Goal: Communication & Community: Answer question/provide support

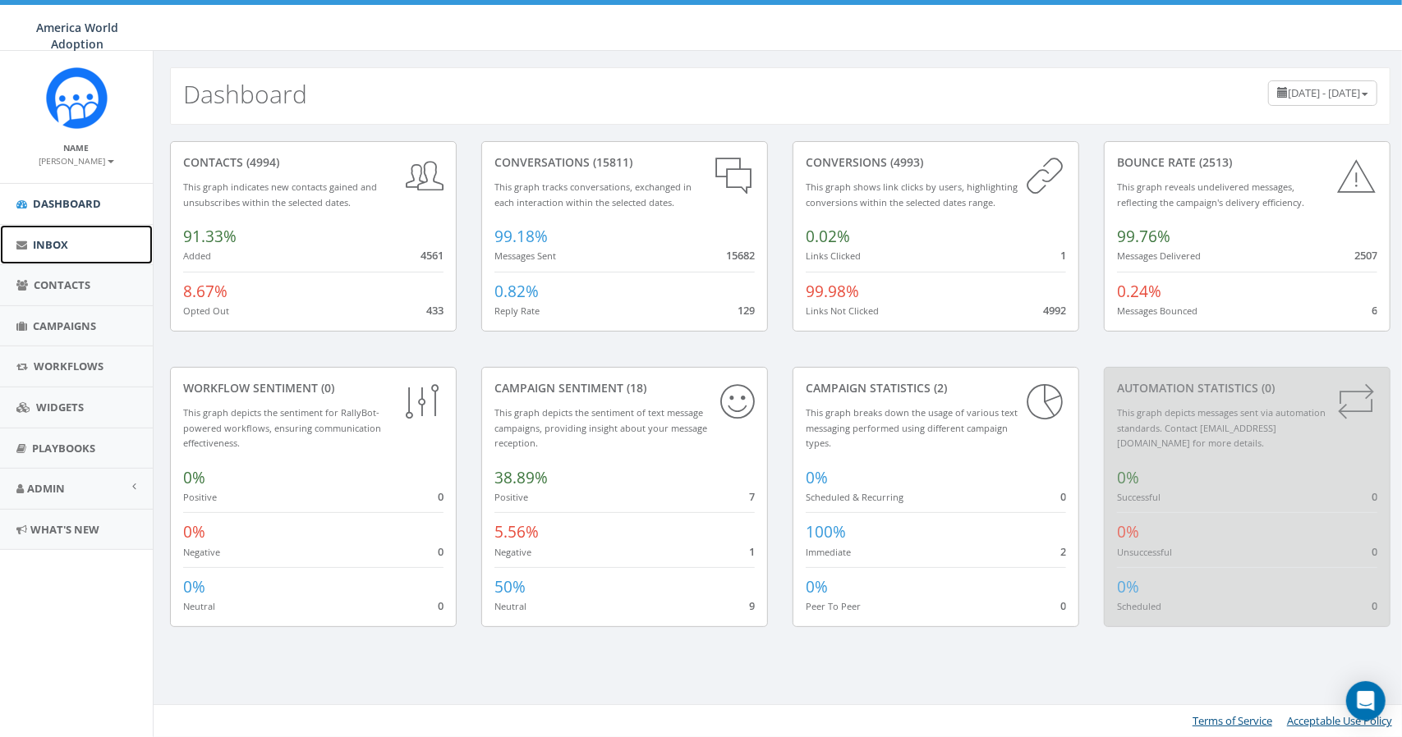
click at [74, 252] on link "Inbox" at bounding box center [76, 245] width 153 height 40
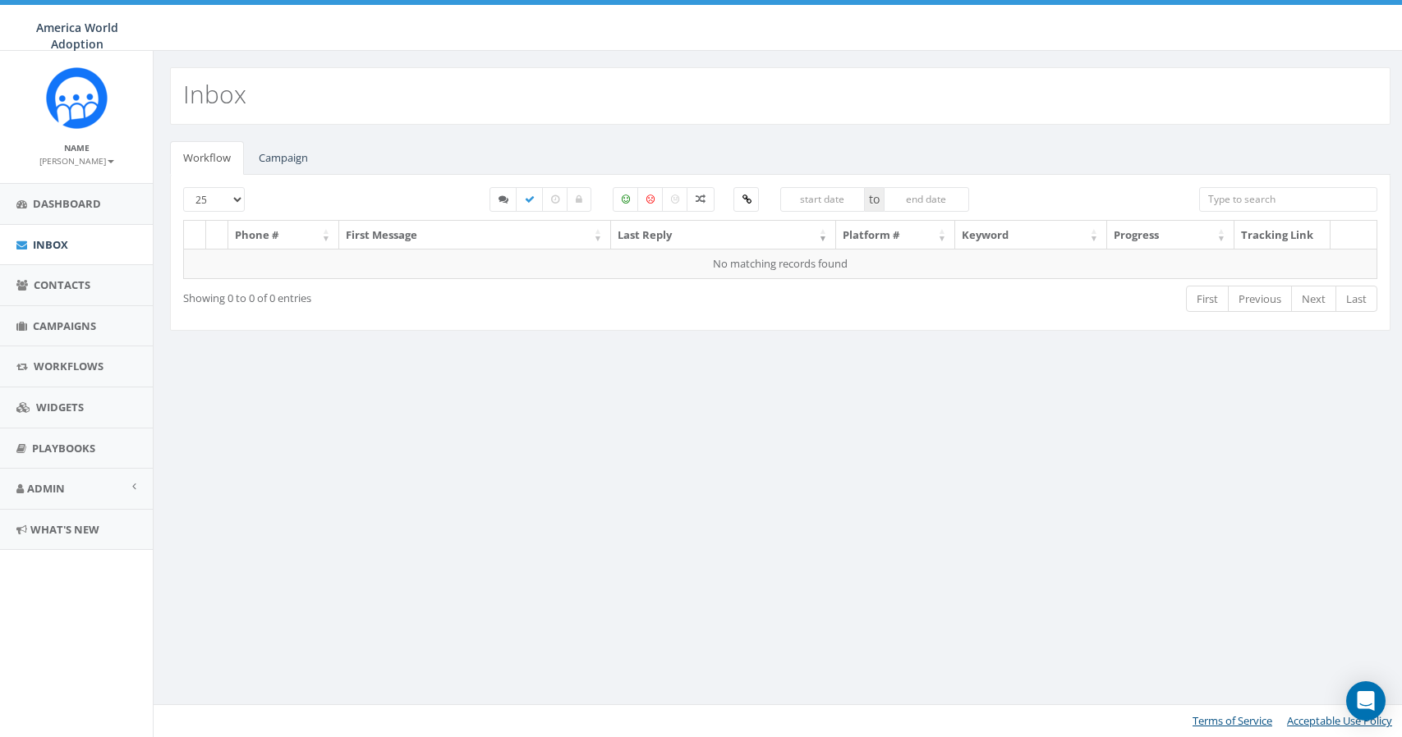
select select
click at [278, 159] on link "Campaign" at bounding box center [284, 158] width 76 height 34
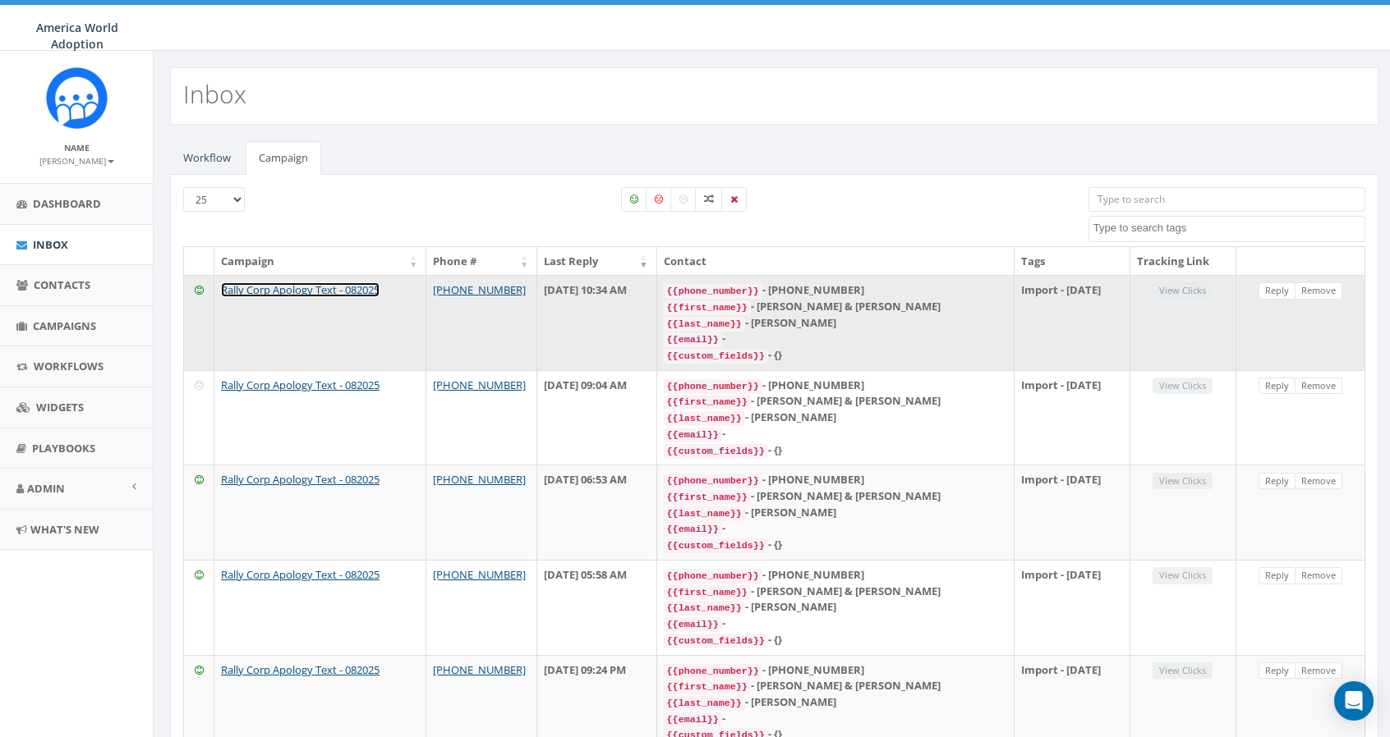
click at [292, 290] on link "Rally Corp Apology Text - 082025" at bounding box center [300, 290] width 159 height 15
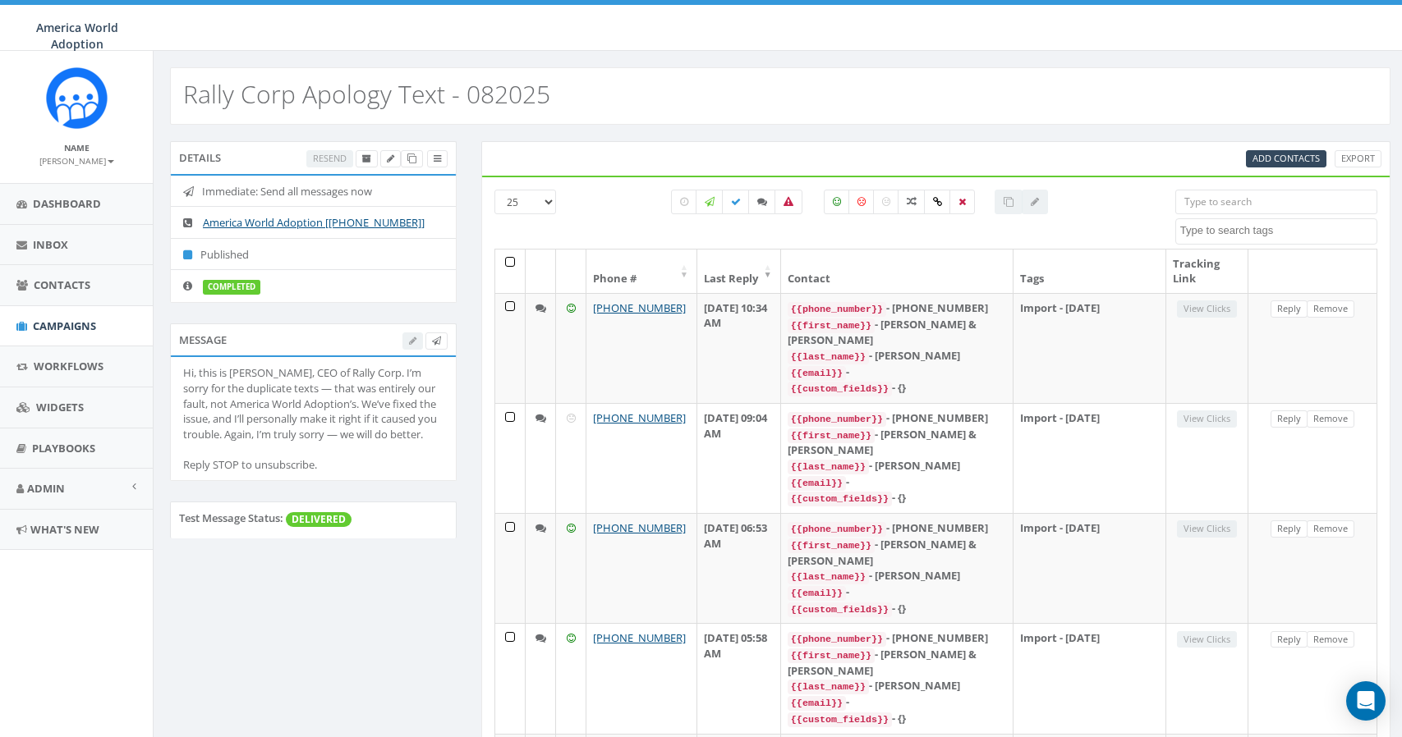
select select
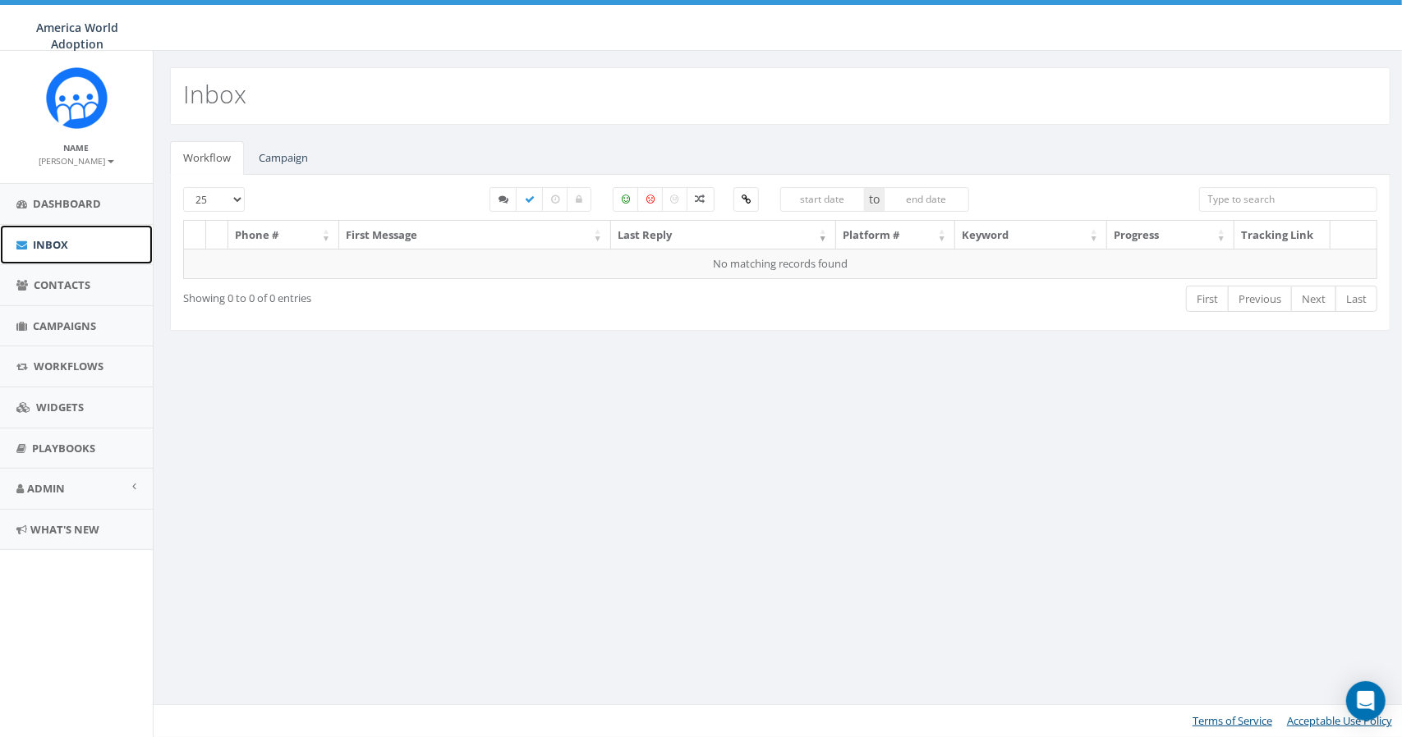
click at [67, 252] on link "Inbox" at bounding box center [76, 245] width 153 height 40
click at [296, 167] on link "Campaign" at bounding box center [284, 158] width 76 height 34
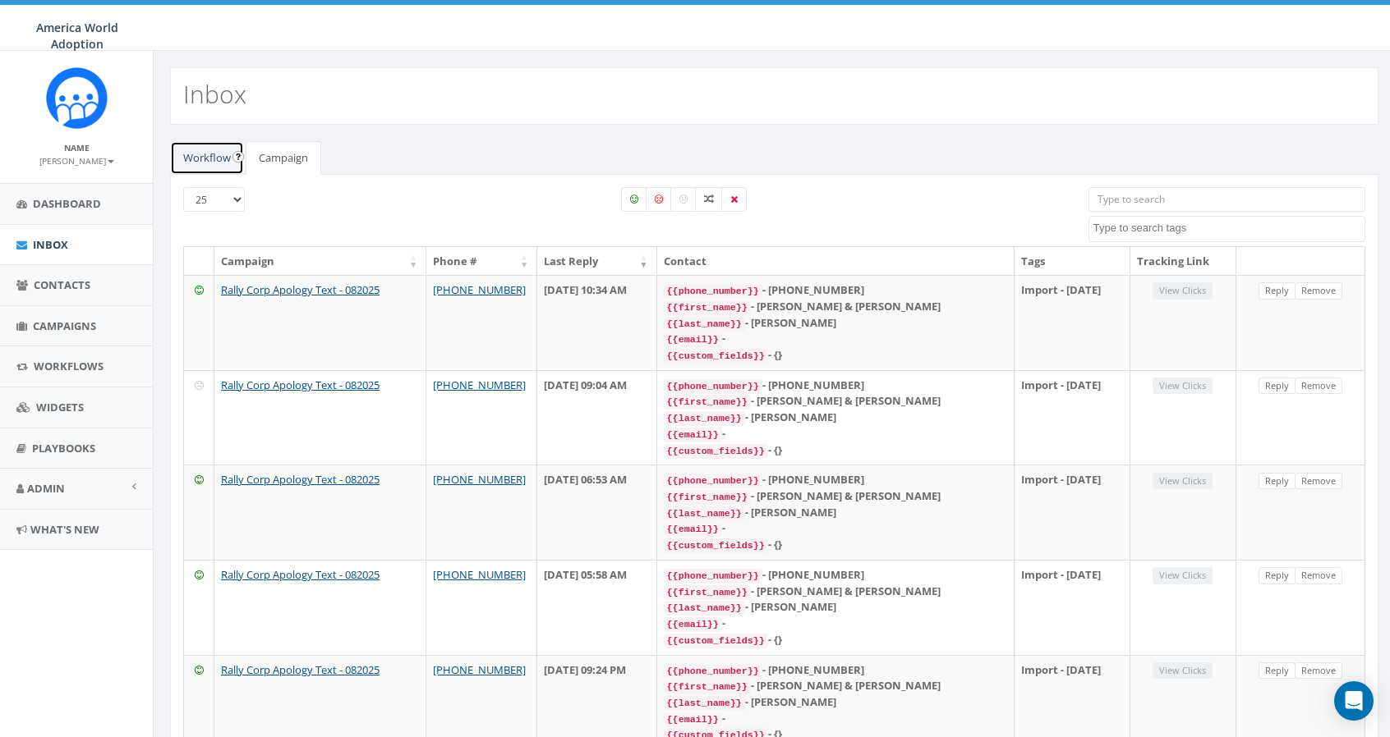
click at [213, 154] on link "Workflow" at bounding box center [207, 158] width 74 height 34
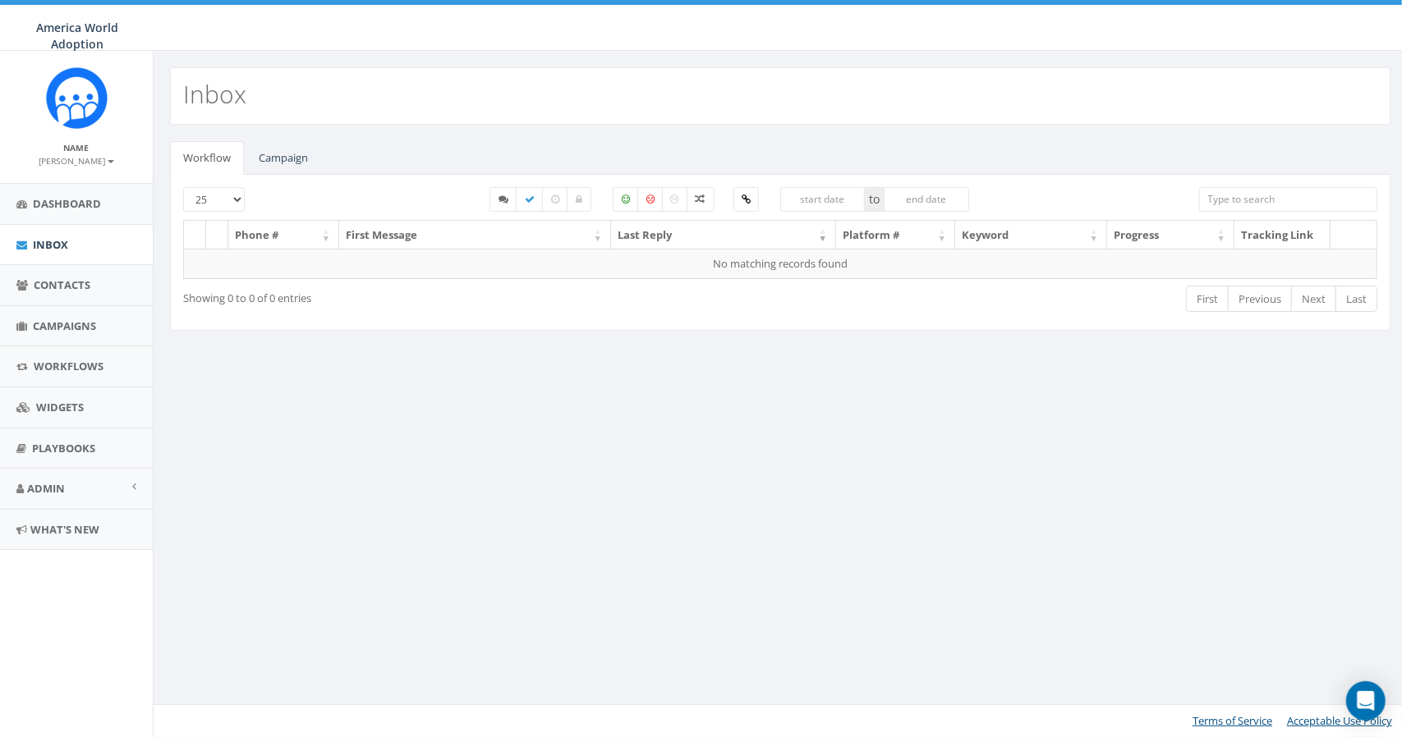
click at [232, 206] on select "25 50 100" at bounding box center [214, 199] width 62 height 25
select select "100"
click at [183, 187] on select "25 50 100" at bounding box center [214, 199] width 62 height 25
click at [268, 163] on link "Campaign" at bounding box center [284, 158] width 76 height 34
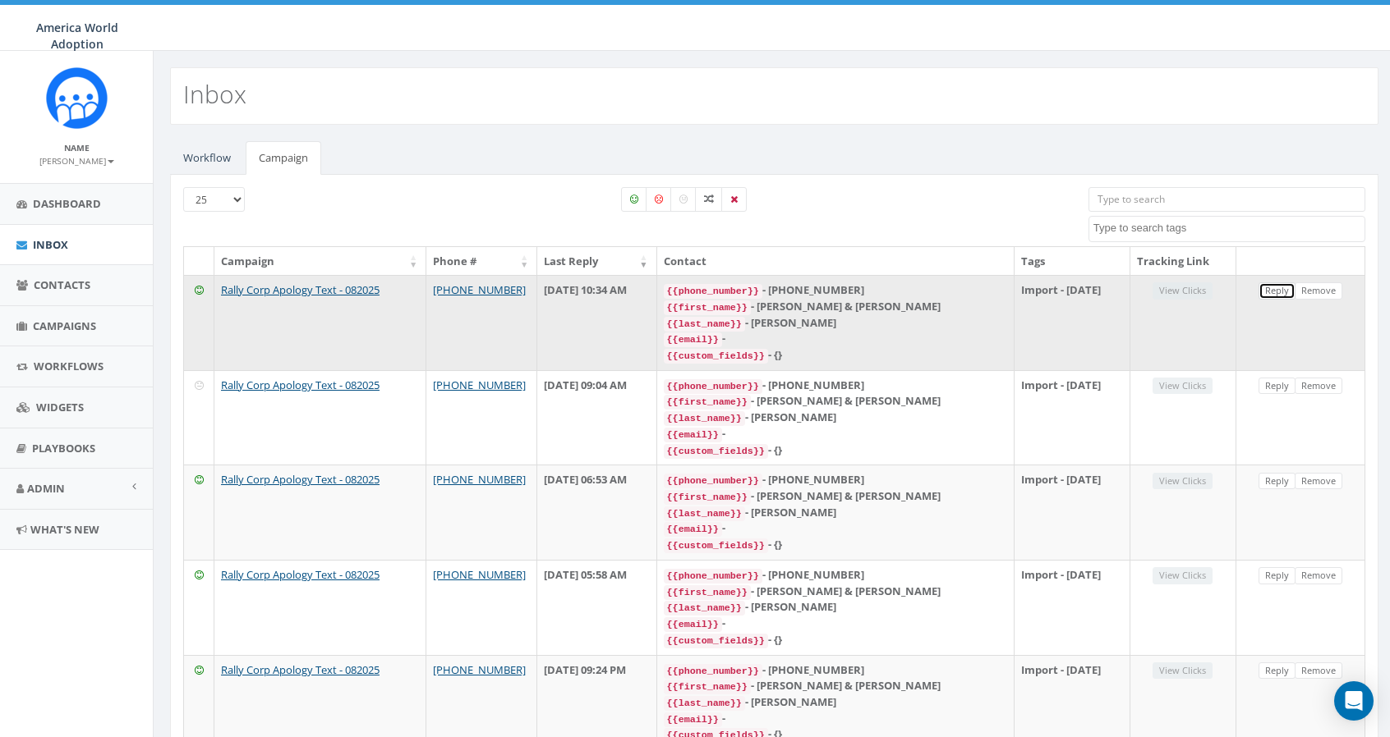
click at [1273, 285] on link "Reply" at bounding box center [1276, 291] width 37 height 17
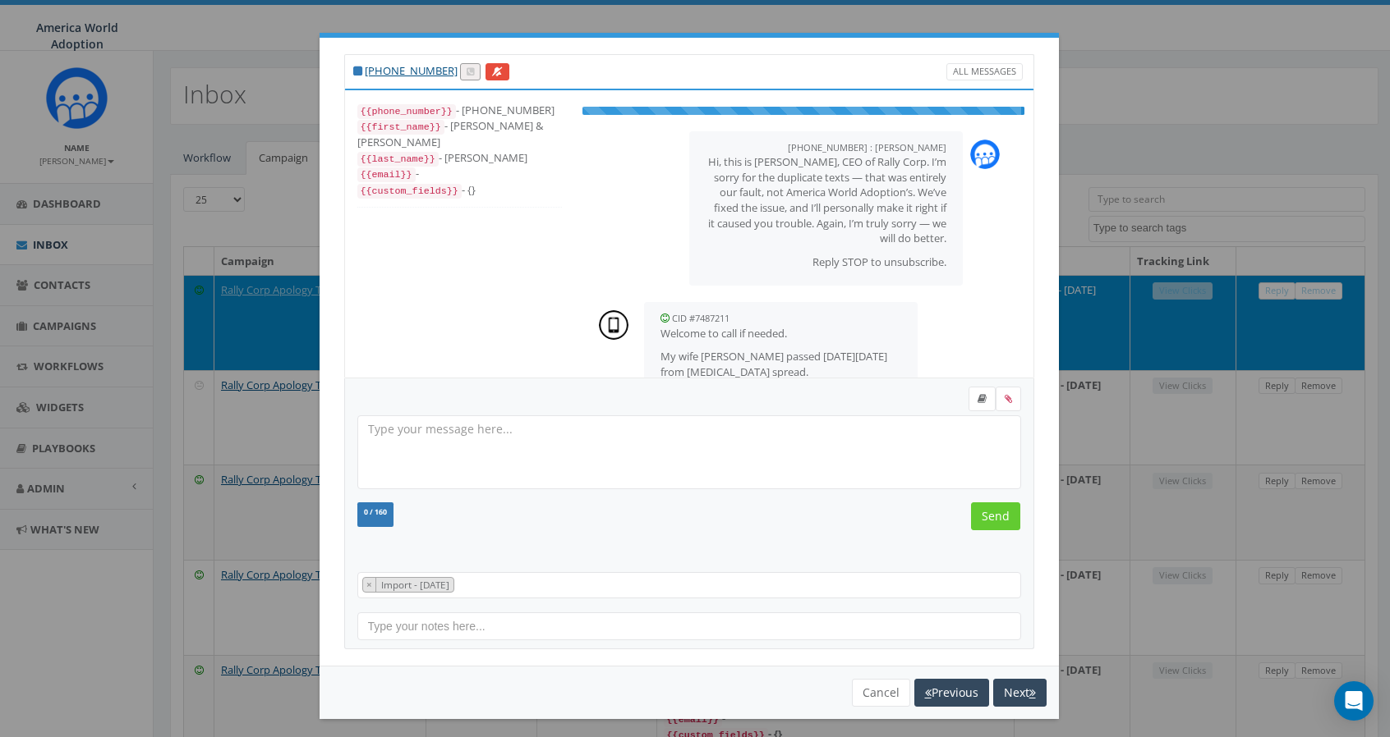
select select "Import - [DATE]"
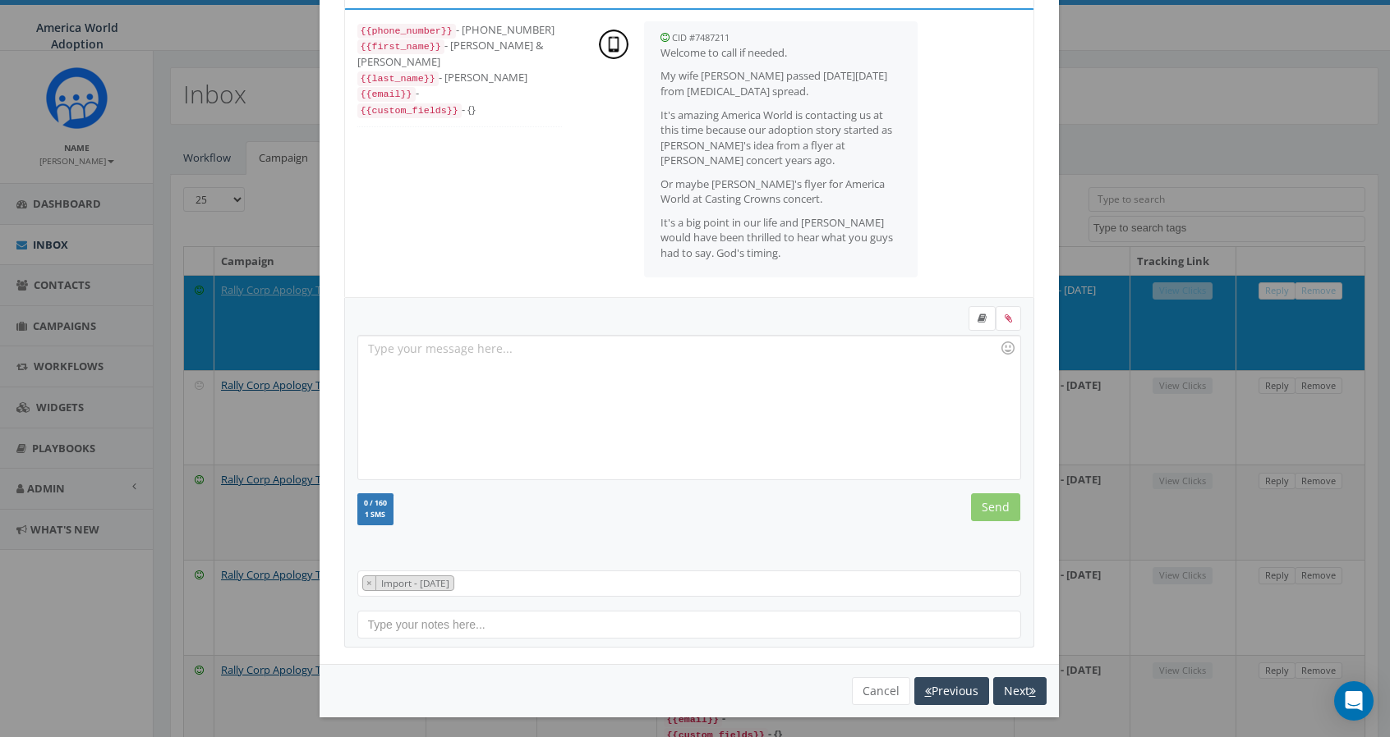
scroll to position [81, 0]
click at [852, 687] on button "Cancel" at bounding box center [881, 691] width 58 height 28
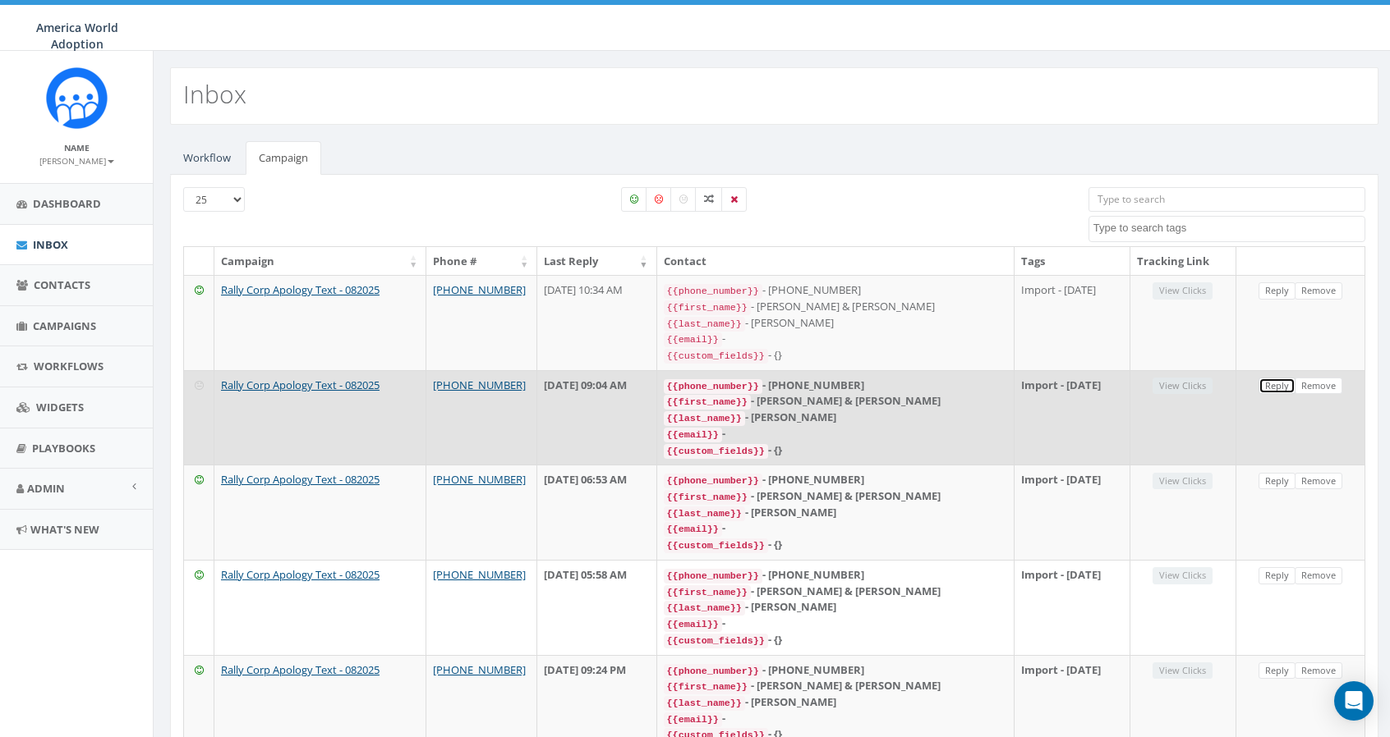
click at [1273, 379] on link "Reply" at bounding box center [1276, 386] width 37 height 17
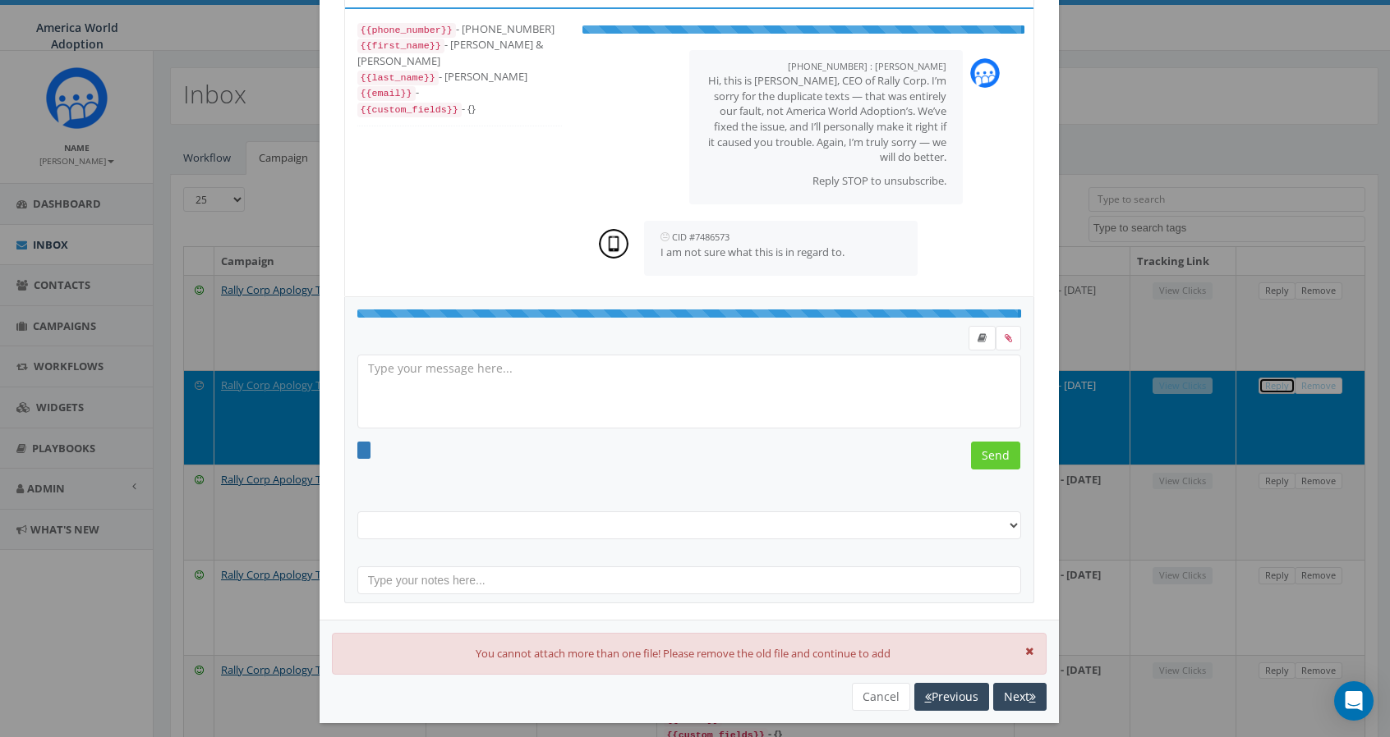
select select "Import - [DATE]"
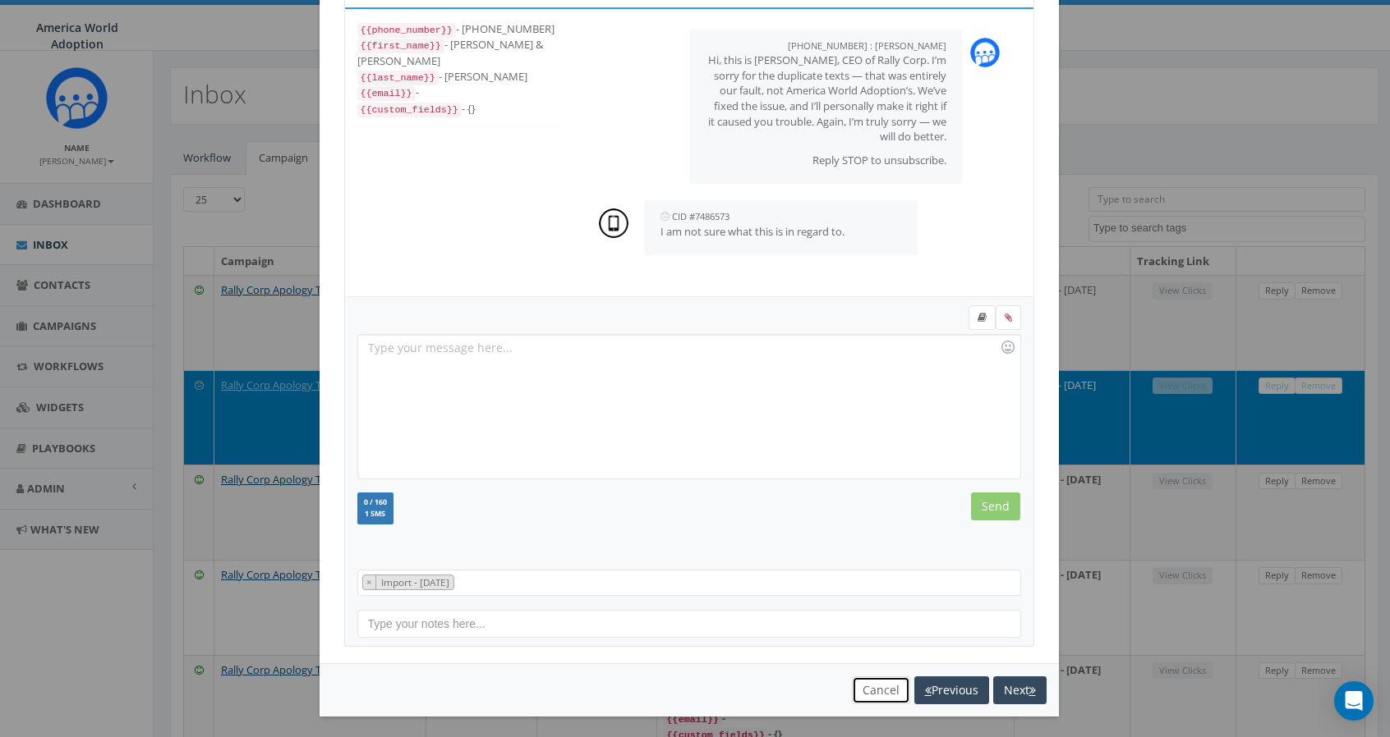
click at [866, 687] on button "Cancel" at bounding box center [881, 691] width 58 height 28
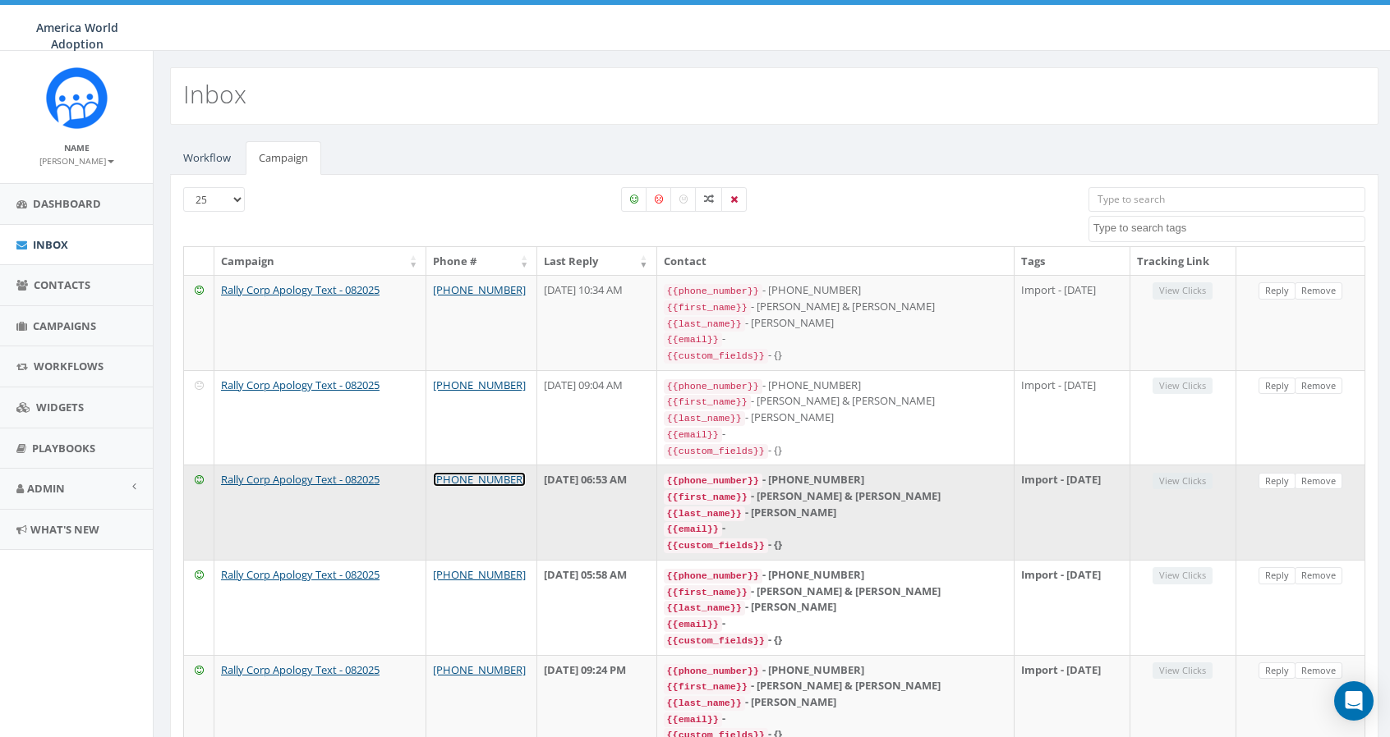
click at [470, 472] on link "[PHONE_NUMBER]" at bounding box center [479, 479] width 93 height 15
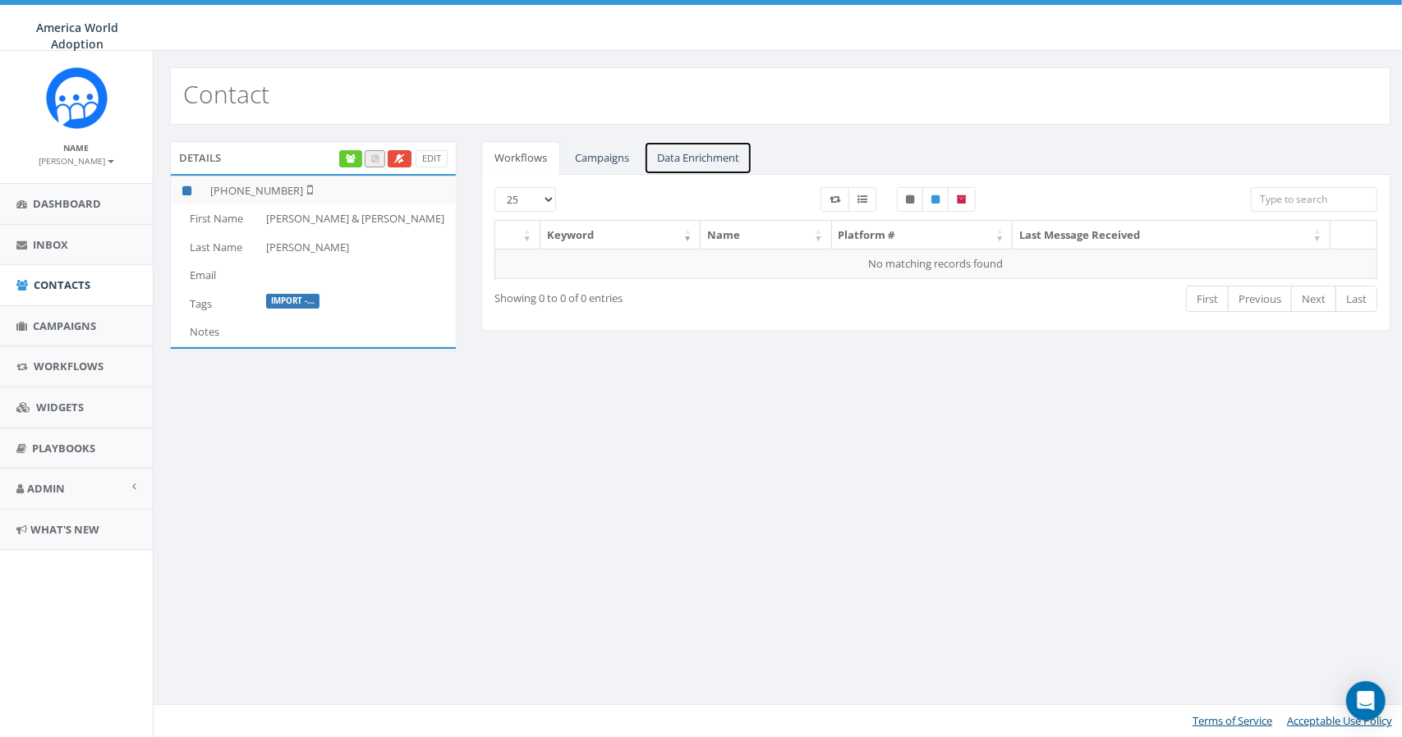
click at [646, 164] on link "Data Enrichment" at bounding box center [698, 158] width 108 height 34
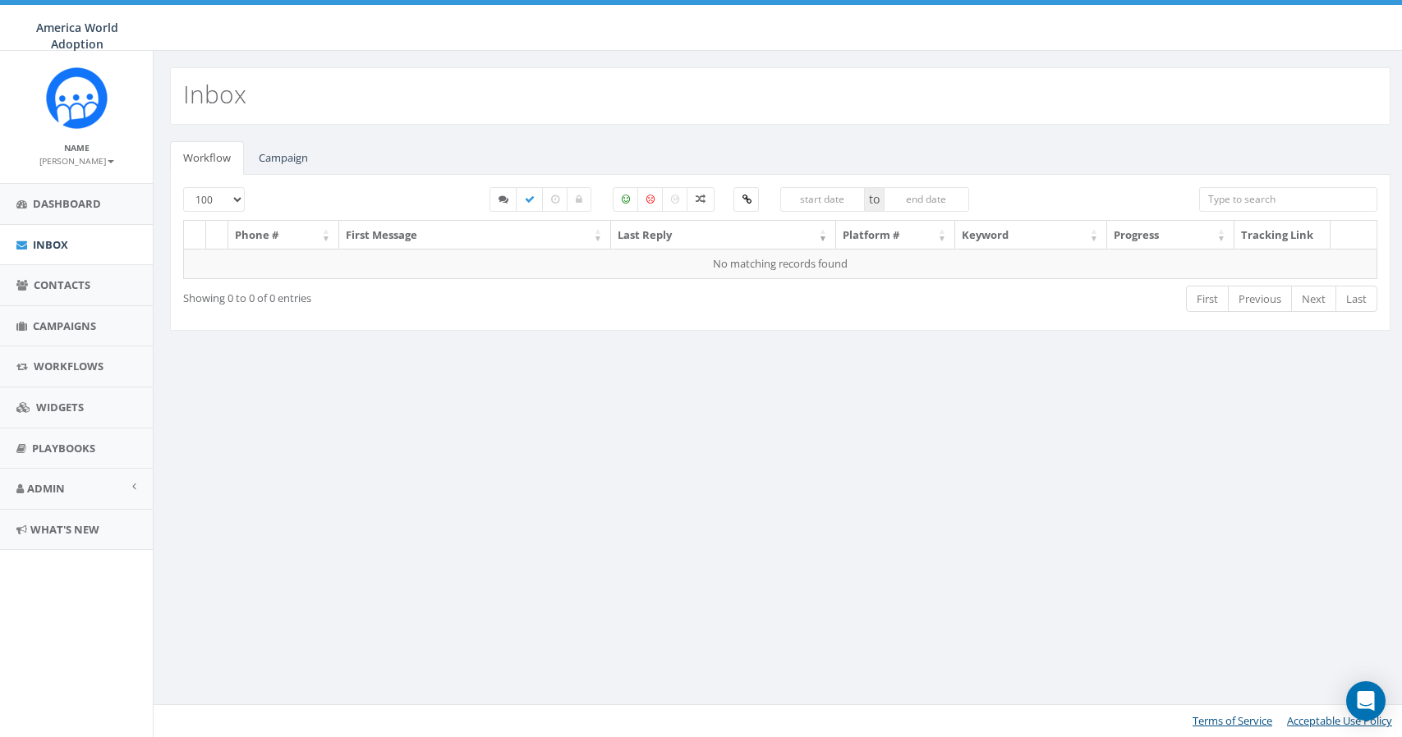
select select "100"
select select
click at [309, 167] on link "Campaign" at bounding box center [284, 158] width 76 height 34
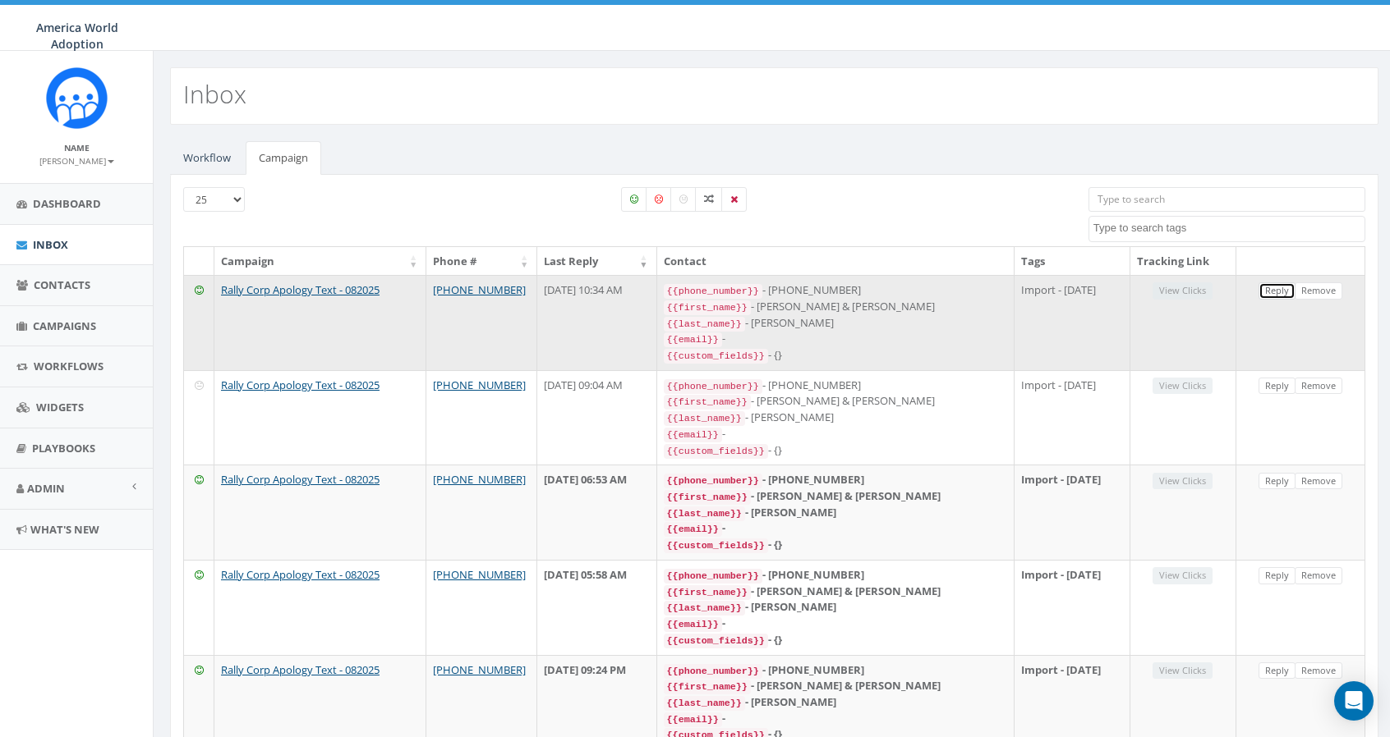
click at [1283, 288] on link "Reply" at bounding box center [1276, 291] width 37 height 17
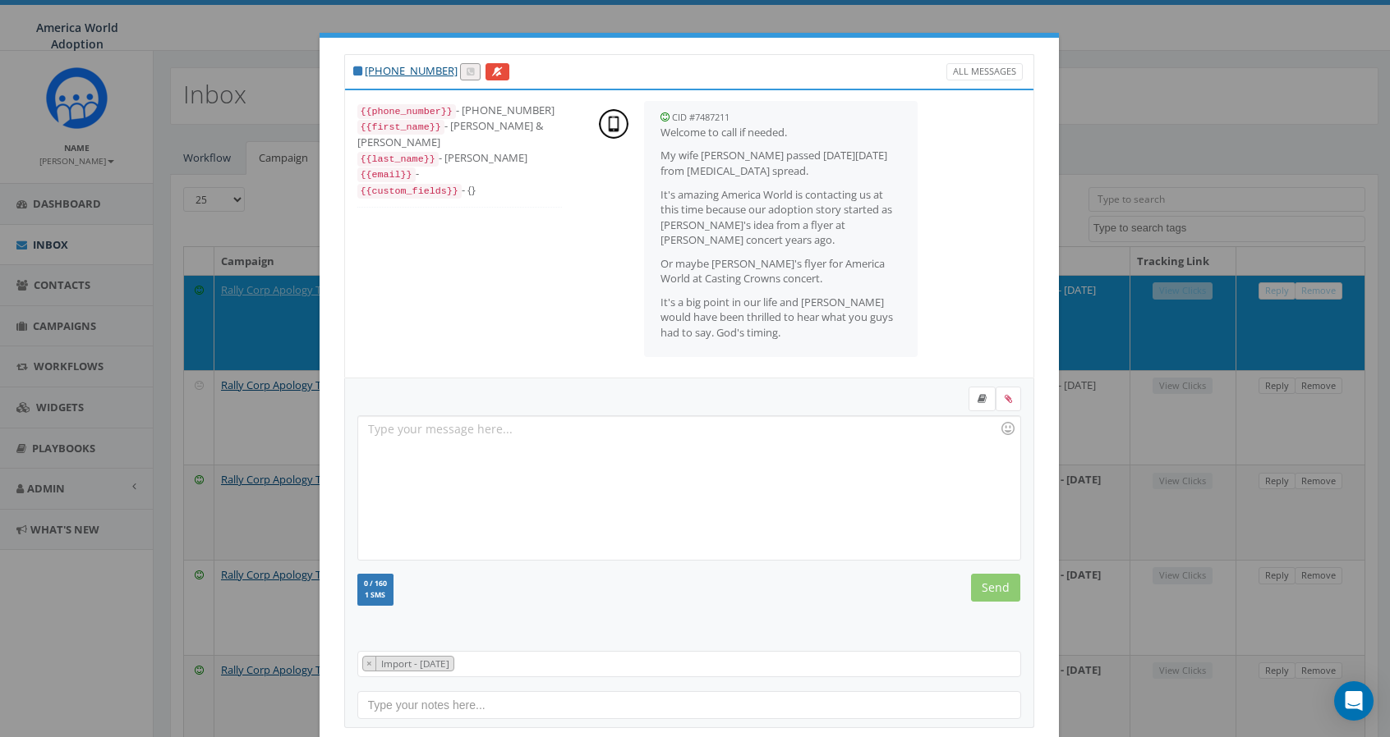
scroll to position [180, 0]
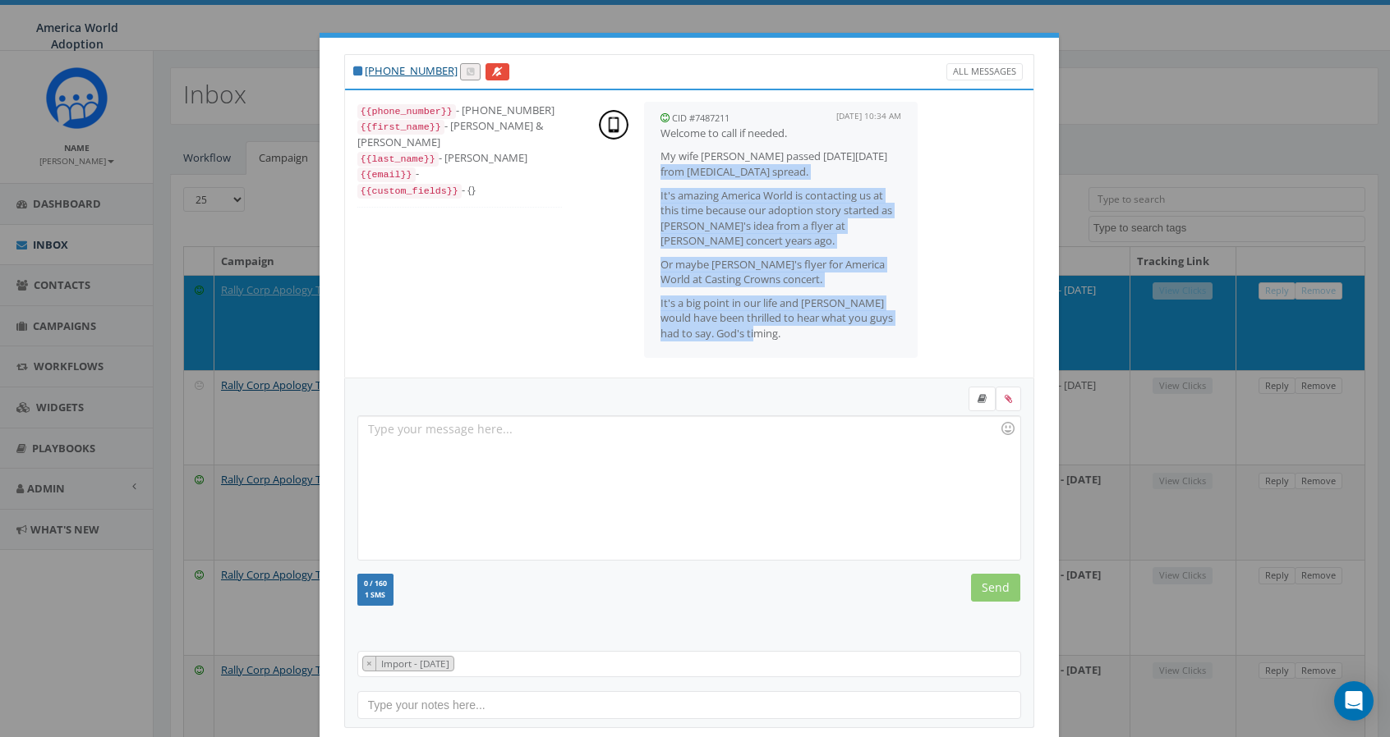
drag, startPoint x: 769, startPoint y: 338, endPoint x: 654, endPoint y: 160, distance: 211.4
click at [660, 163] on span "Welcome to call if needed. My wife [PERSON_NAME] passed [DATE][DATE] from [MEDI…" at bounding box center [780, 234] width 241 height 216
click at [760, 249] on span "Welcome to call if needed. My wife [PERSON_NAME] passed [DATE][DATE] from [MEDI…" at bounding box center [780, 234] width 241 height 216
drag, startPoint x: 655, startPoint y: 132, endPoint x: 773, endPoint y: 339, distance: 238.0
click at [773, 339] on span "Welcome to call if needed. My wife [PERSON_NAME] passed [DATE][DATE] from [MEDI…" at bounding box center [780, 234] width 241 height 216
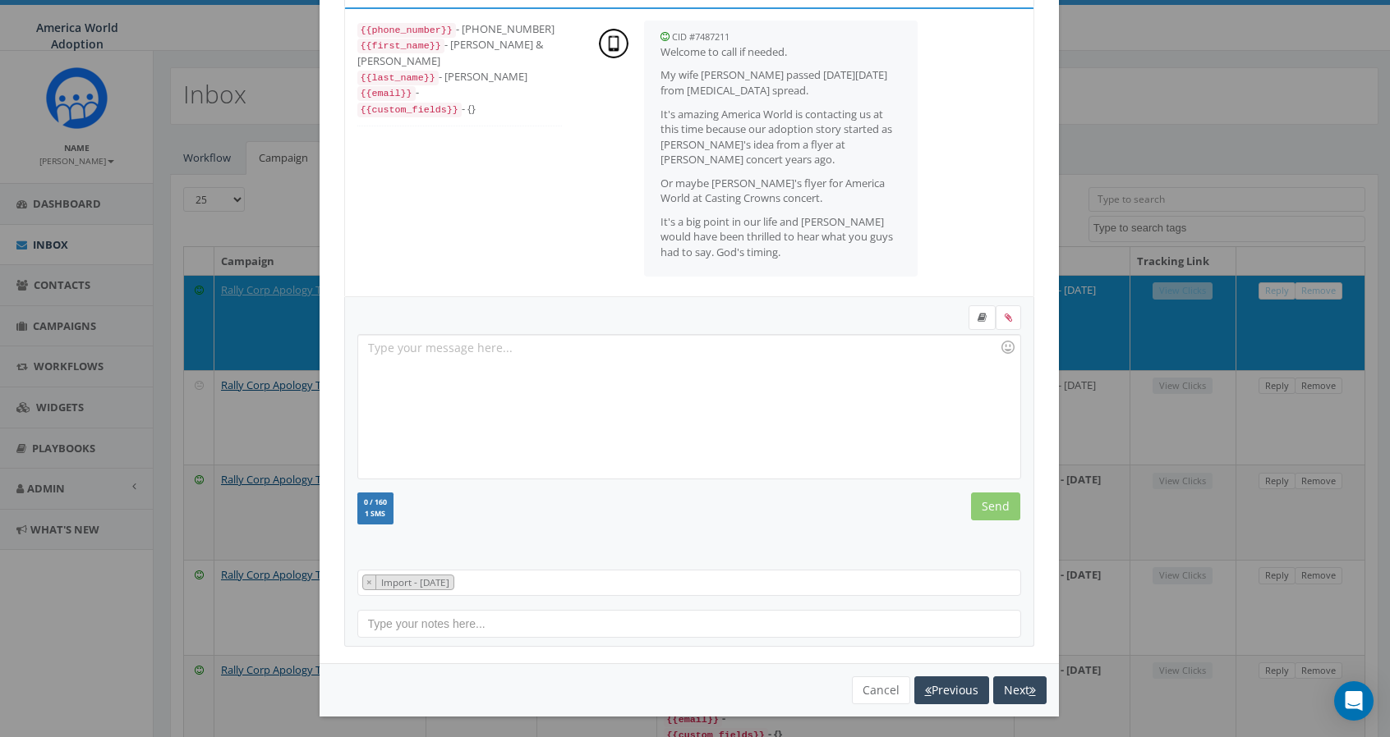
click at [621, 341] on div at bounding box center [688, 407] width 661 height 144
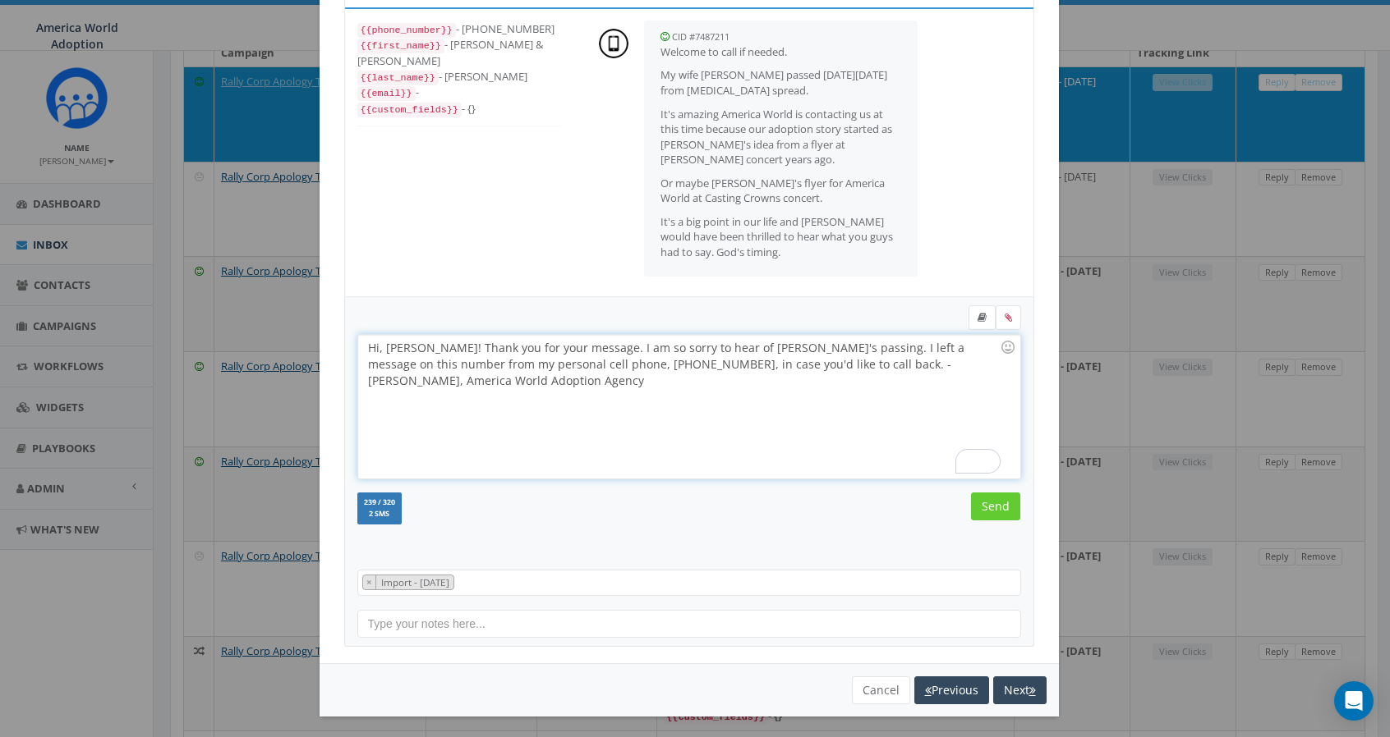
scroll to position [246, 0]
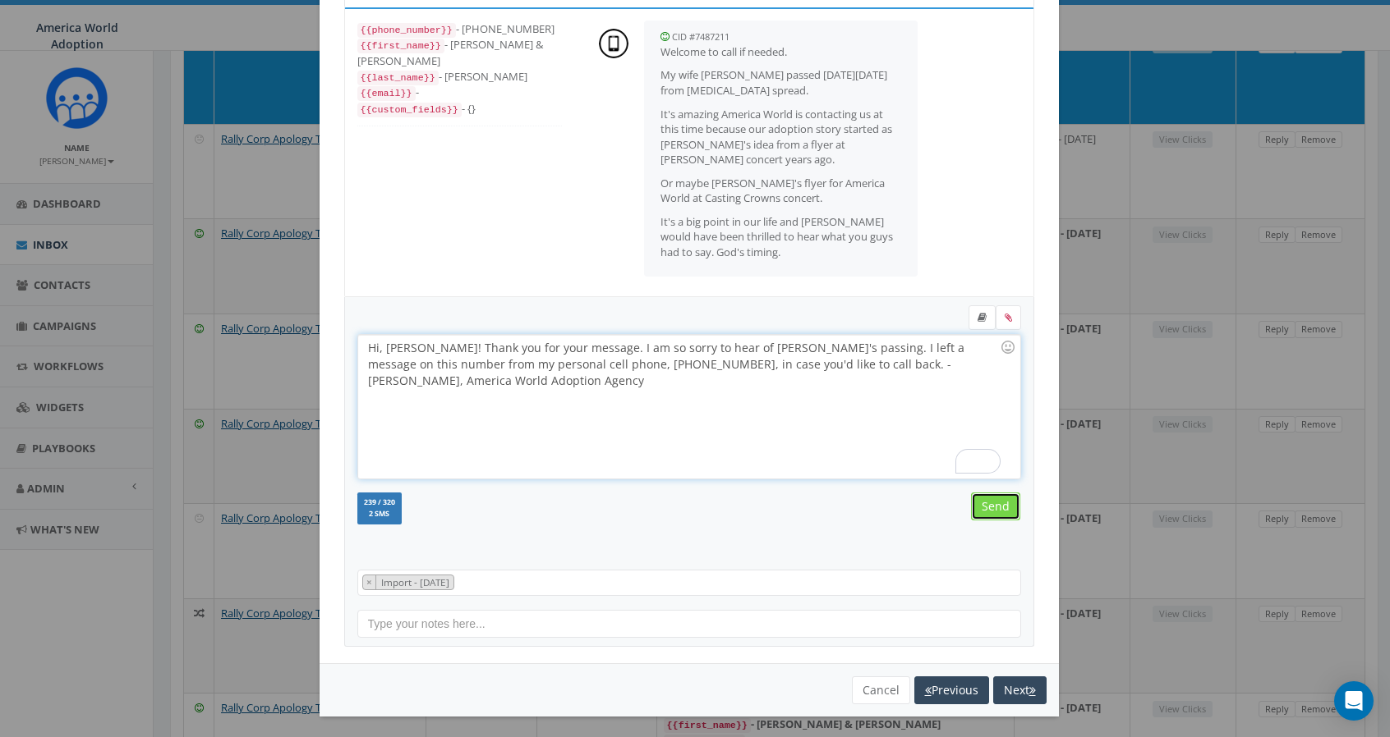
click at [986, 508] on input "Send" at bounding box center [995, 507] width 49 height 28
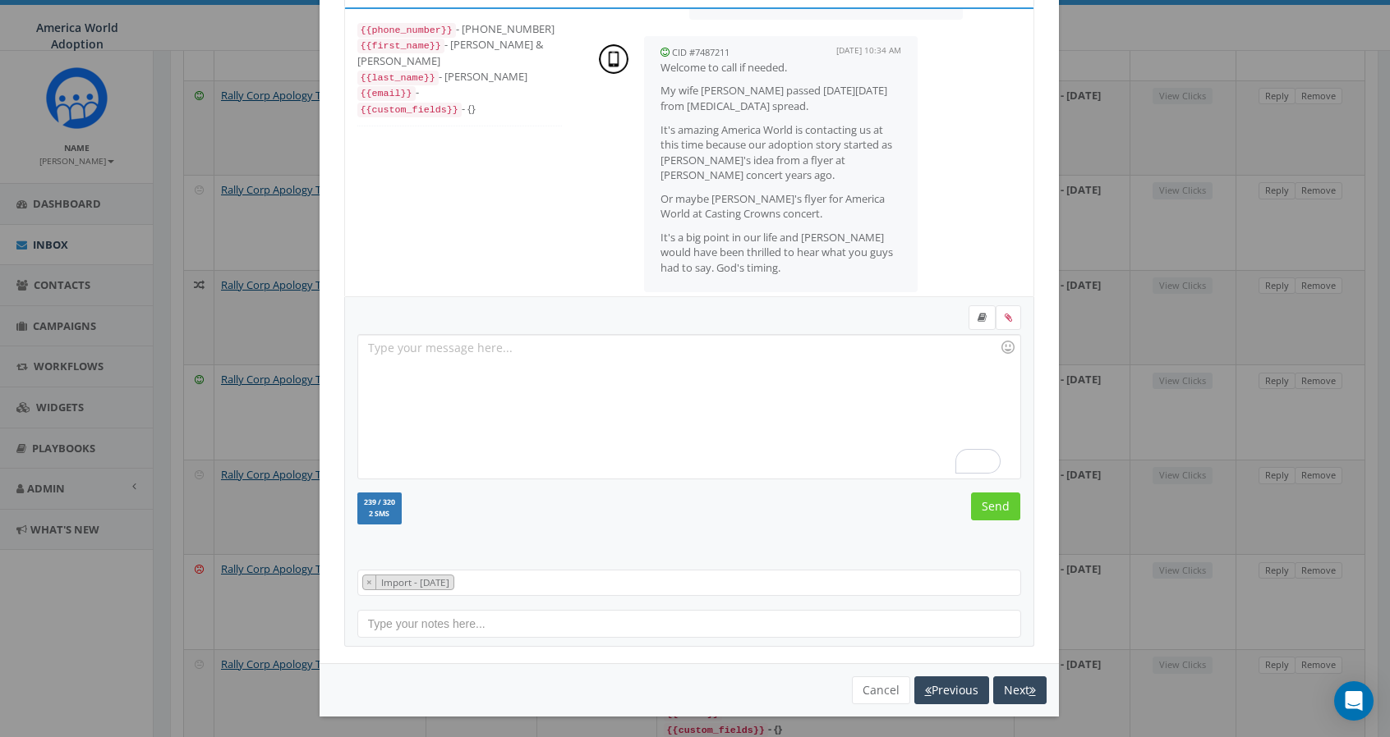
scroll to position [329, 0]
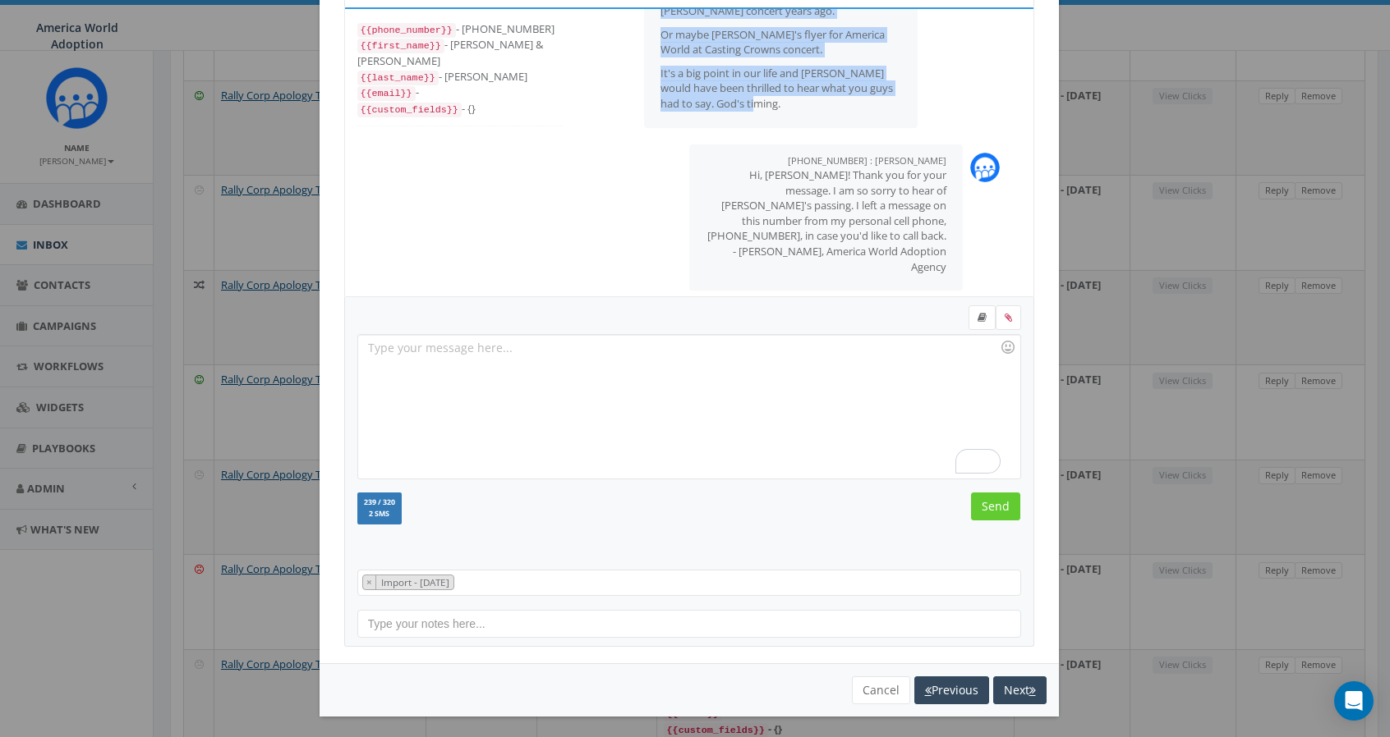
drag, startPoint x: 653, startPoint y: 65, endPoint x: 766, endPoint y: 109, distance: 121.7
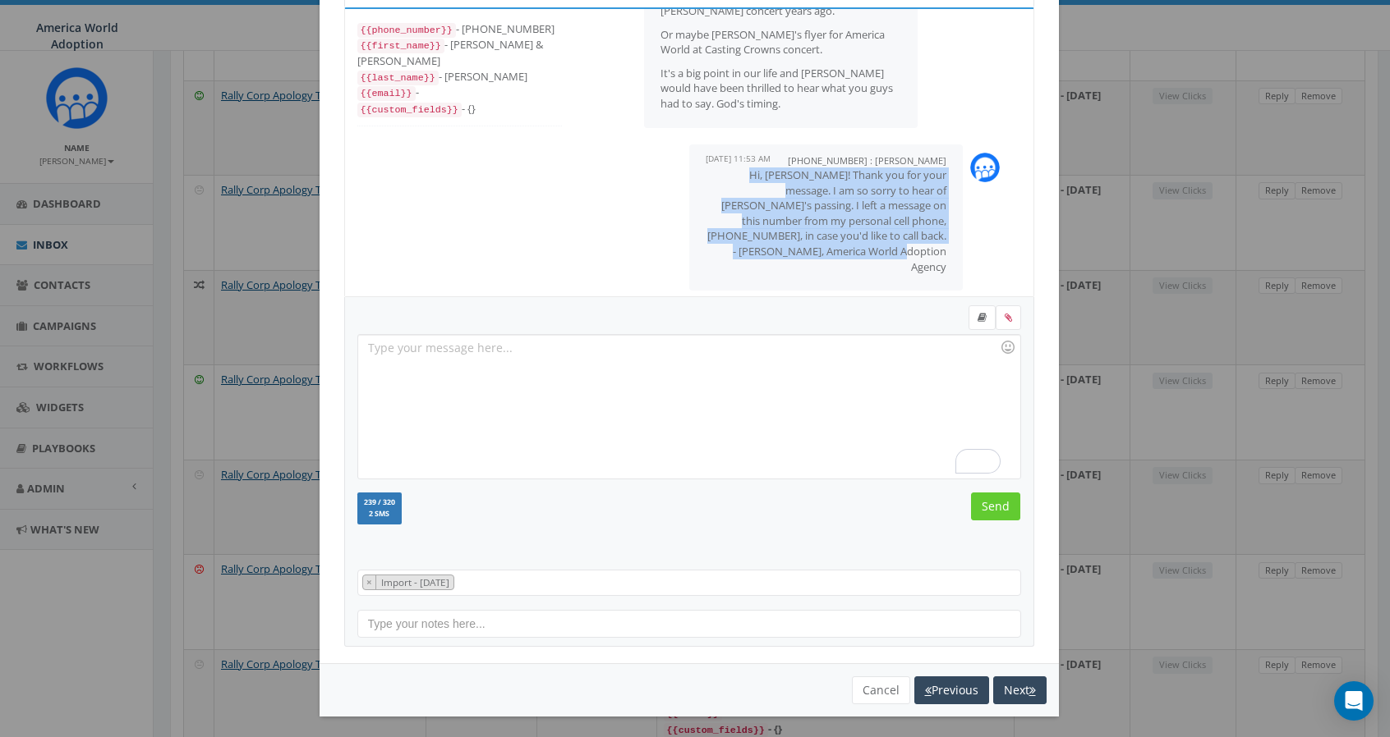
drag, startPoint x: 701, startPoint y: 175, endPoint x: 930, endPoint y: 248, distance: 239.7
click at [930, 248] on div "[PHONE_NUMBER] : [PERSON_NAME] [DATE] 11:53 AM Hi, [PERSON_NAME]! Thank you for…" at bounding box center [826, 218] width 274 height 147
copy p "Hi, [PERSON_NAME]! Thank you for your message. I am so sorry to hear of [PERSON…"
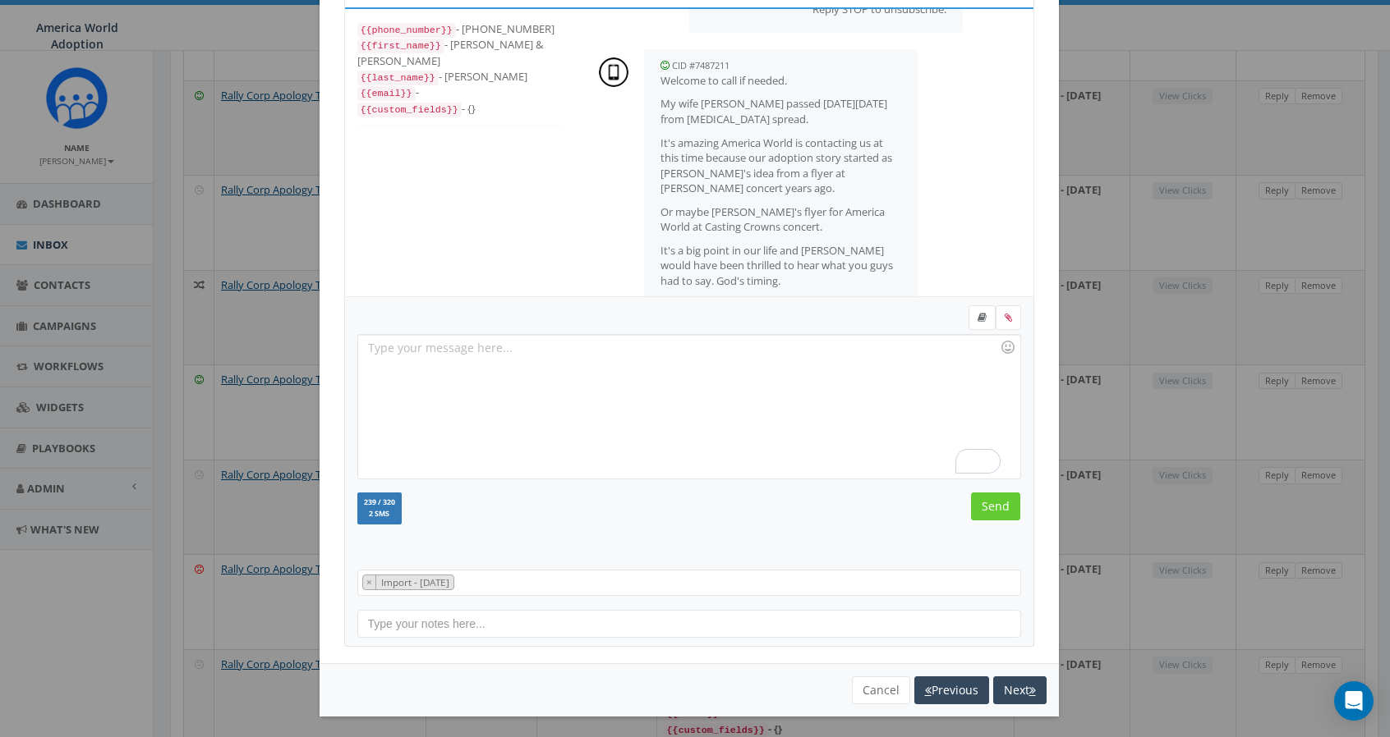
scroll to position [0, 0]
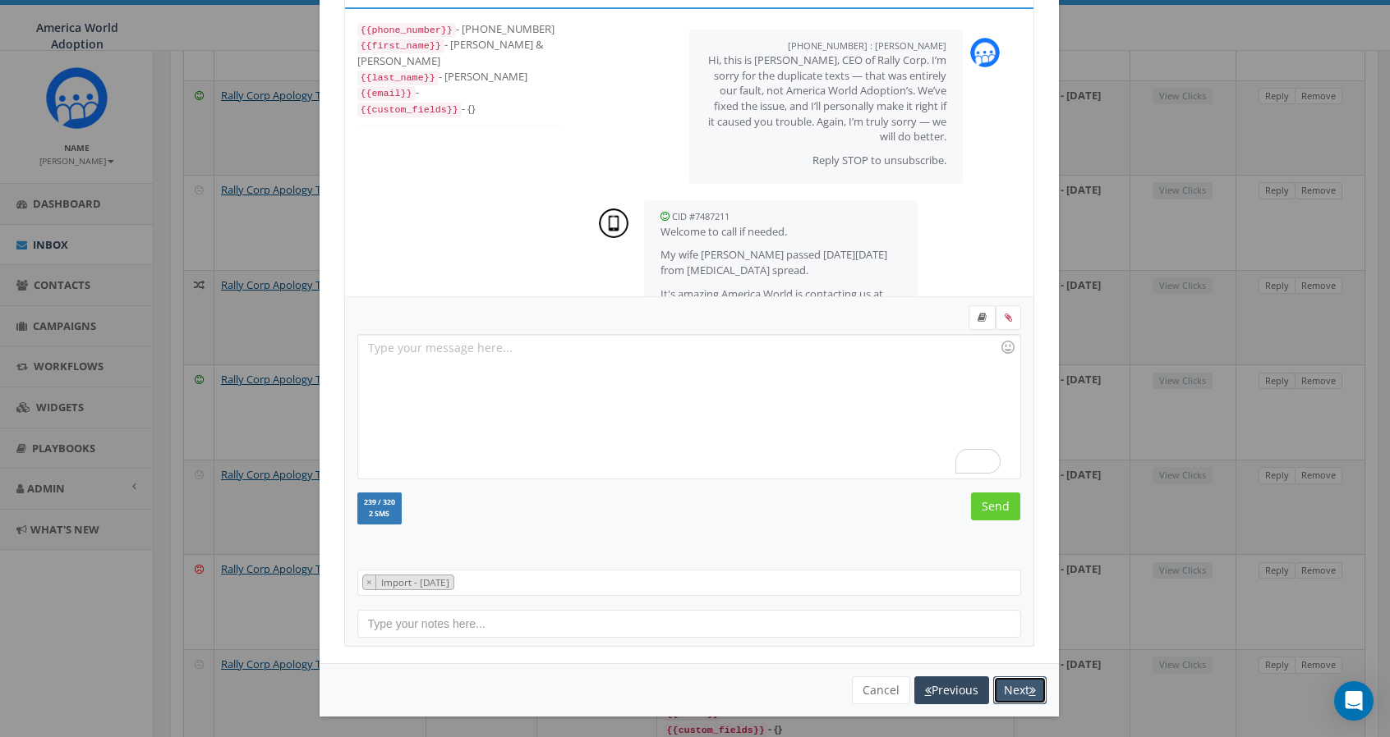
click at [1029, 688] on icon "button" at bounding box center [1032, 690] width 7 height 11
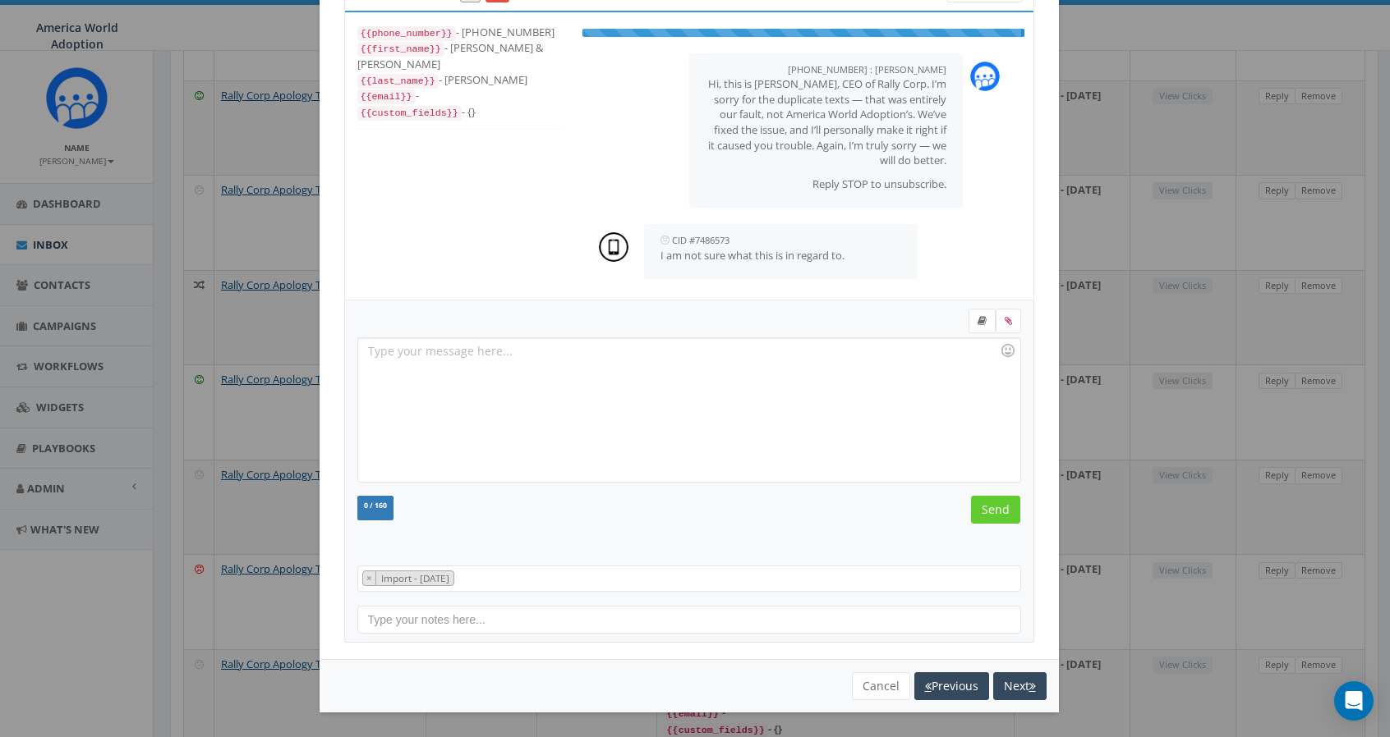
scroll to position [74, 0]
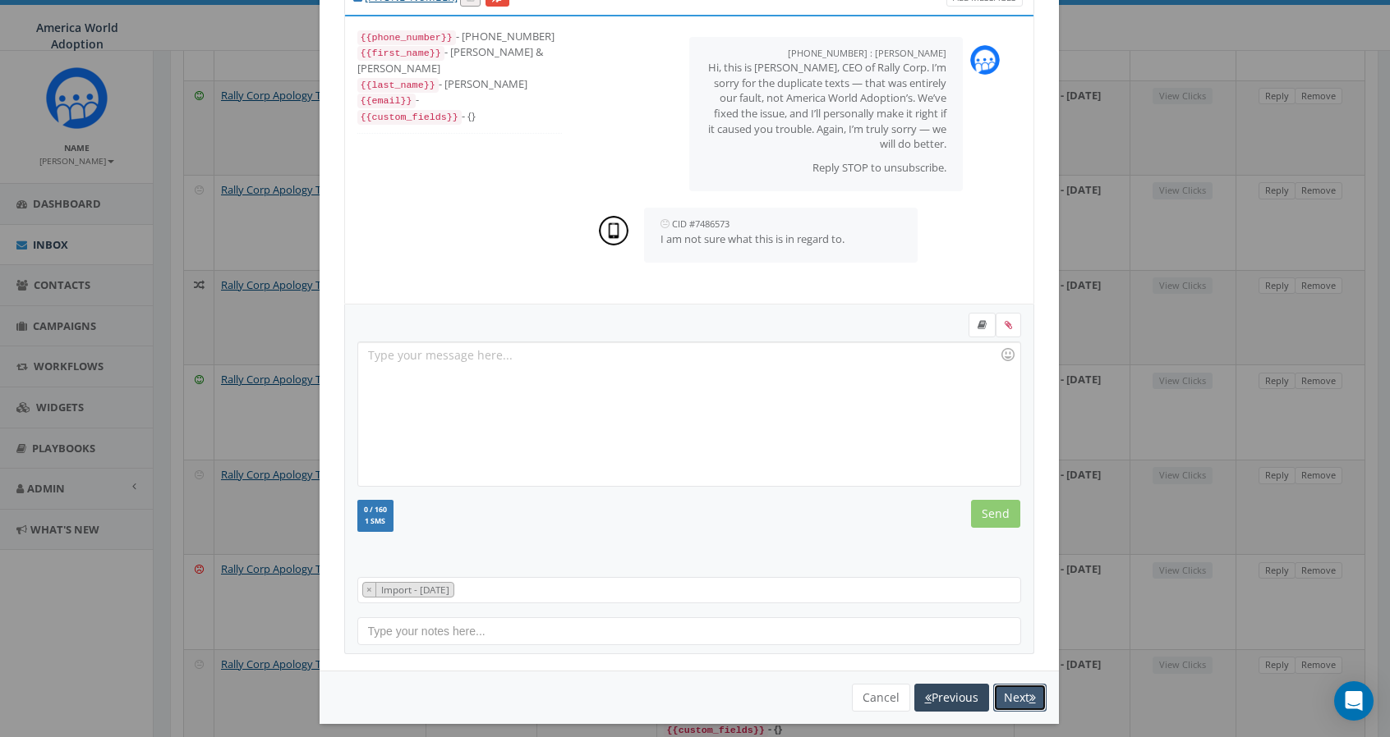
click at [995, 695] on button "Next" at bounding box center [1019, 698] width 53 height 28
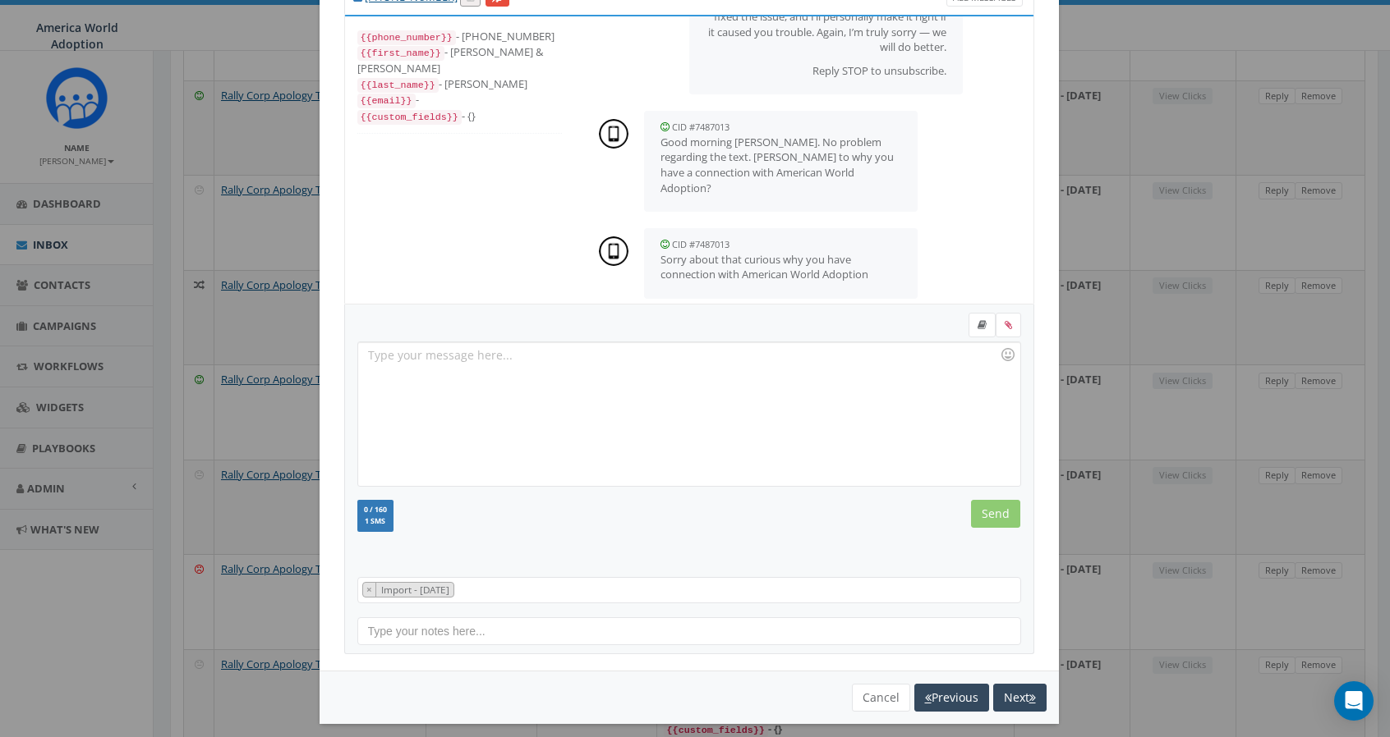
scroll to position [97, 0]
click at [1010, 700] on button "Next" at bounding box center [1019, 698] width 53 height 28
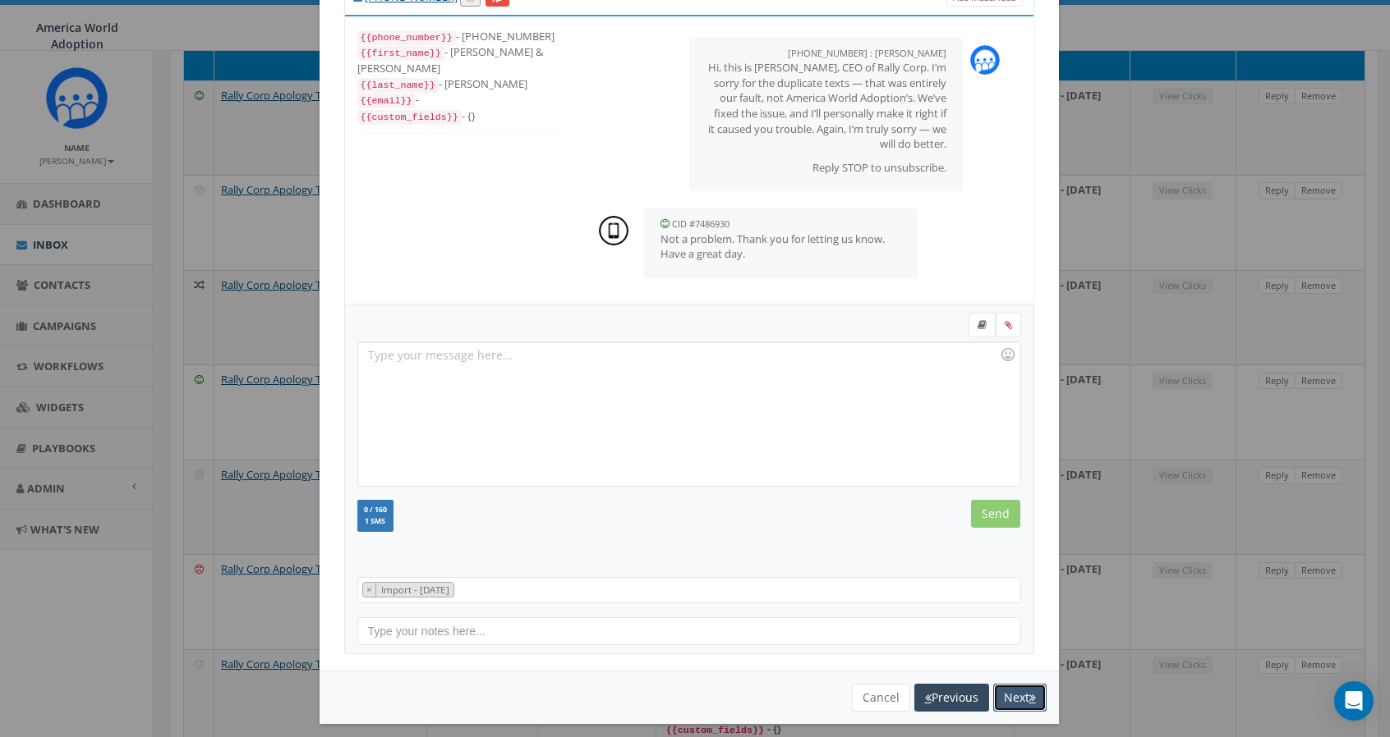
click at [1010, 700] on button "Next" at bounding box center [1019, 698] width 53 height 28
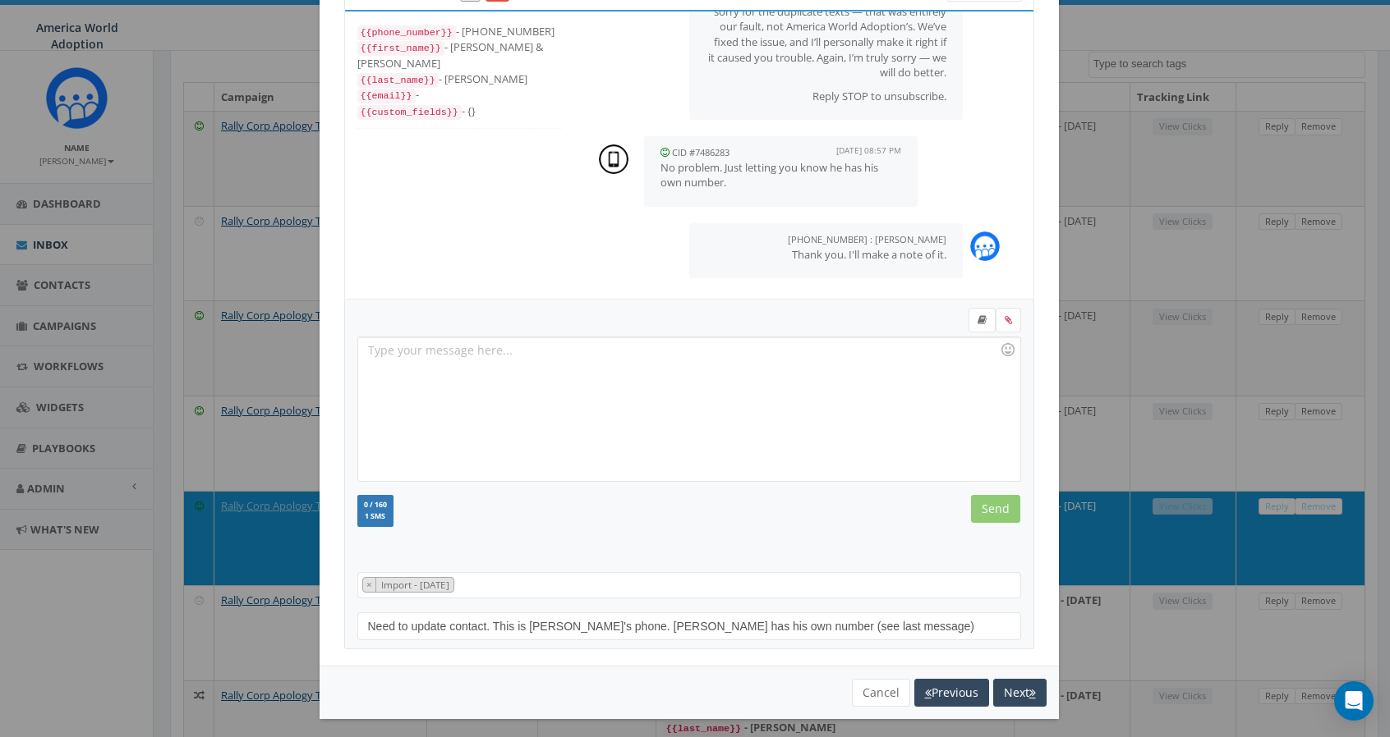
scroll to position [81, 0]
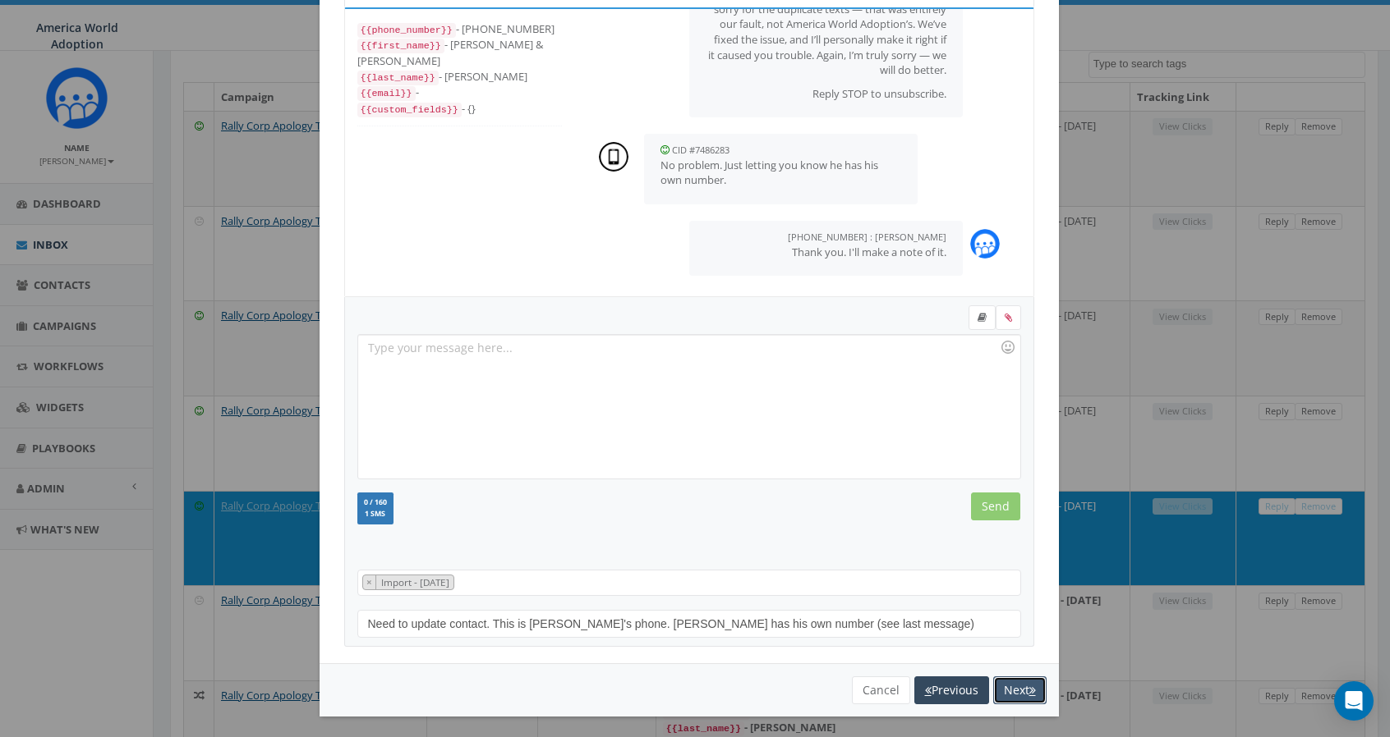
click at [1002, 684] on button "Next" at bounding box center [1019, 691] width 53 height 28
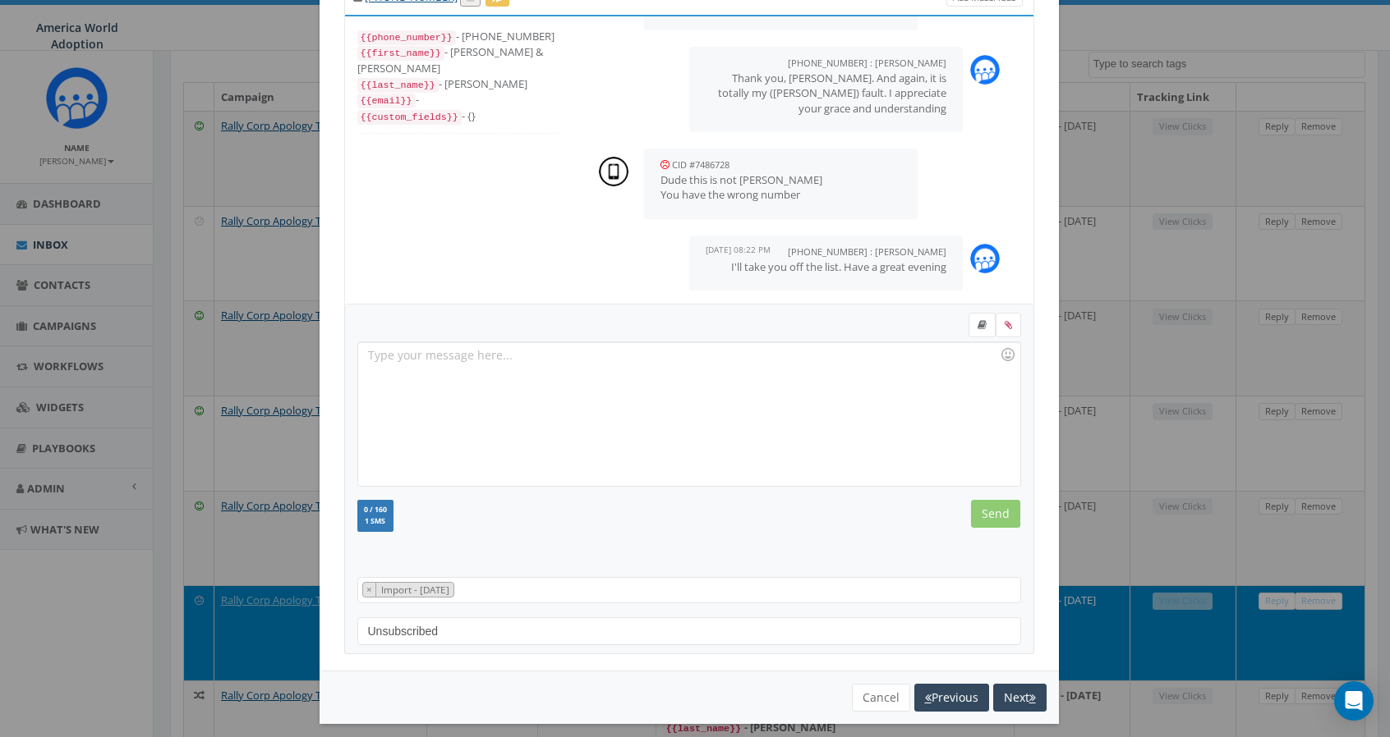
scroll to position [327, 0]
click at [1010, 689] on button "Next" at bounding box center [1019, 698] width 53 height 28
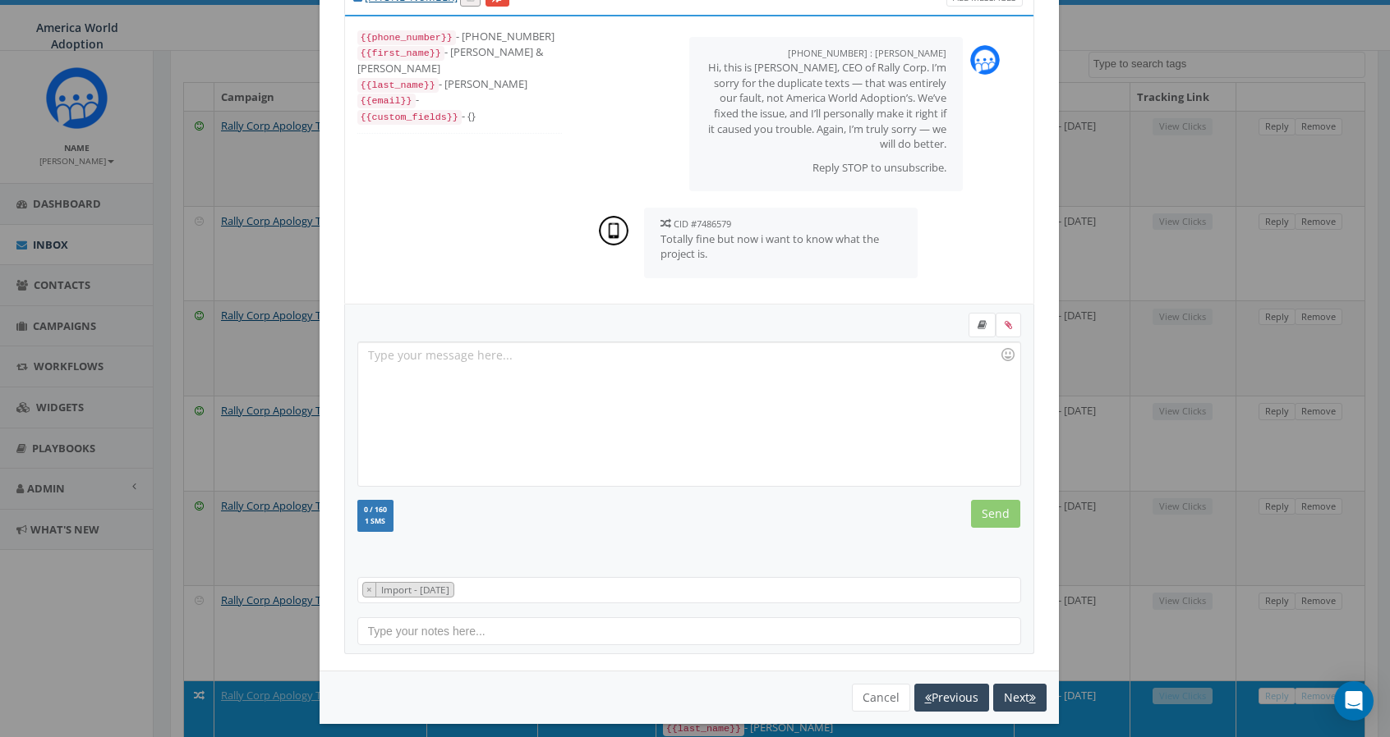
scroll to position [81, 0]
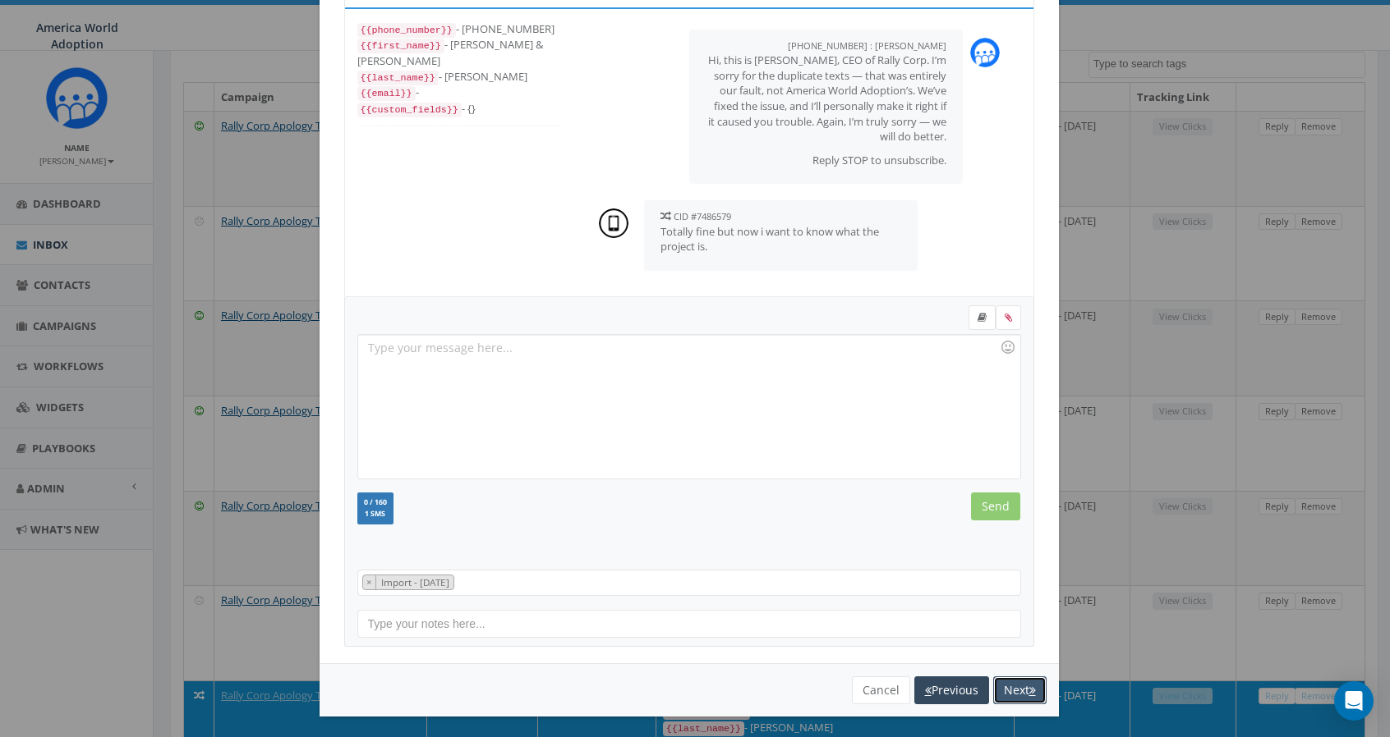
click at [997, 683] on button "Next" at bounding box center [1019, 691] width 53 height 28
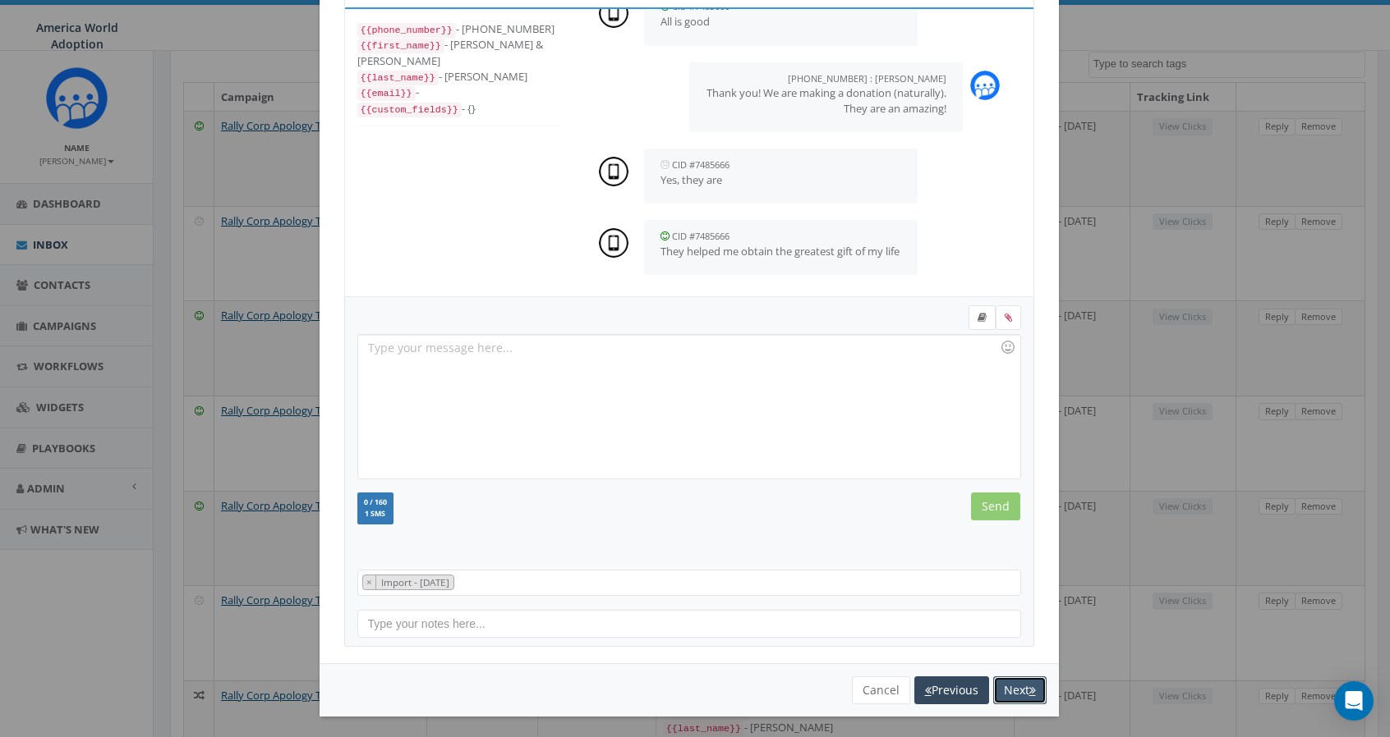
click at [999, 692] on button "Next" at bounding box center [1019, 691] width 53 height 28
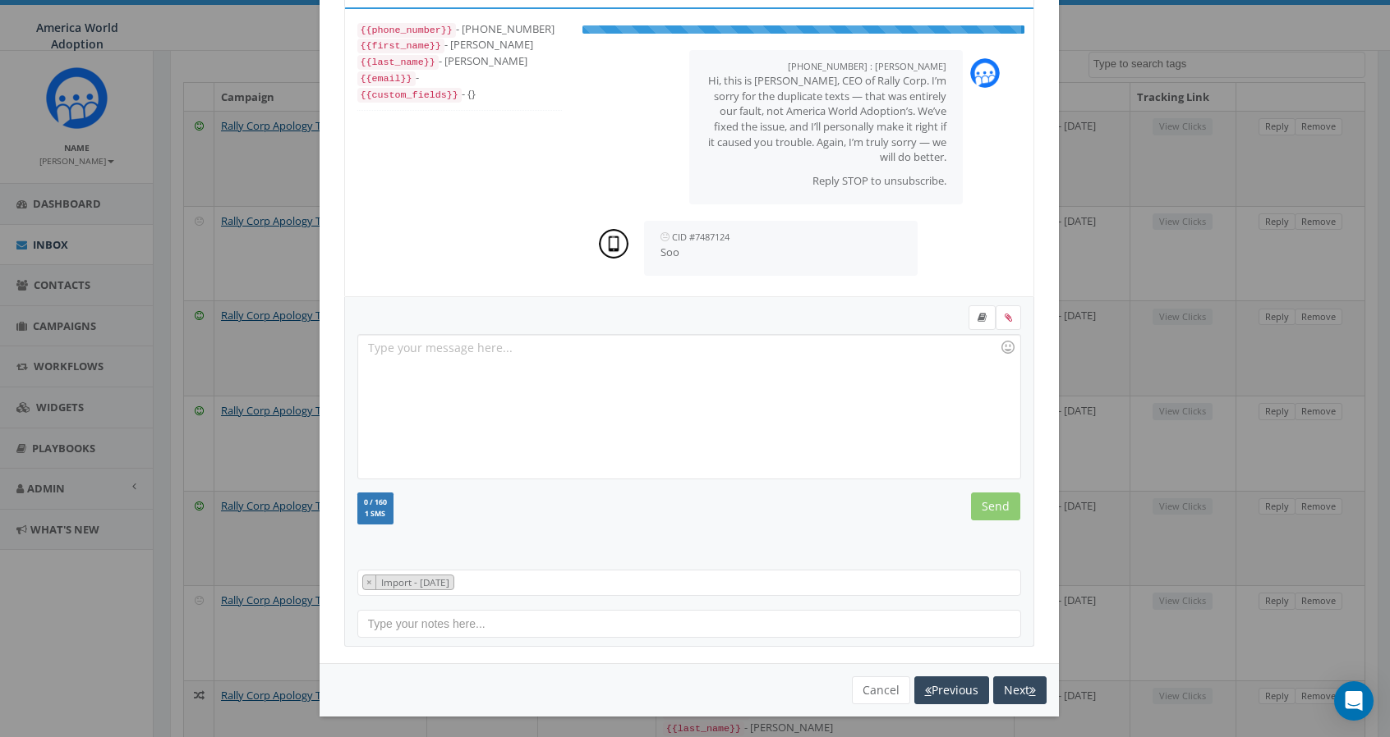
scroll to position [74, 0]
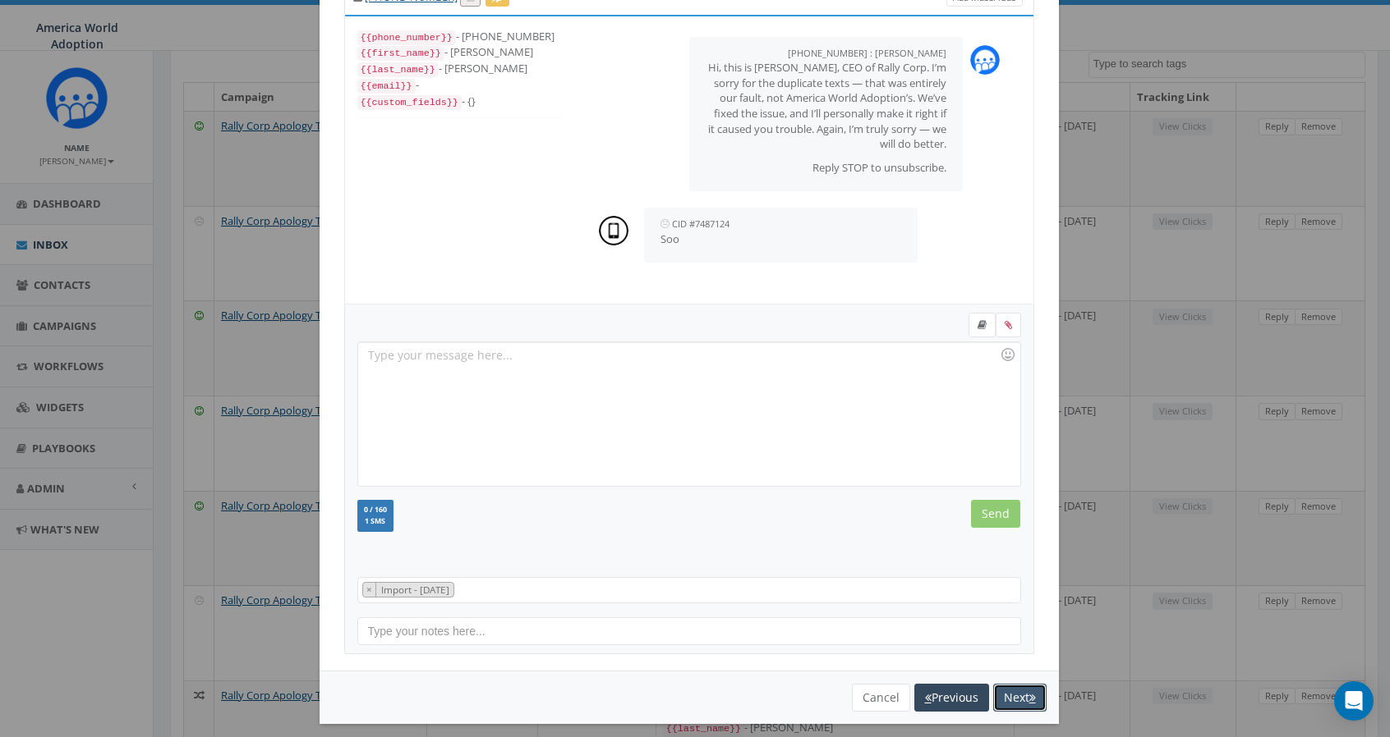
click at [1012, 695] on button "Next" at bounding box center [1019, 698] width 53 height 28
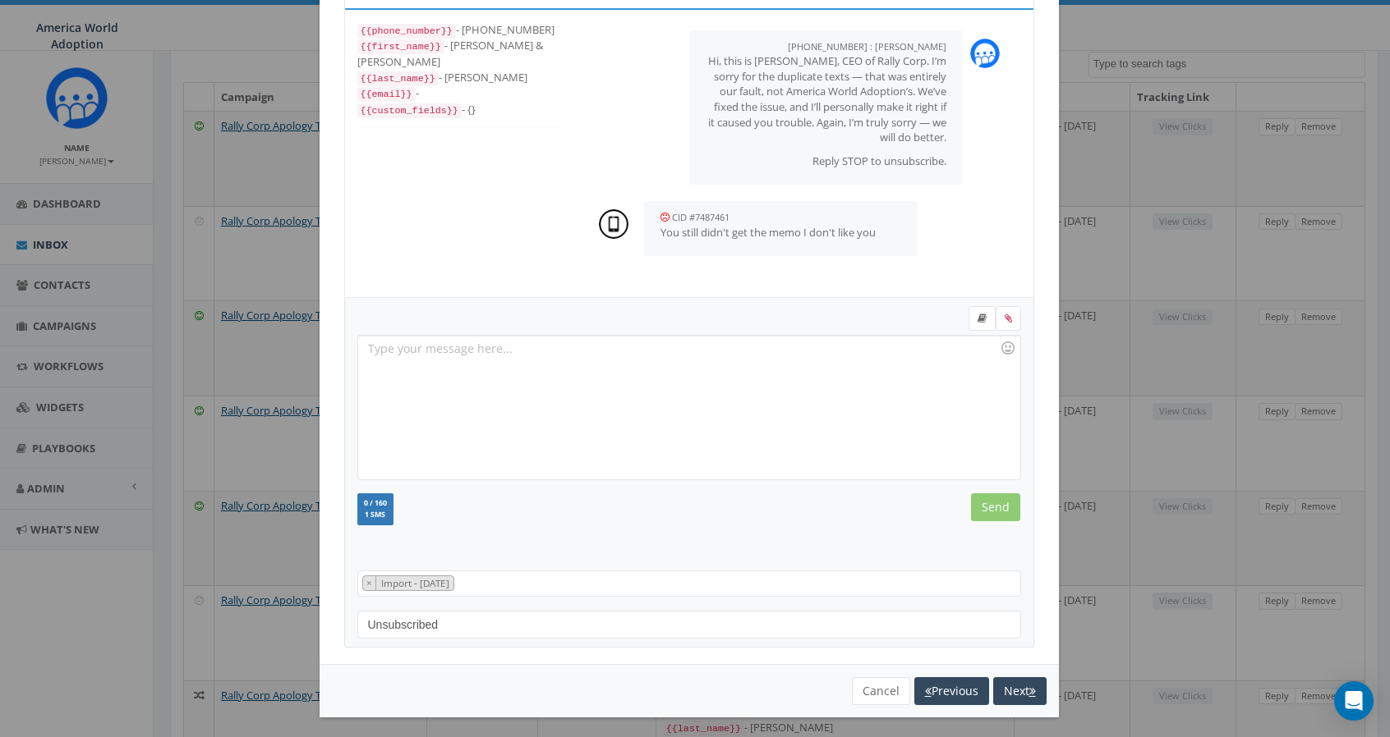
scroll to position [81, 0]
click at [1004, 689] on button "Next" at bounding box center [1019, 691] width 53 height 28
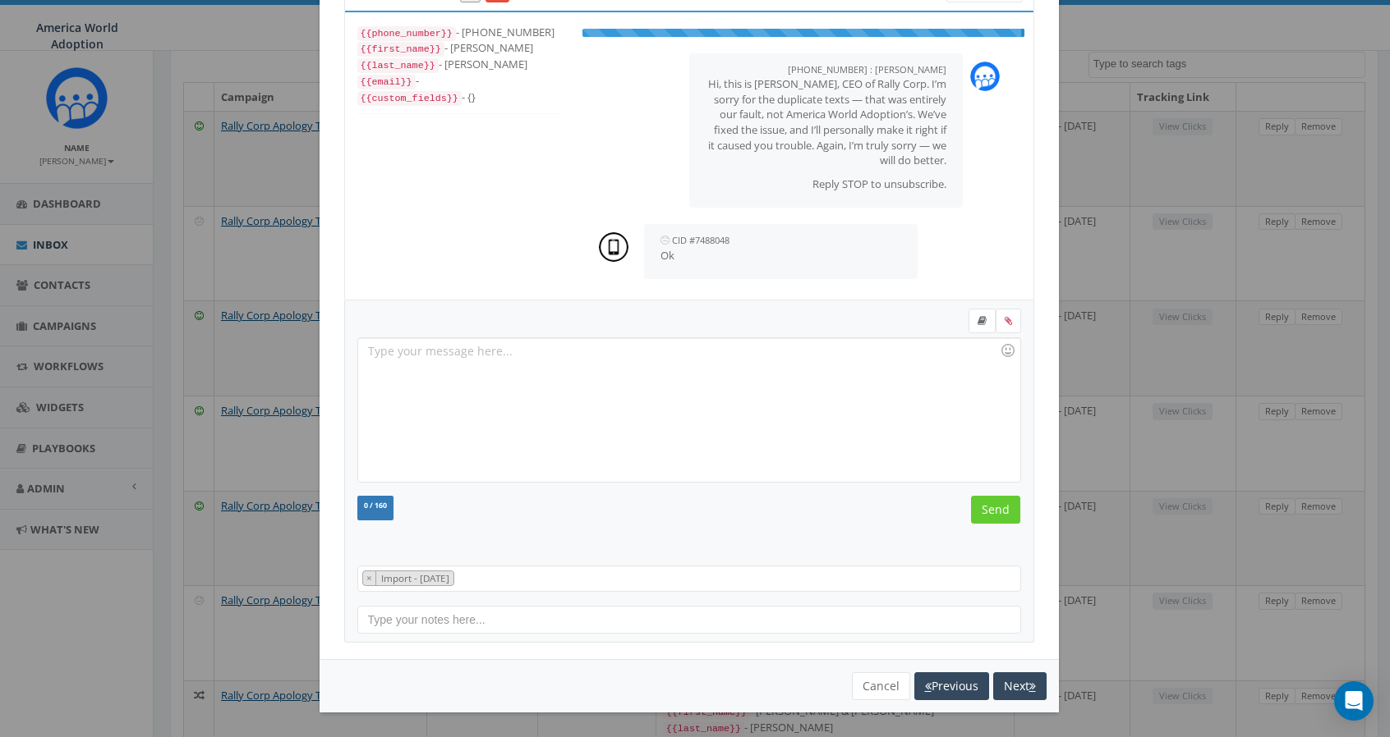
scroll to position [74, 0]
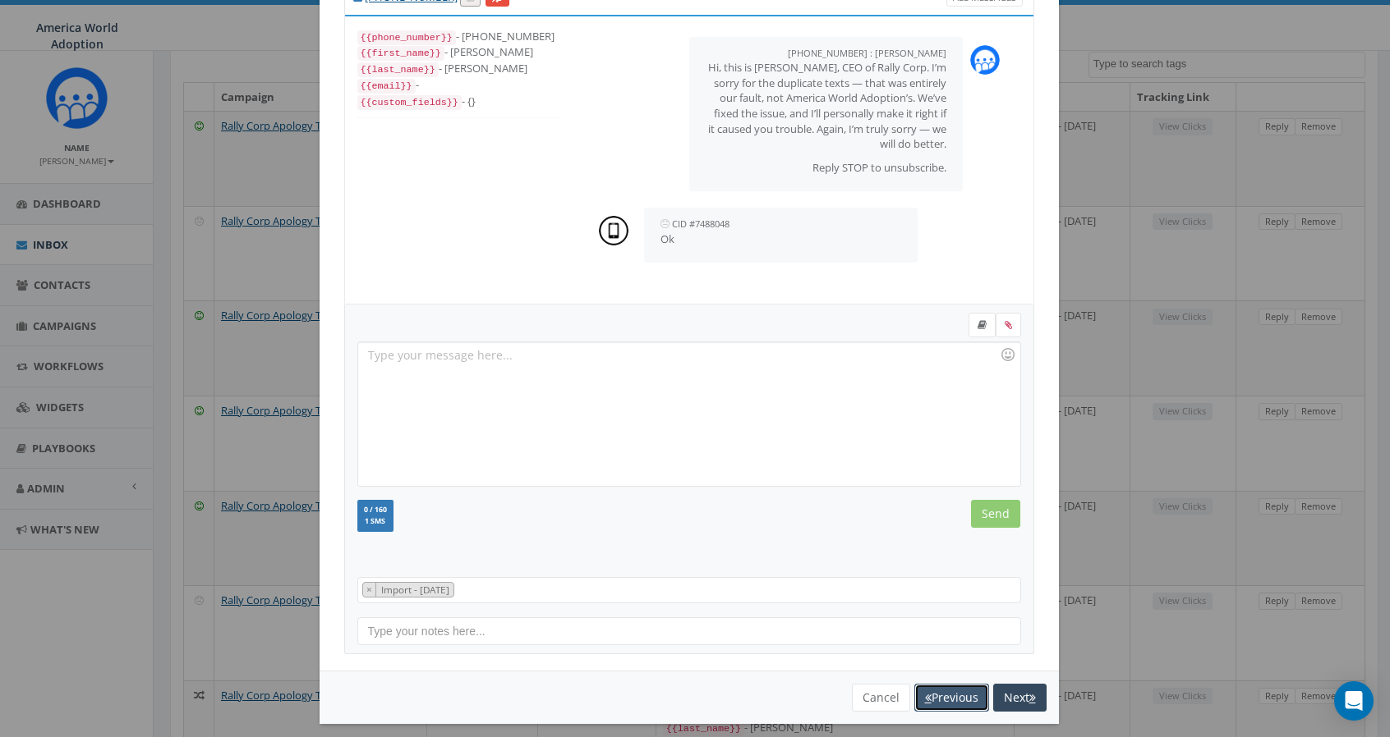
click at [947, 687] on button "Previous" at bounding box center [951, 698] width 75 height 28
click at [1007, 701] on button "Next" at bounding box center [1019, 698] width 53 height 28
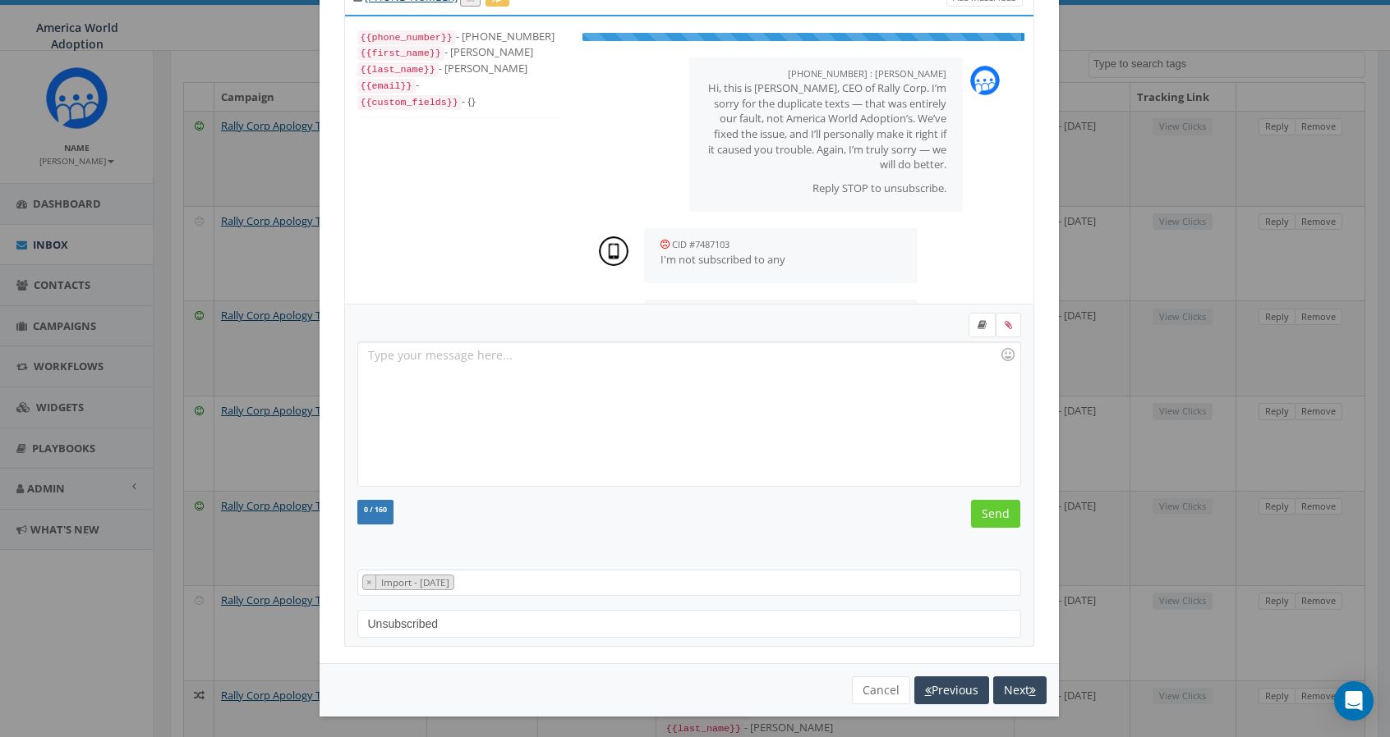
scroll to position [51, 0]
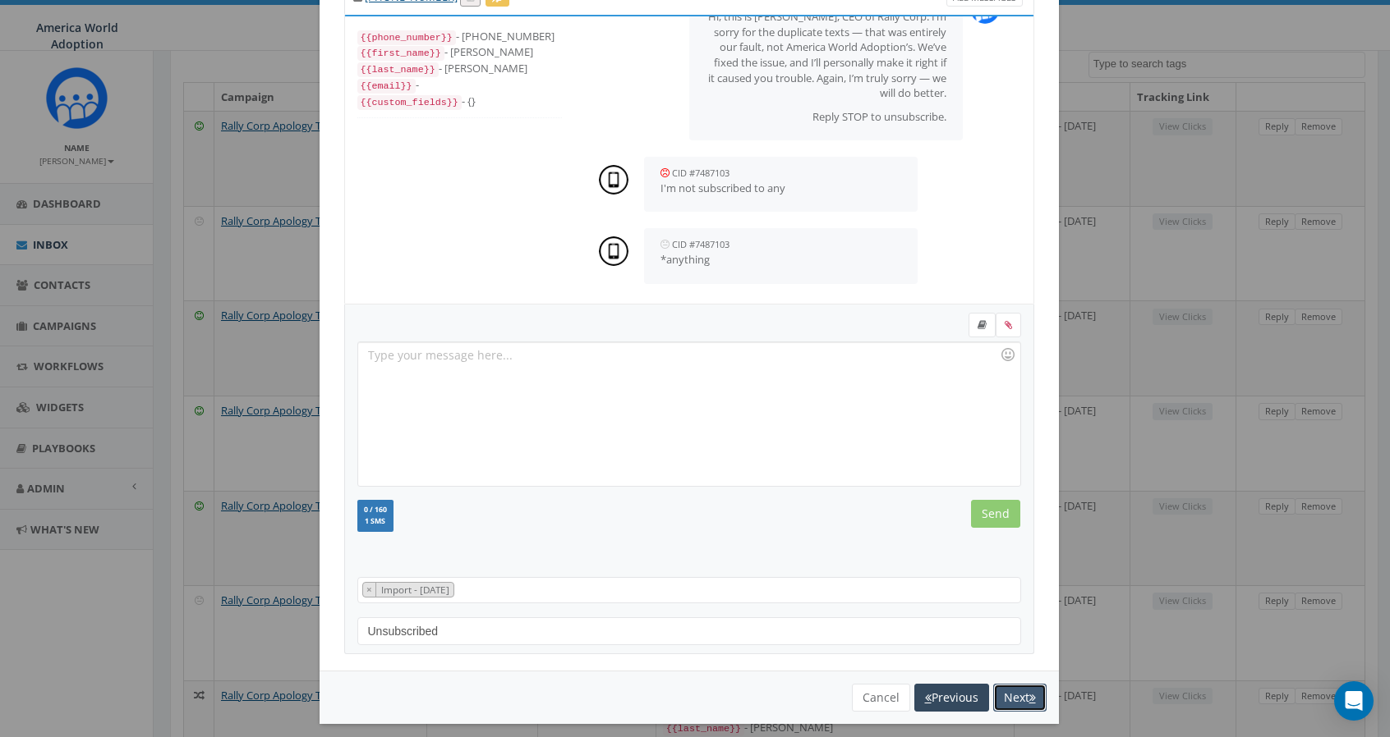
click at [1007, 701] on button "Next" at bounding box center [1019, 698] width 53 height 28
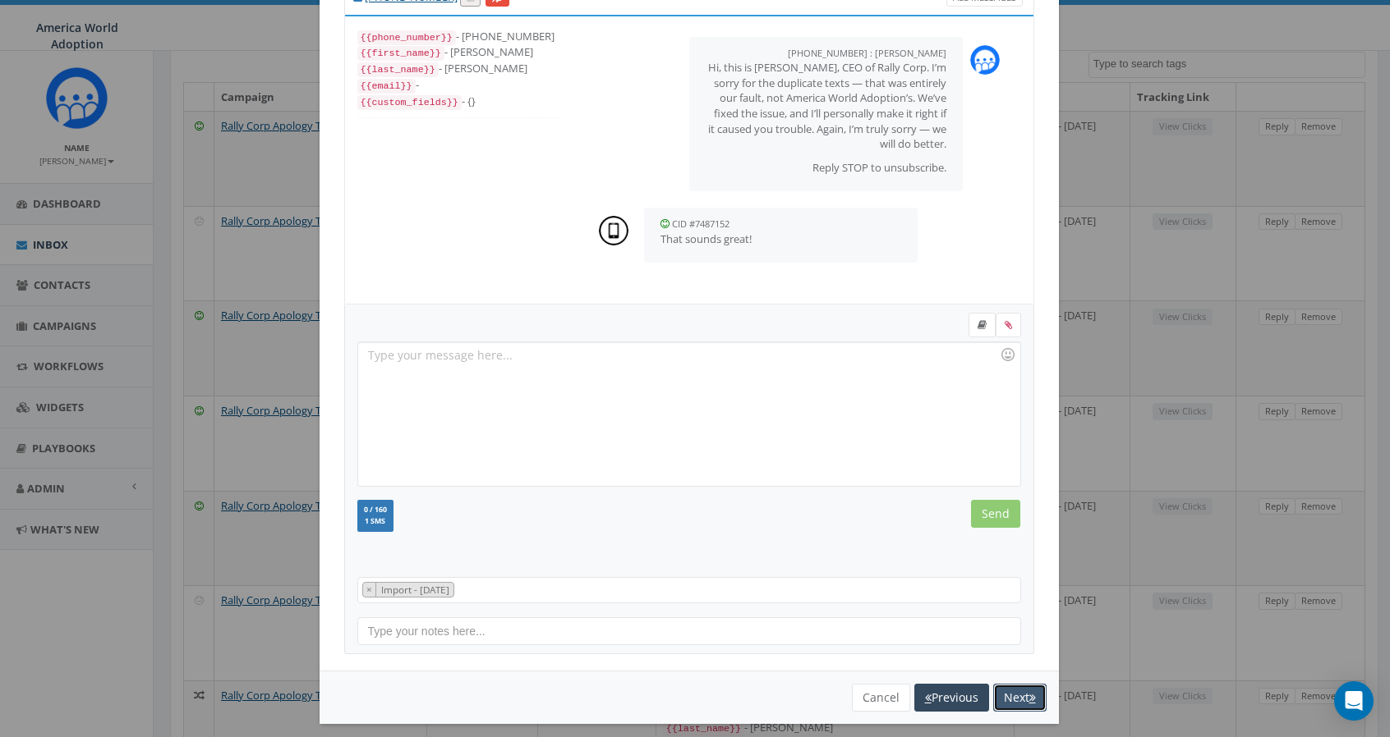
click at [1007, 701] on button "Next" at bounding box center [1019, 698] width 53 height 28
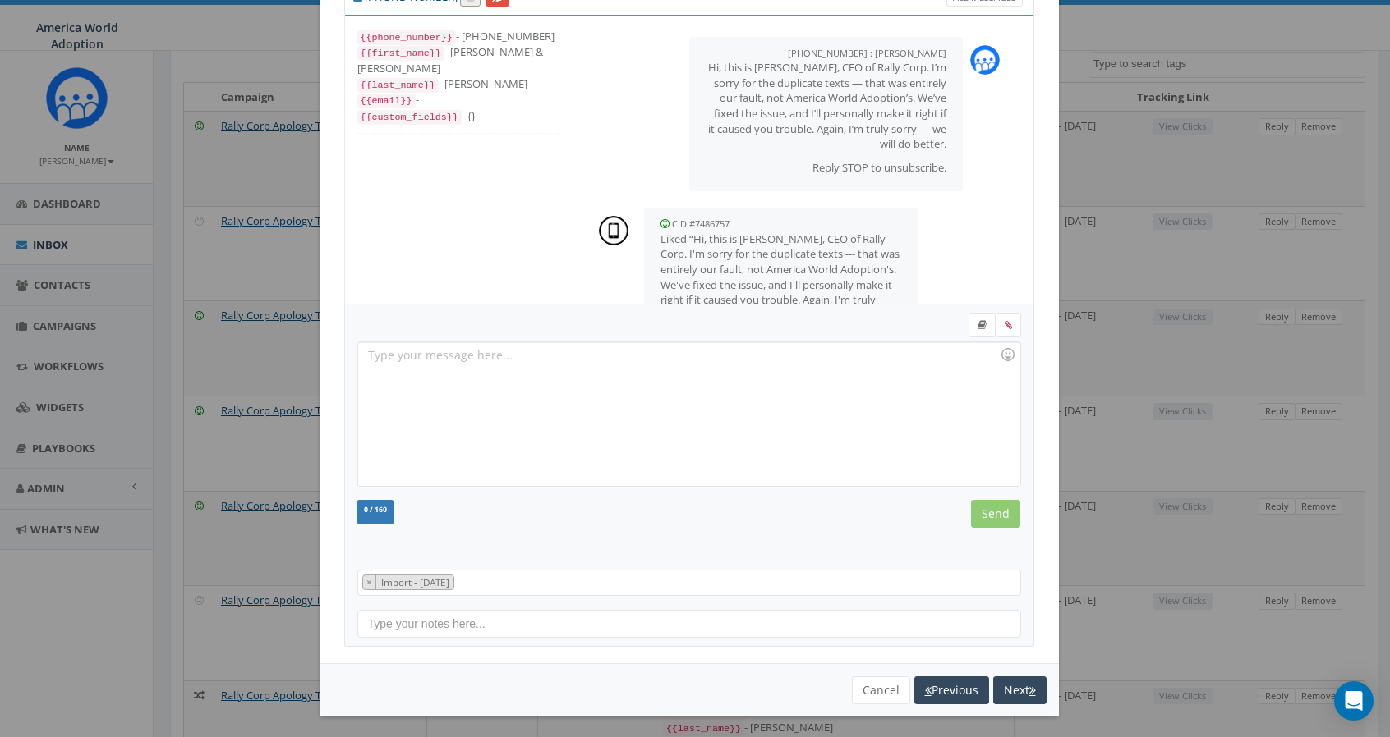
scroll to position [94, 0]
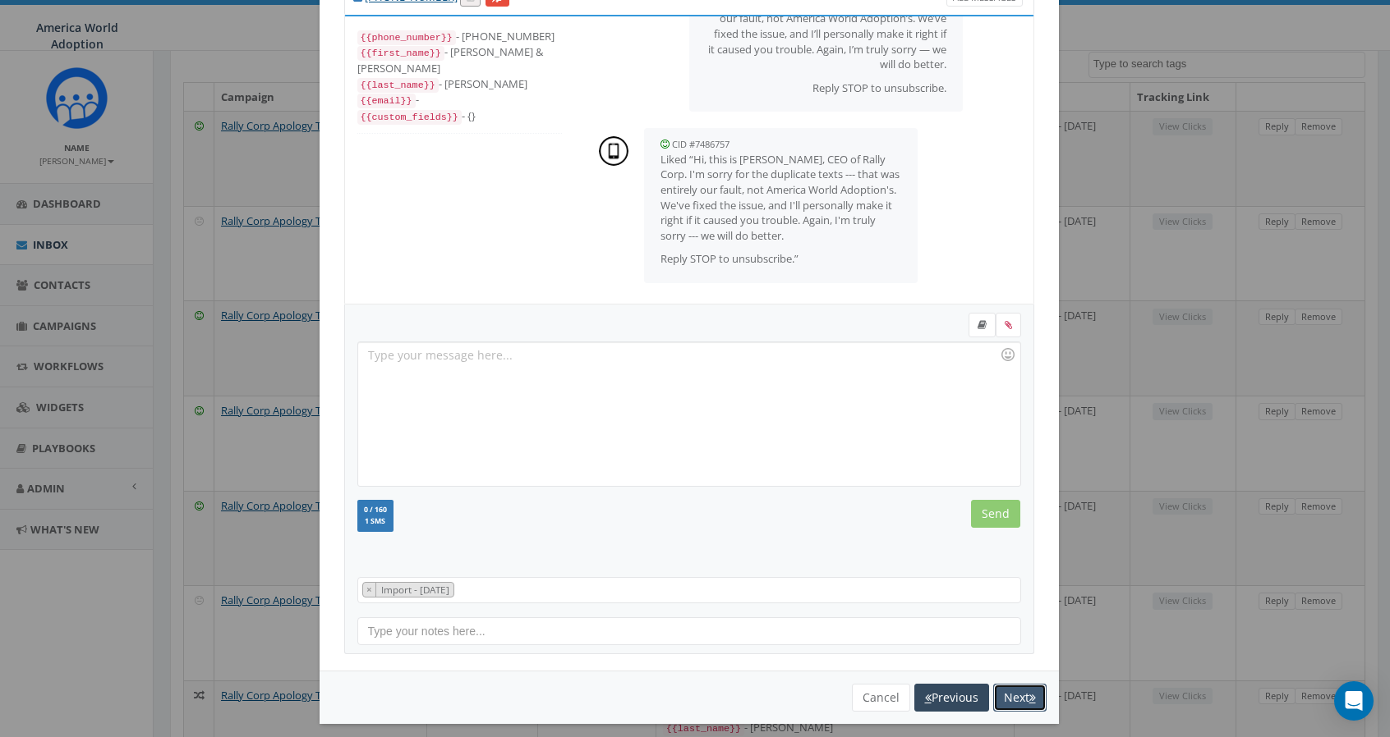
click at [1007, 701] on button "Next" at bounding box center [1019, 698] width 53 height 28
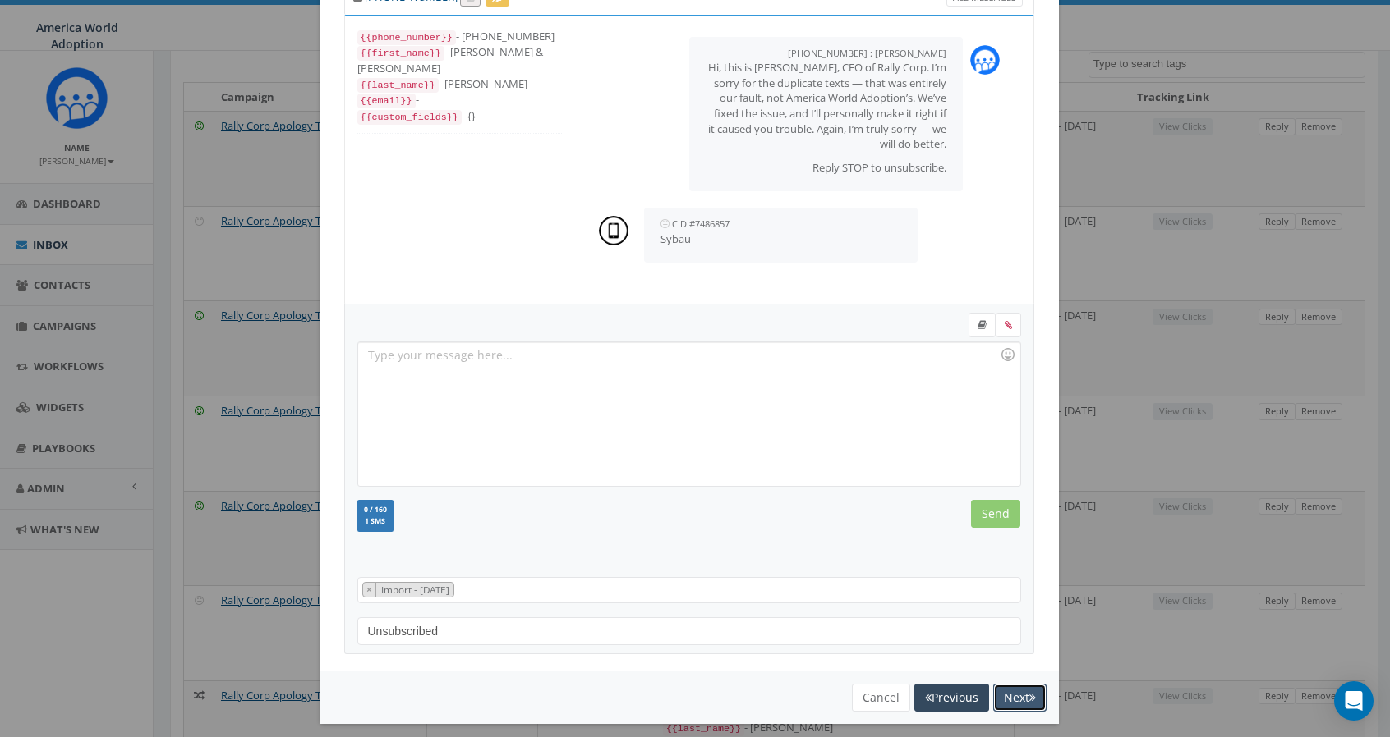
click at [1007, 701] on button "Next" at bounding box center [1019, 698] width 53 height 28
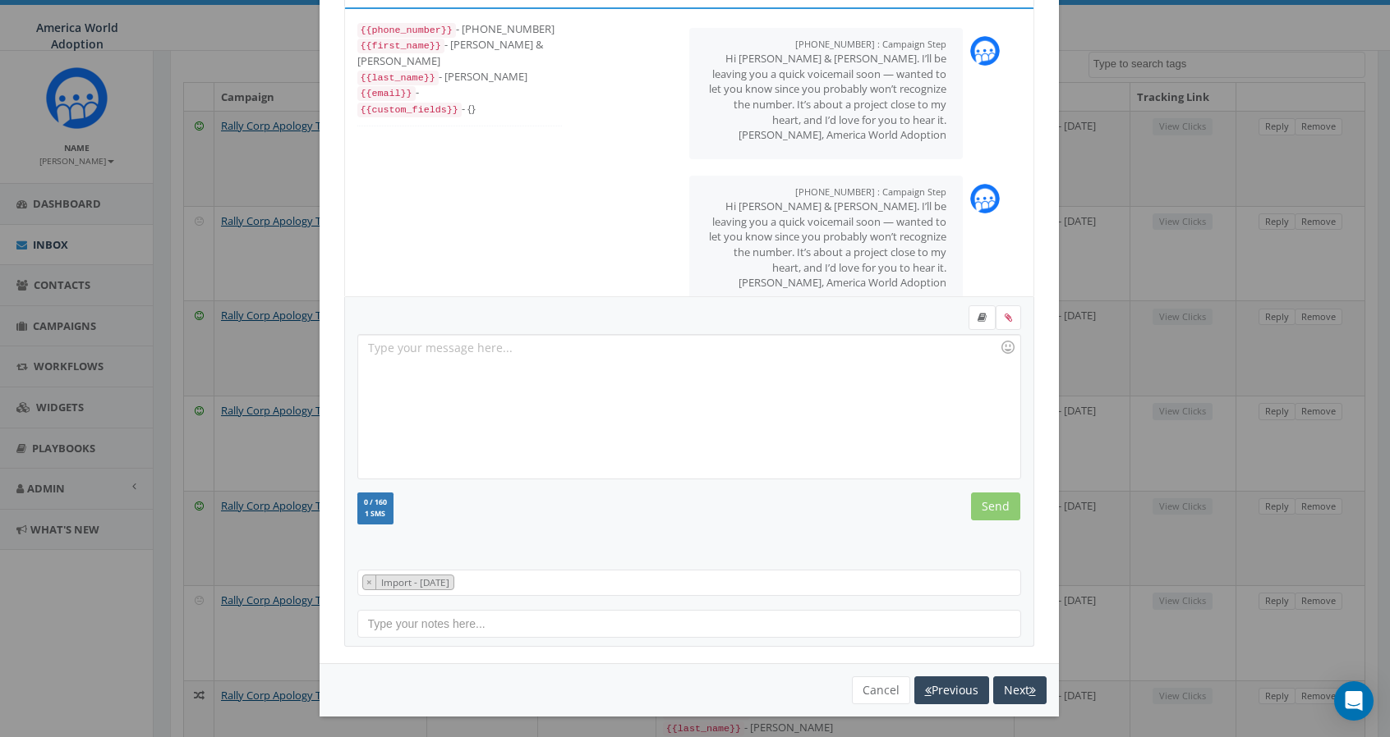
scroll to position [0, 0]
click at [999, 687] on button "Next" at bounding box center [1019, 691] width 53 height 28
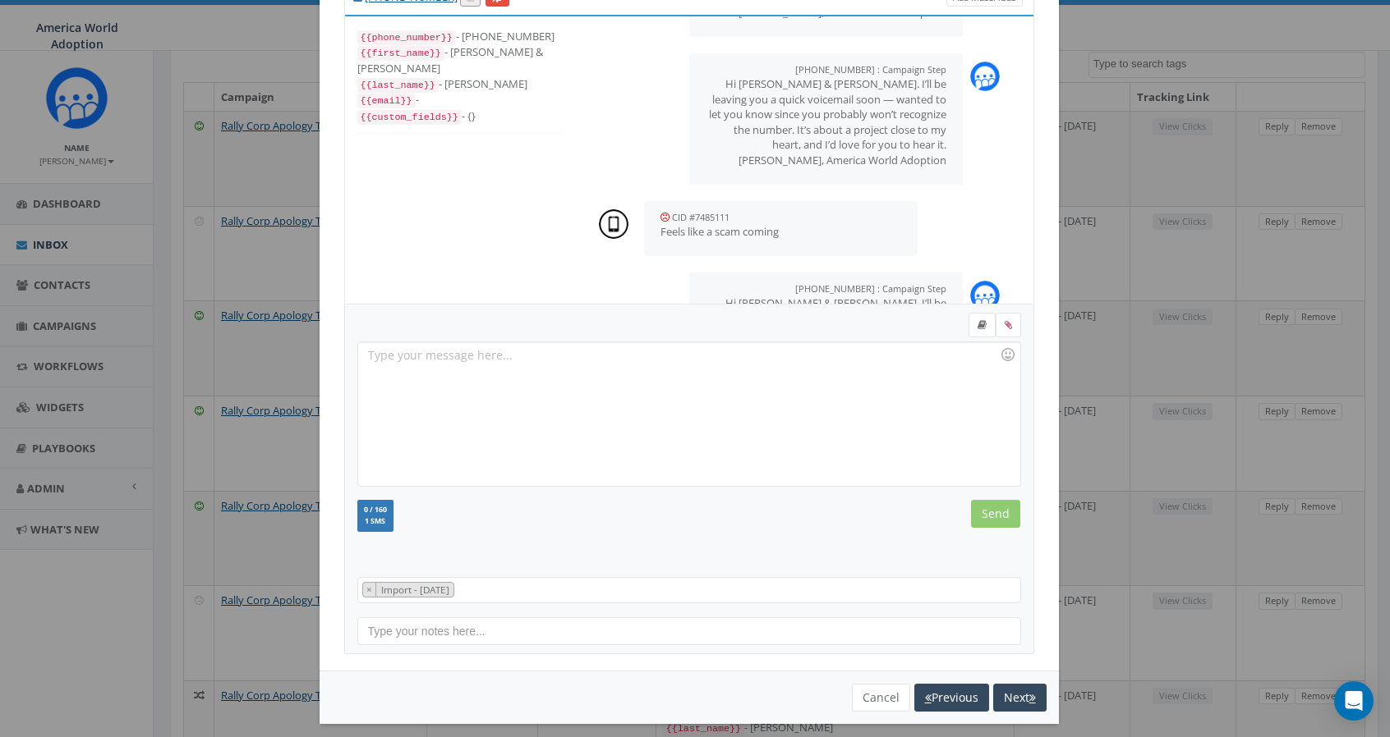
scroll to position [839, 0]
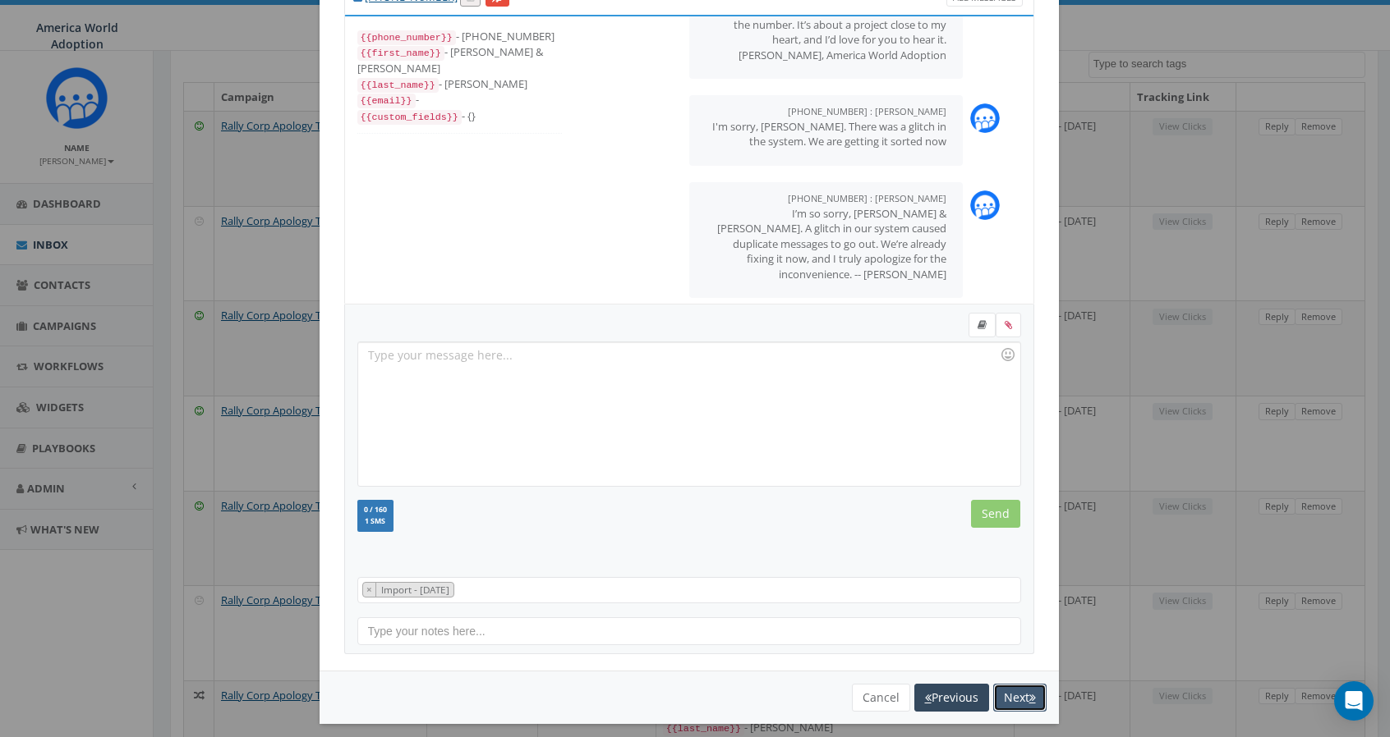
click at [999, 687] on button "Next" at bounding box center [1019, 698] width 53 height 28
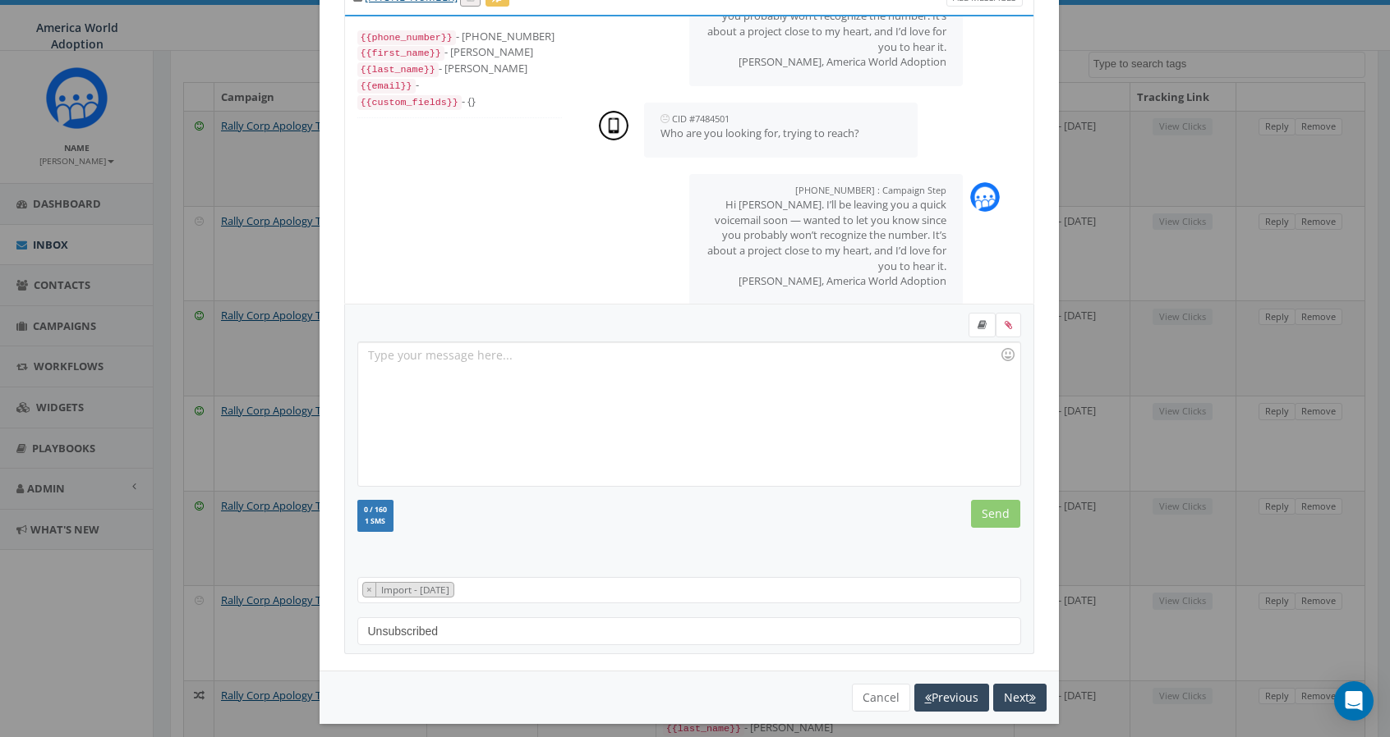
scroll to position [619, 0]
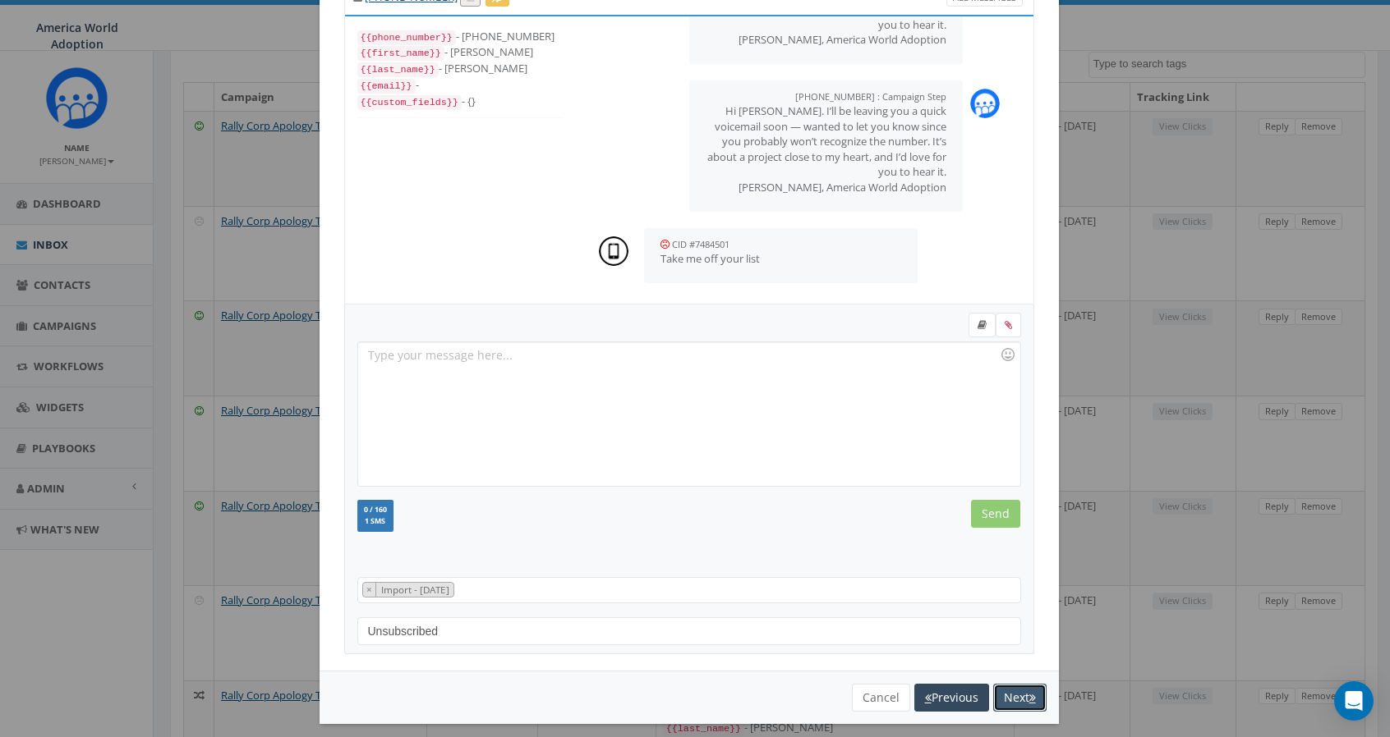
click at [999, 687] on button "Next" at bounding box center [1019, 698] width 53 height 28
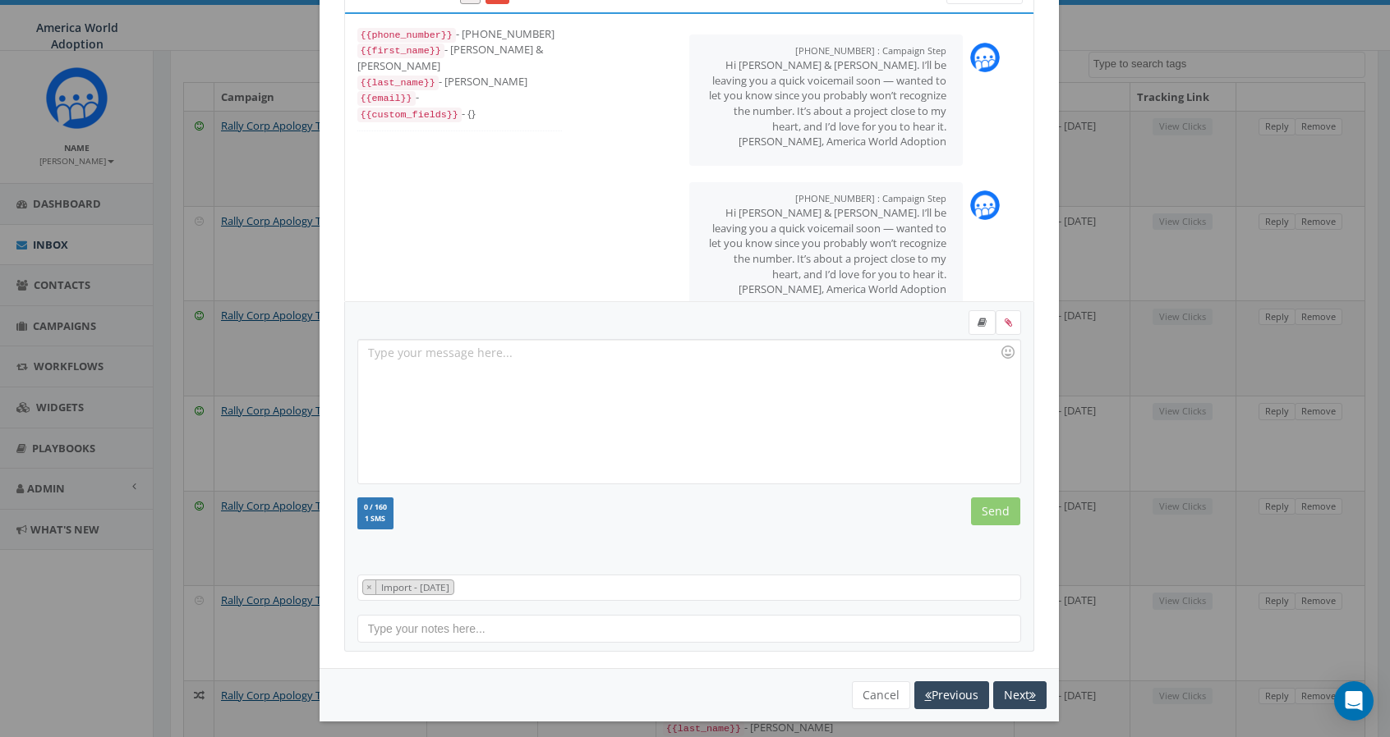
scroll to position [81, 0]
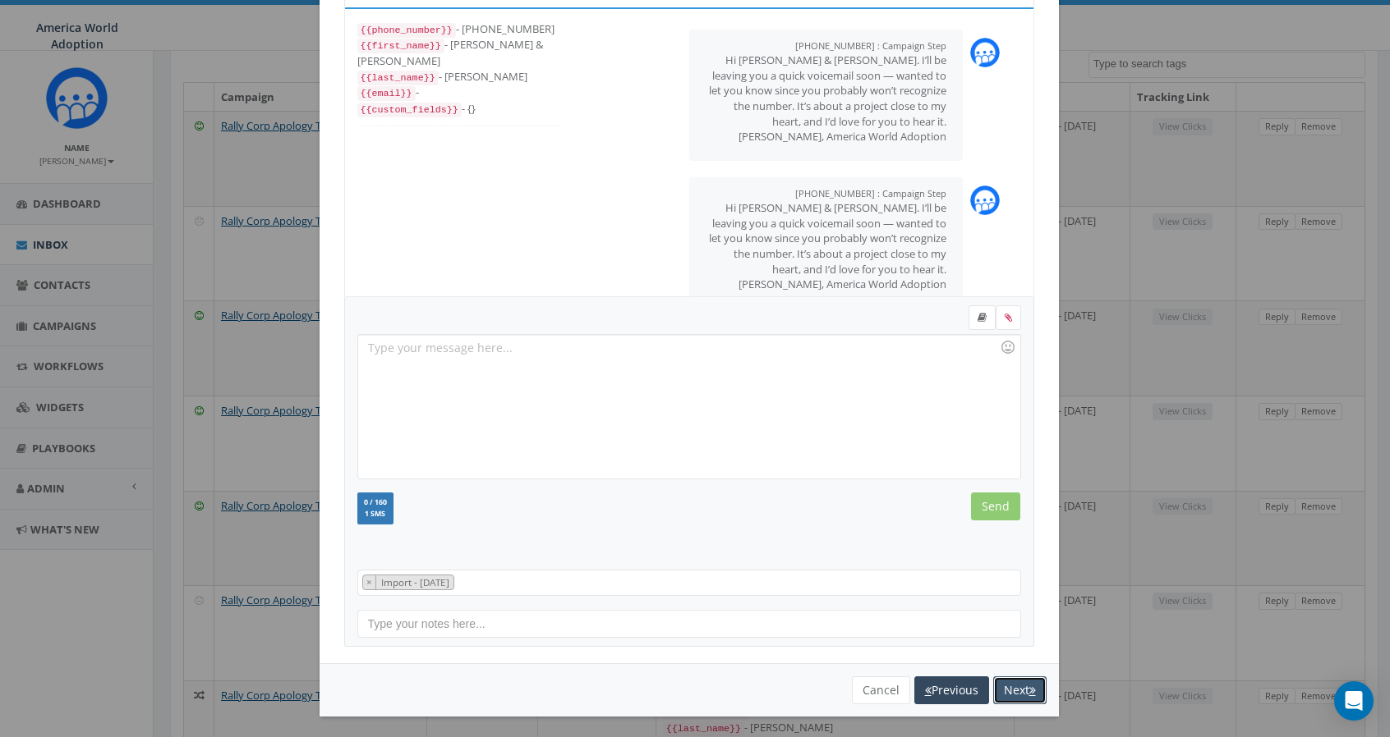
click at [1007, 682] on button "Next" at bounding box center [1019, 691] width 53 height 28
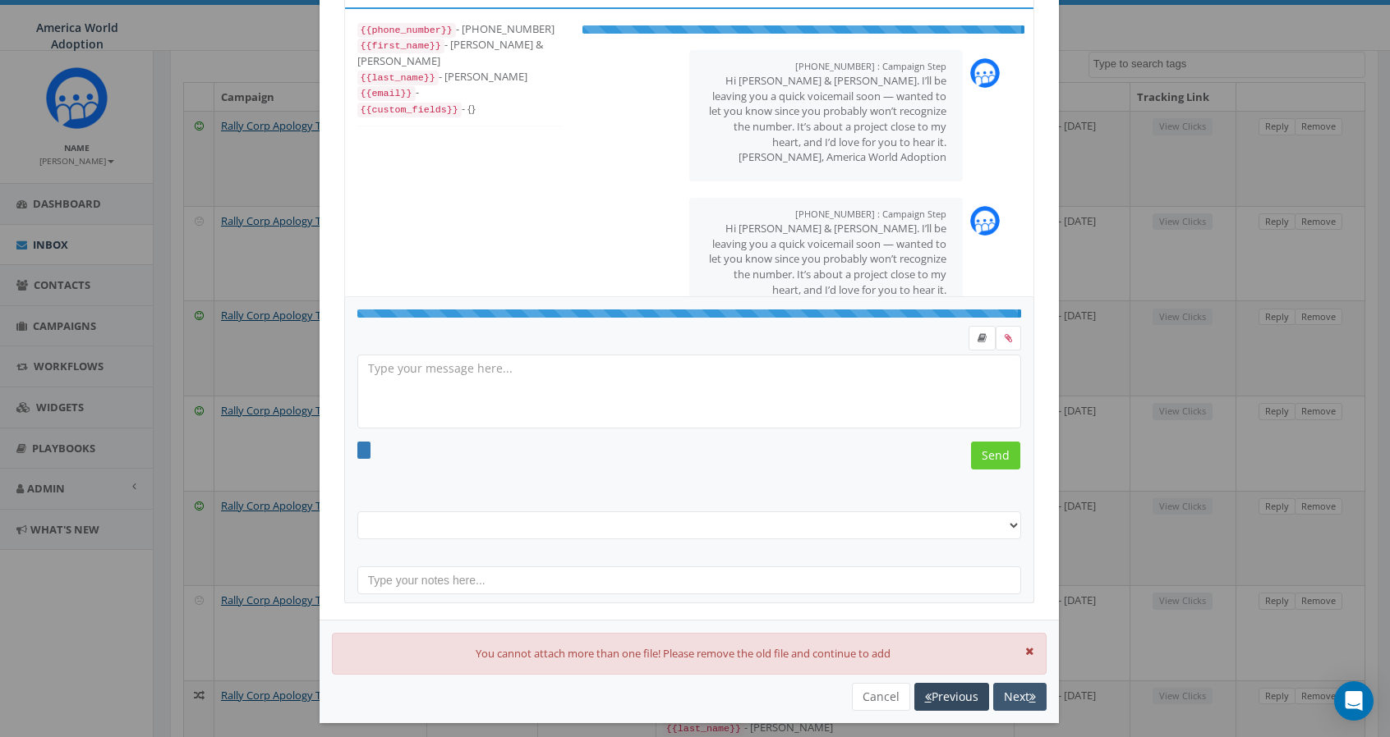
select select "Import - [DATE]"
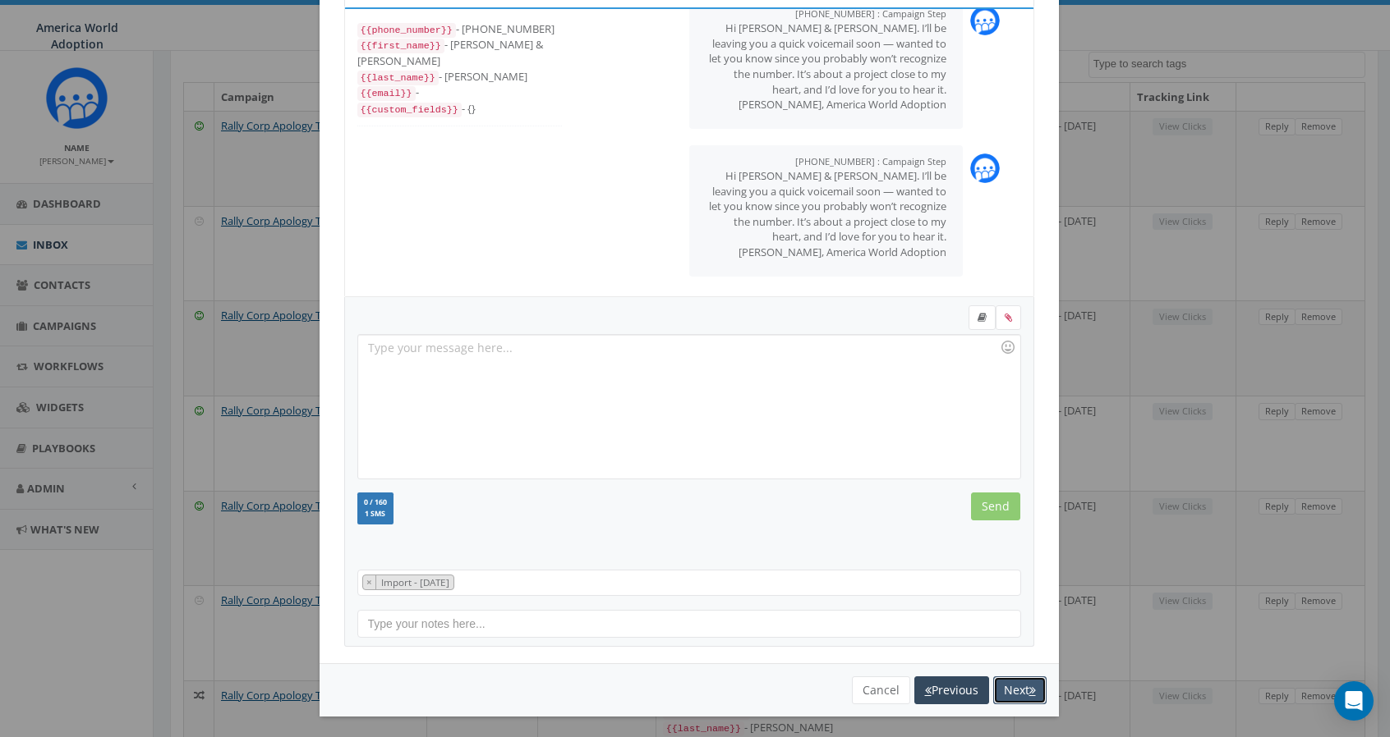
click at [999, 687] on button "Next" at bounding box center [1019, 691] width 53 height 28
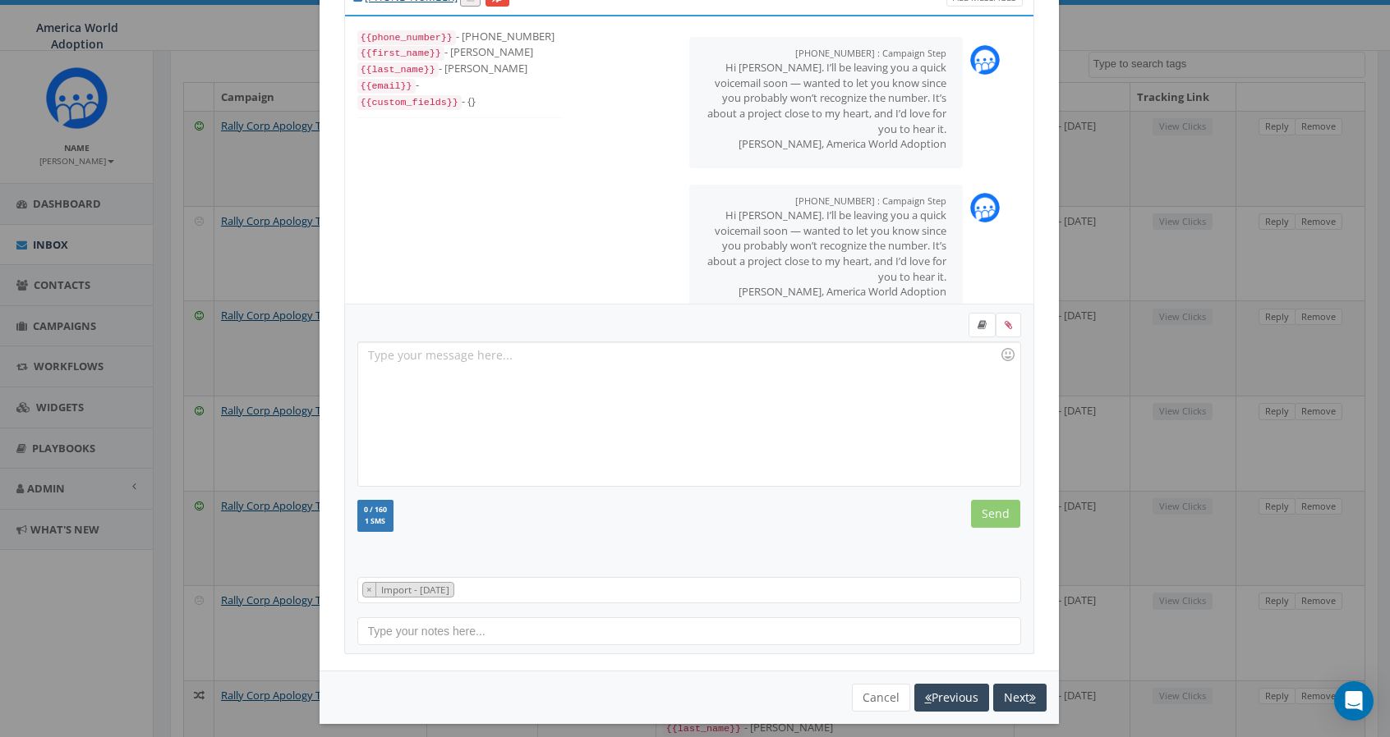
scroll to position [563, 0]
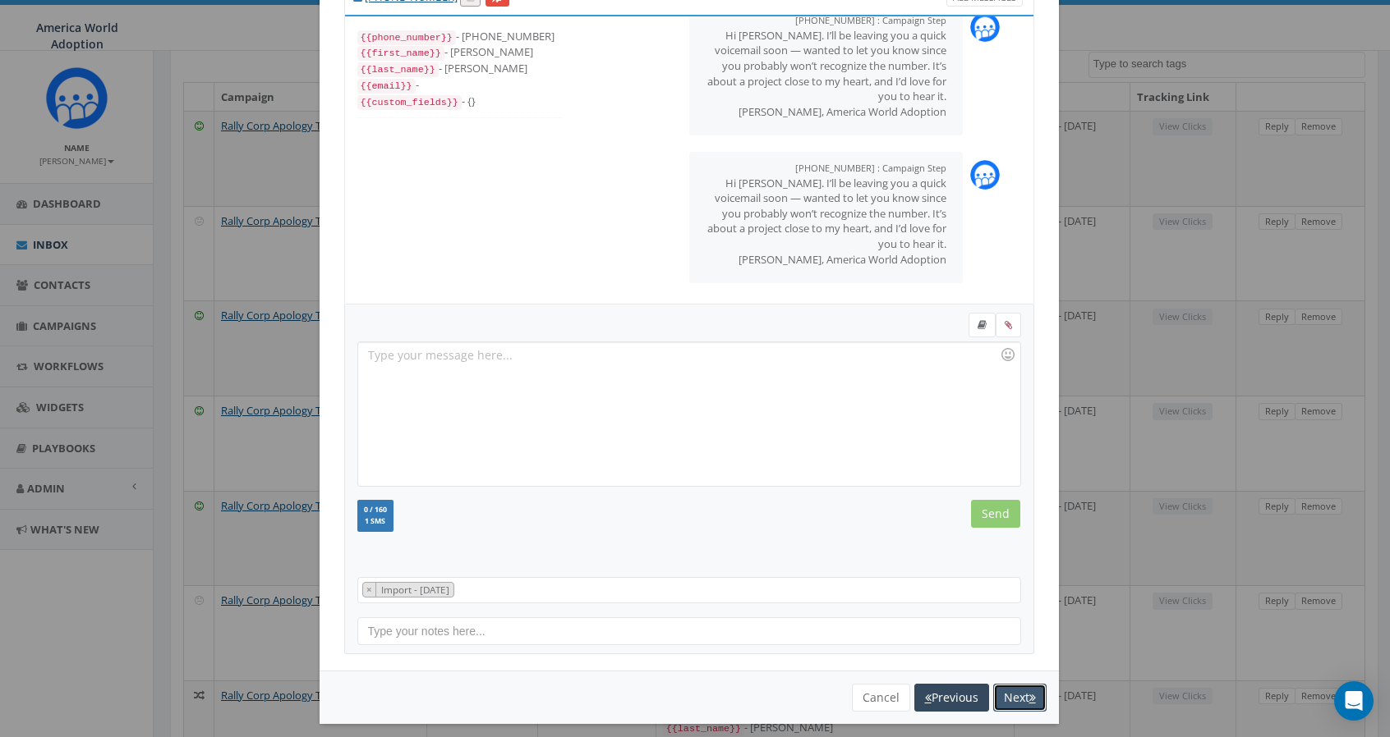
click at [999, 687] on button "Next" at bounding box center [1019, 698] width 53 height 28
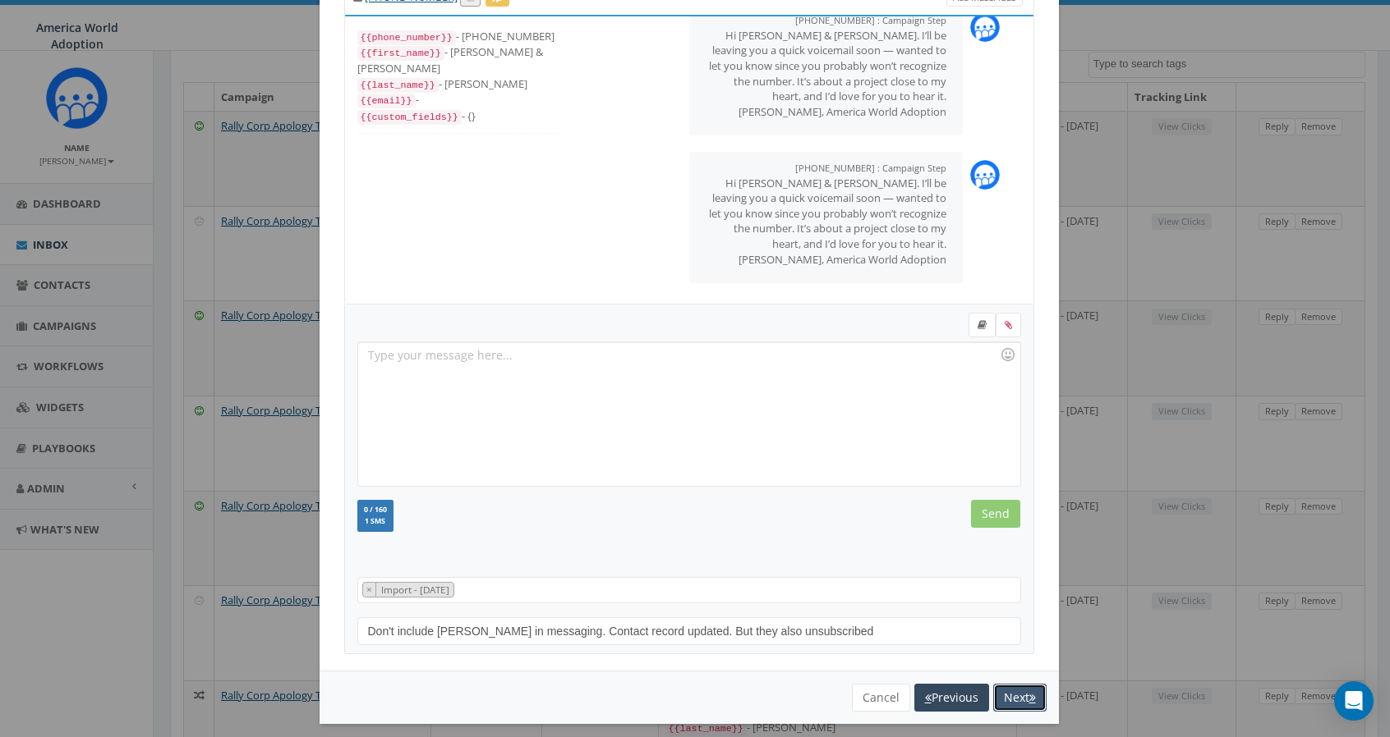
click at [999, 687] on button "Next" at bounding box center [1019, 698] width 53 height 28
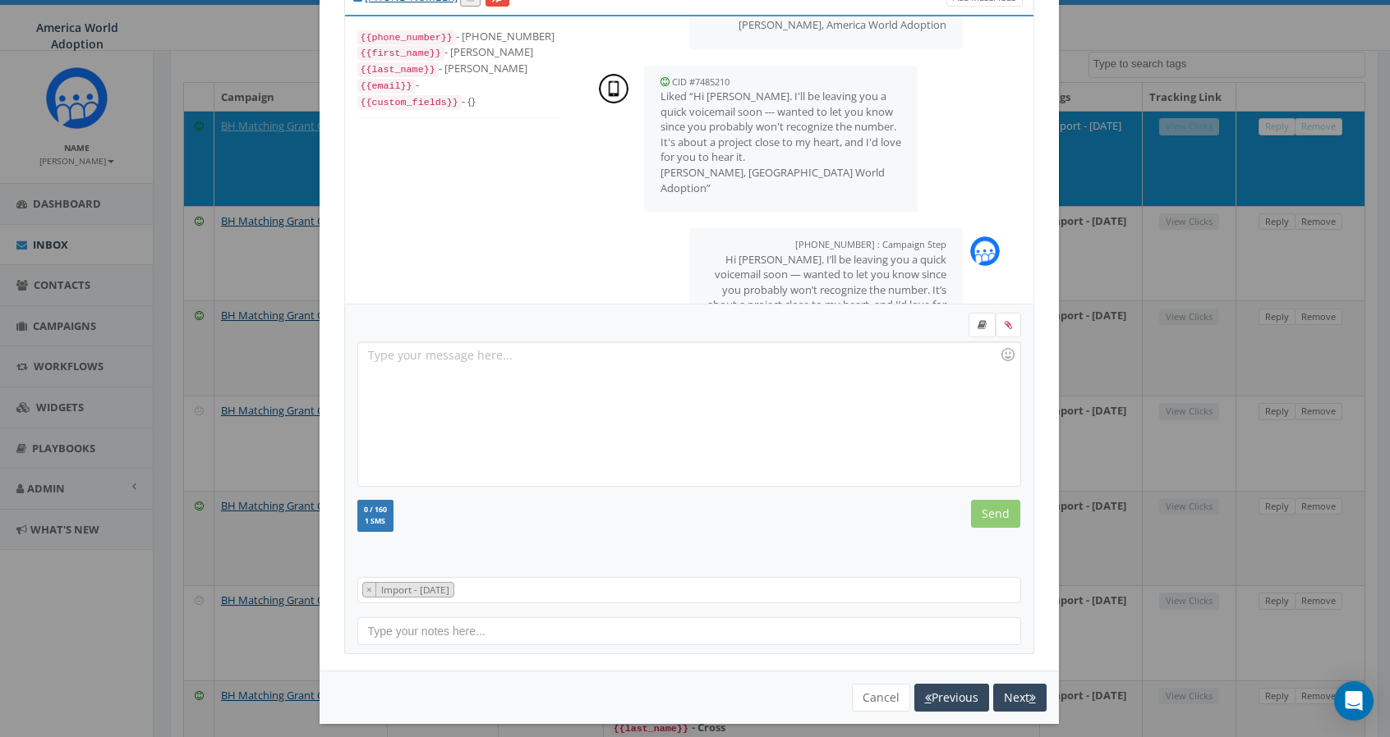
scroll to position [623, 0]
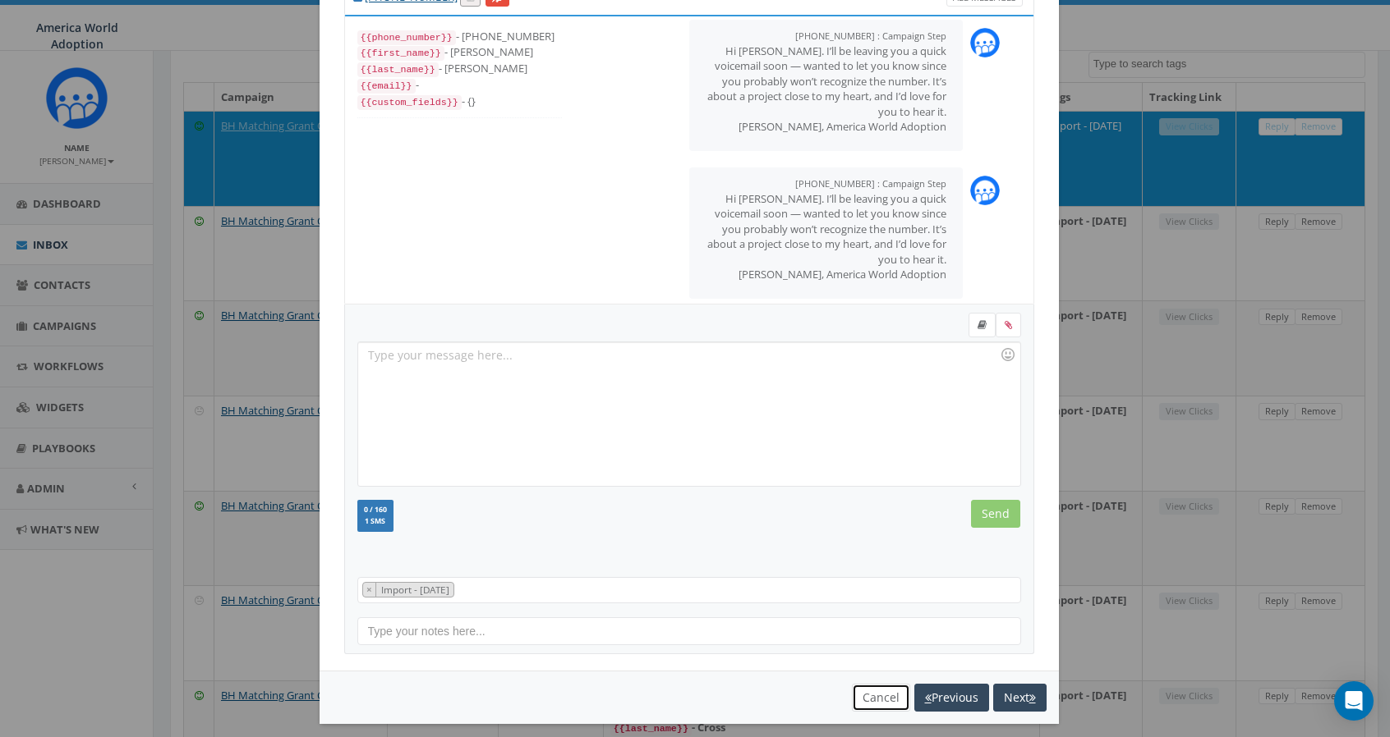
click at [858, 691] on button "Cancel" at bounding box center [881, 698] width 58 height 28
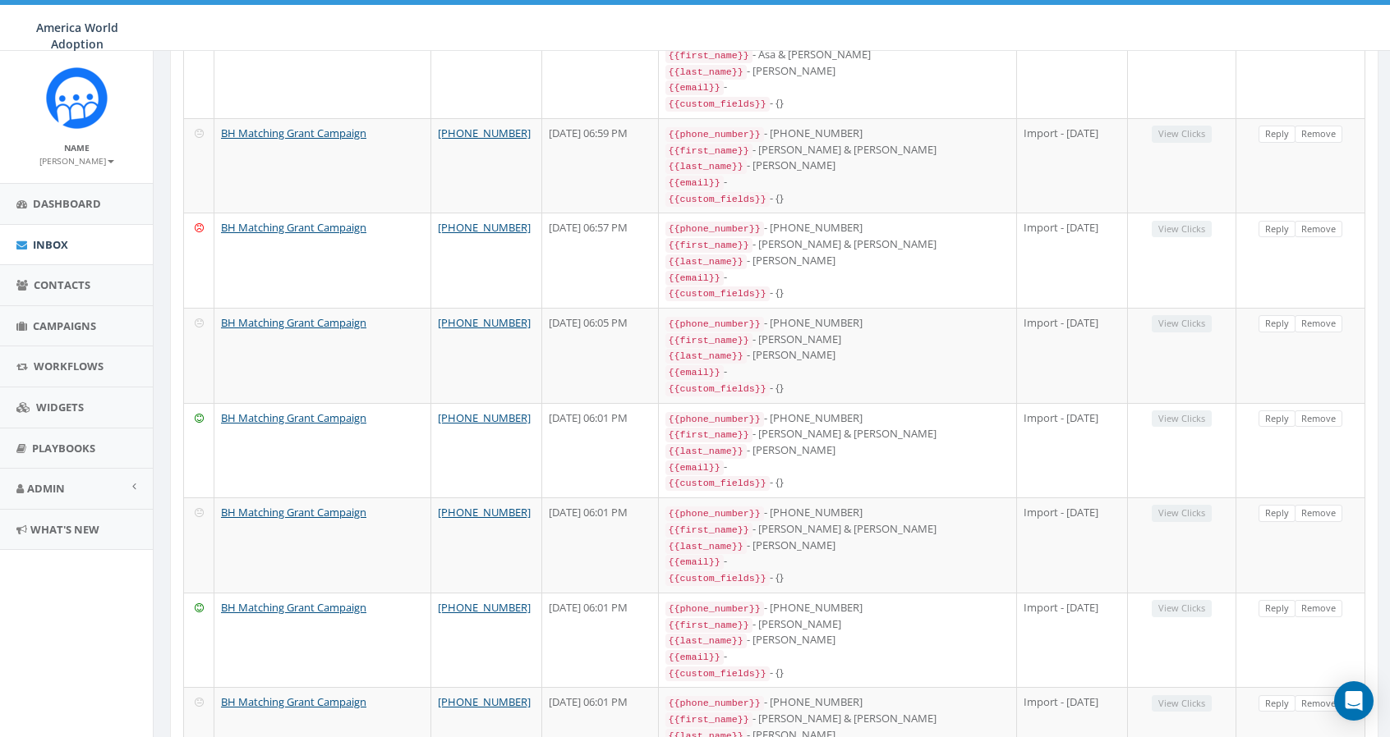
scroll to position [1886, 0]
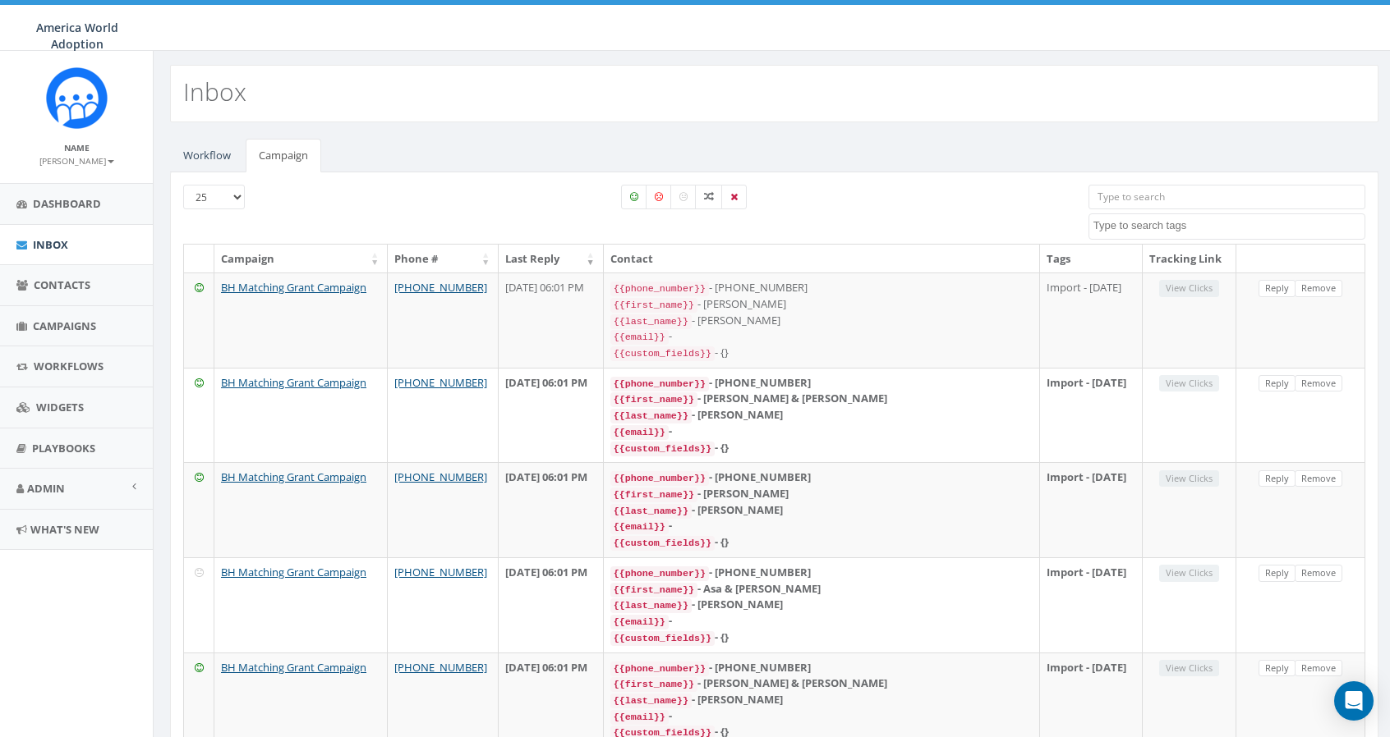
scroll to position [0, 0]
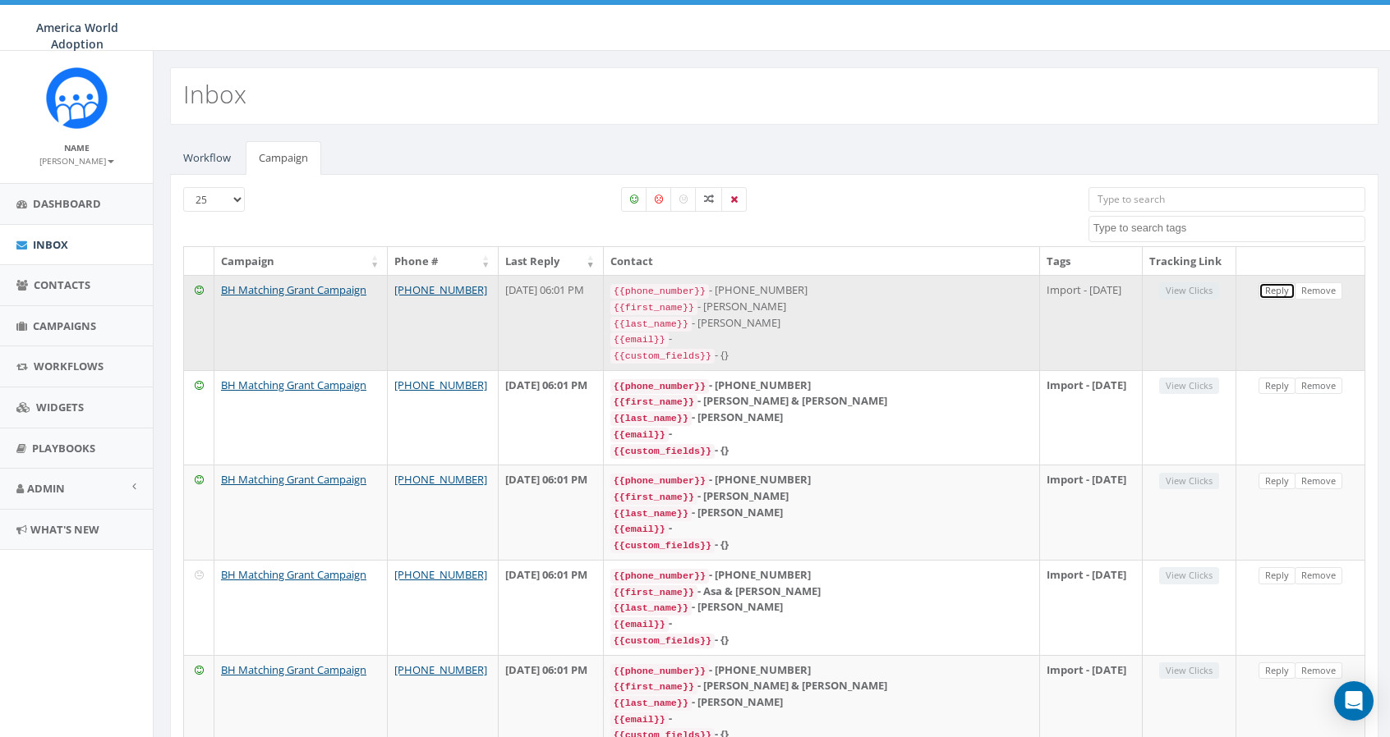
click at [1276, 288] on link "Reply" at bounding box center [1276, 291] width 37 height 17
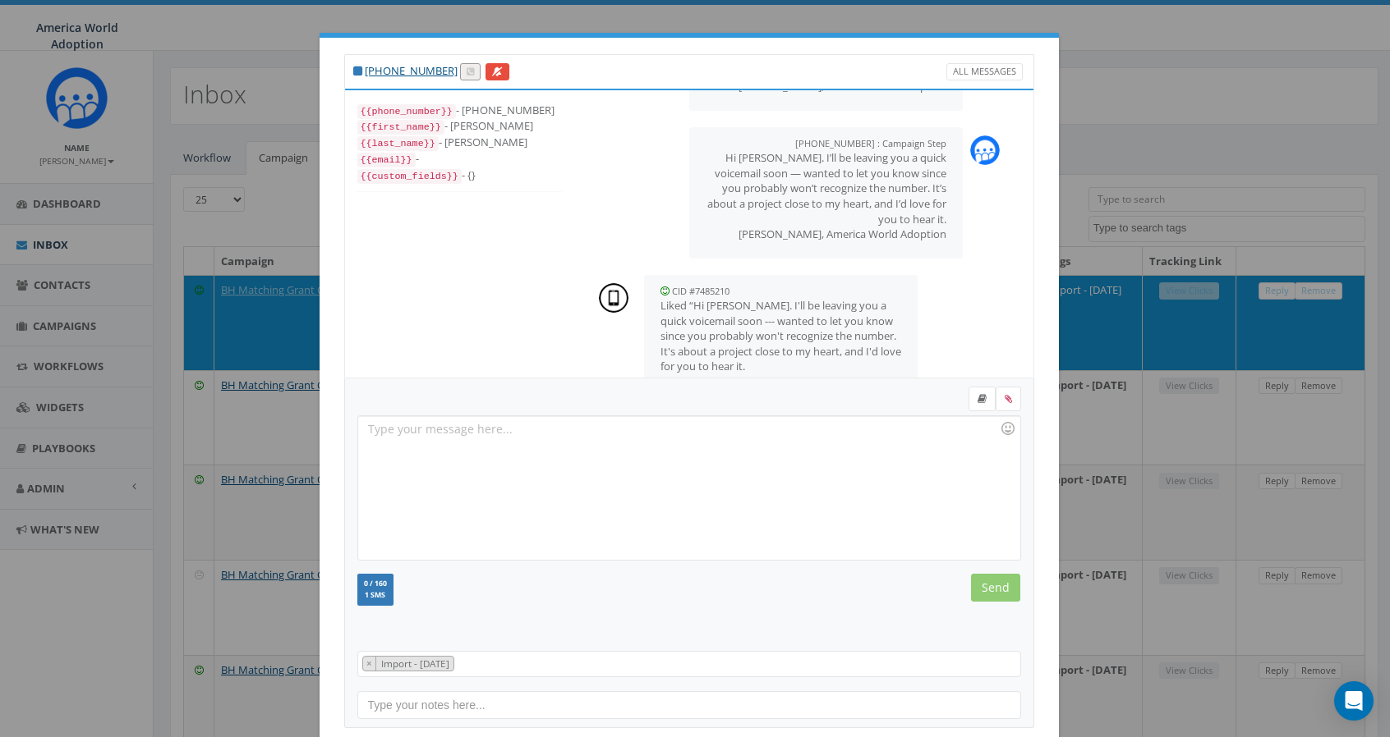
scroll to position [131, 0]
click at [1109, 39] on div "[PHONE_NUMBER] All Messages {{phone_number}} - [PHONE_NUMBER] {{first_name}} - …" at bounding box center [695, 368] width 1390 height 737
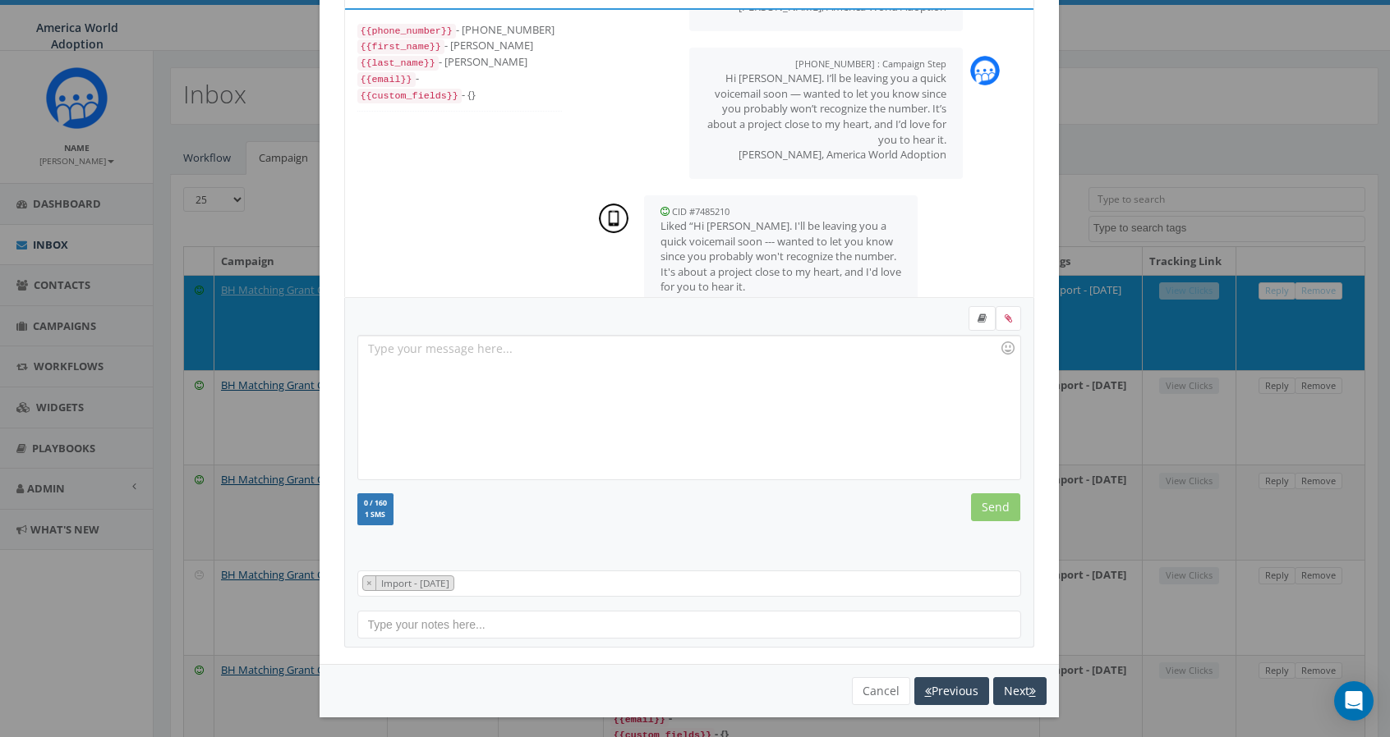
scroll to position [81, 0]
click at [887, 687] on button "Cancel" at bounding box center [881, 691] width 58 height 28
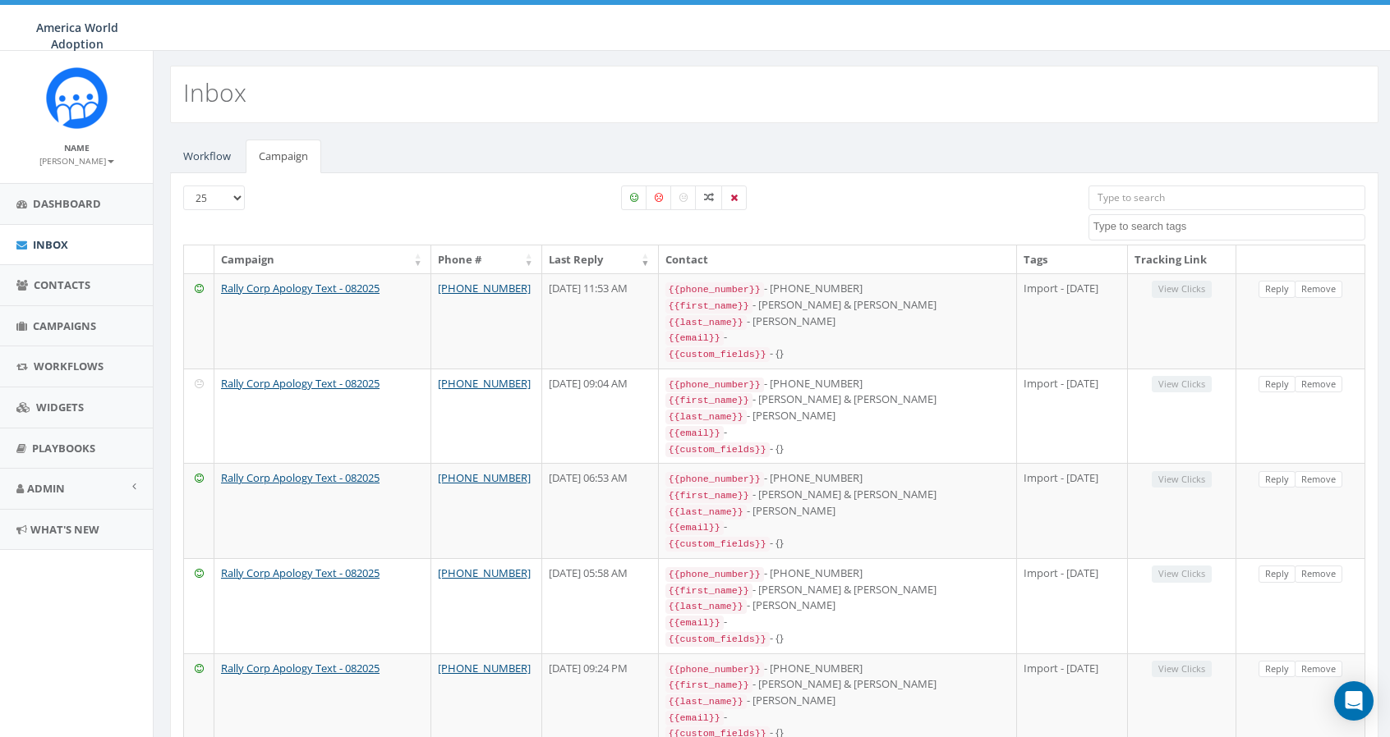
scroll to position [0, 0]
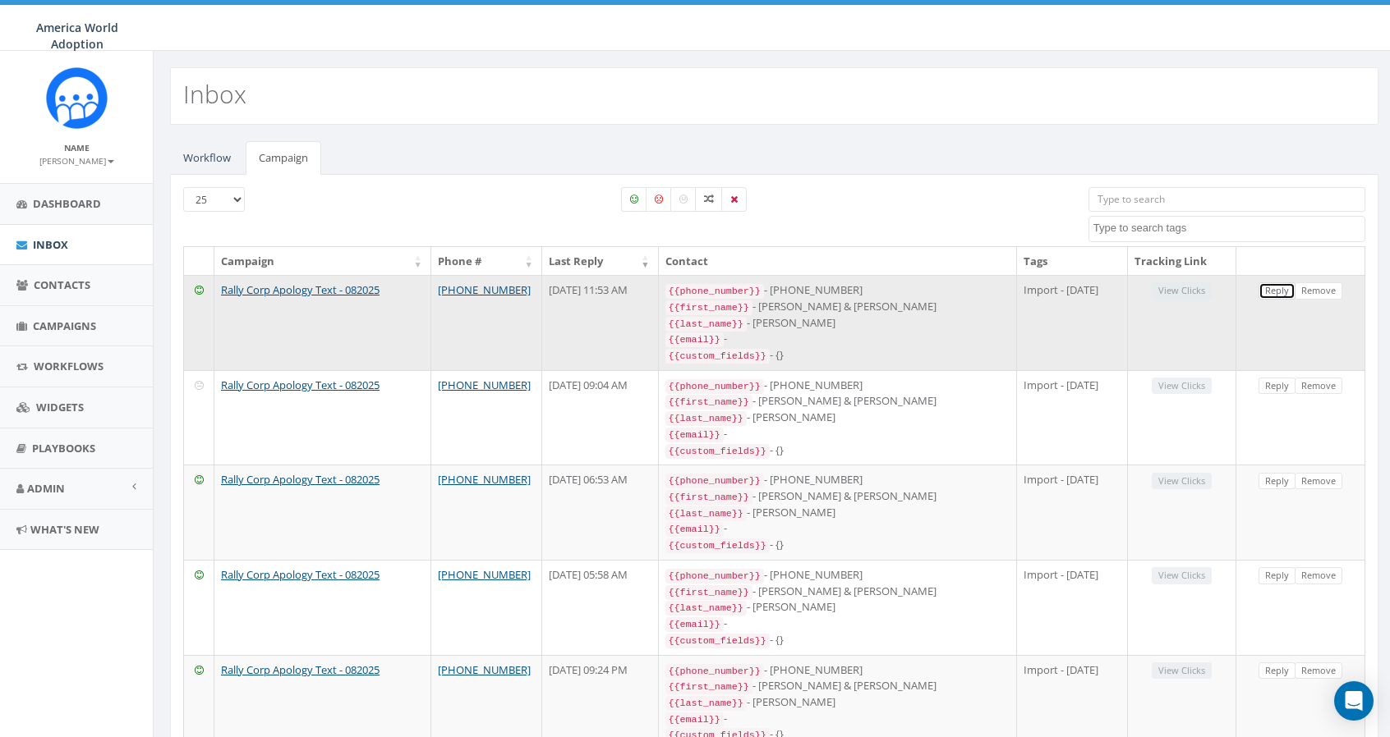
click at [1277, 295] on link "Reply" at bounding box center [1276, 291] width 37 height 17
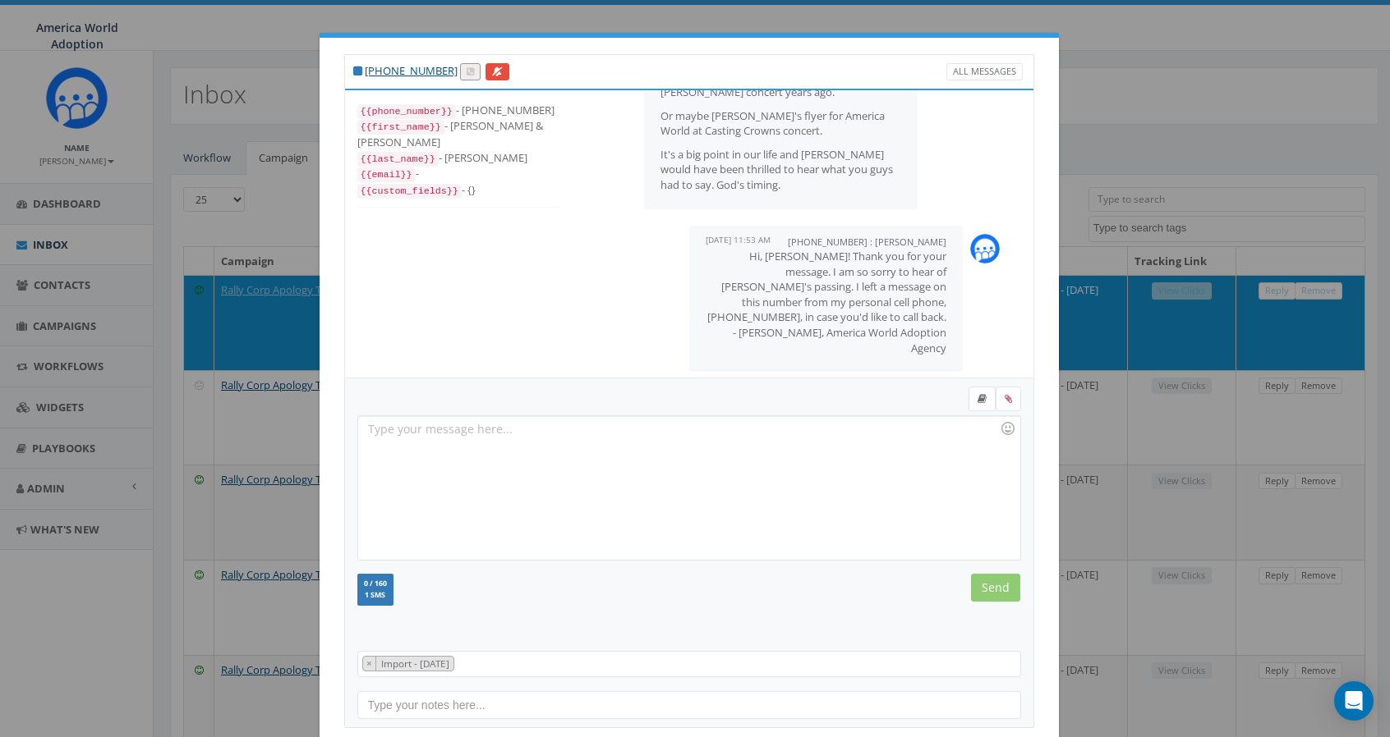
scroll to position [328, 0]
click at [990, 258] on div "[PHONE_NUMBER] : [PERSON_NAME] [DATE] 11:53 AM Hi, [PERSON_NAME]! Thank you for…" at bounding box center [803, 299] width 443 height 163
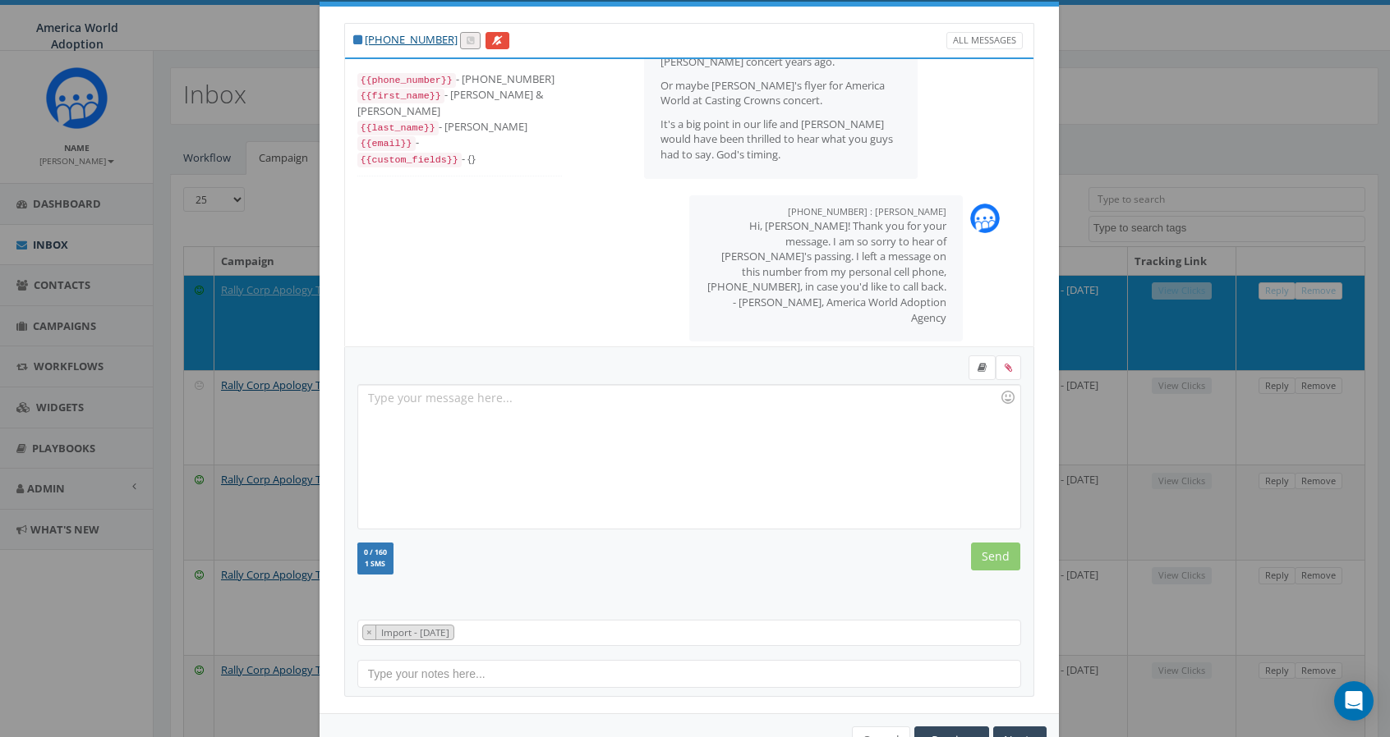
scroll to position [81, 0]
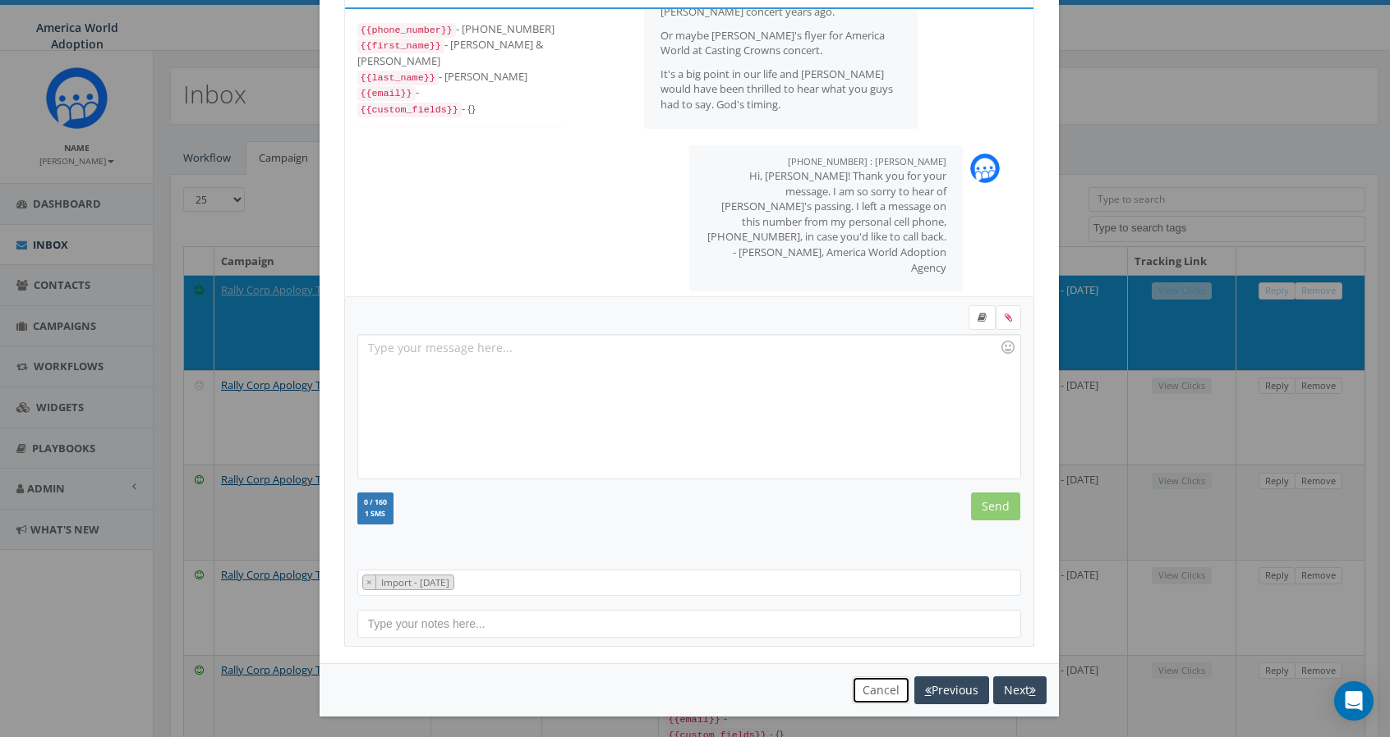
click at [870, 688] on button "Cancel" at bounding box center [881, 691] width 58 height 28
